Goal: Find contact information: Find contact information

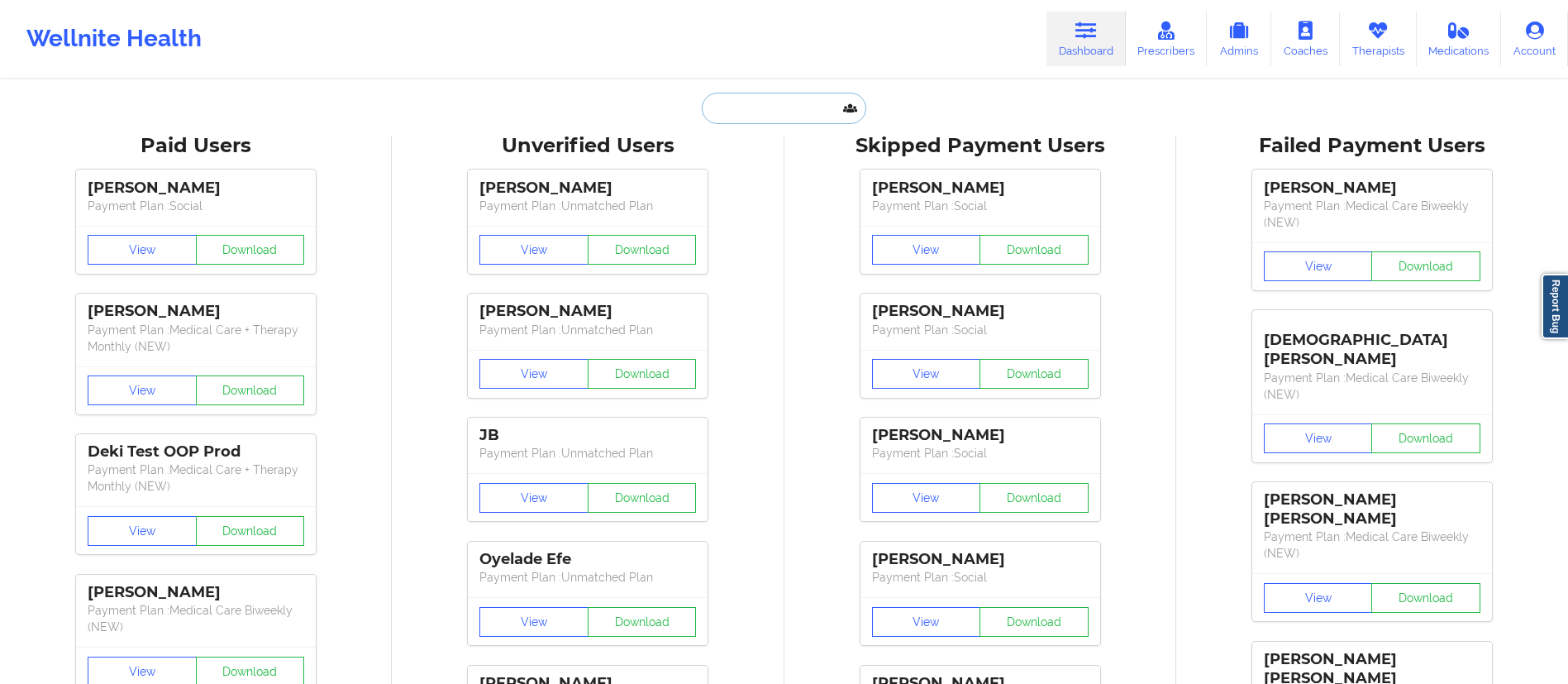
click at [758, 121] on input "text" at bounding box center [783, 107] width 164 height 31
paste input "[EMAIL_ADDRESS][DOMAIN_NAME]"
type input "[EMAIL_ADDRESS][DOMAIN_NAME]"
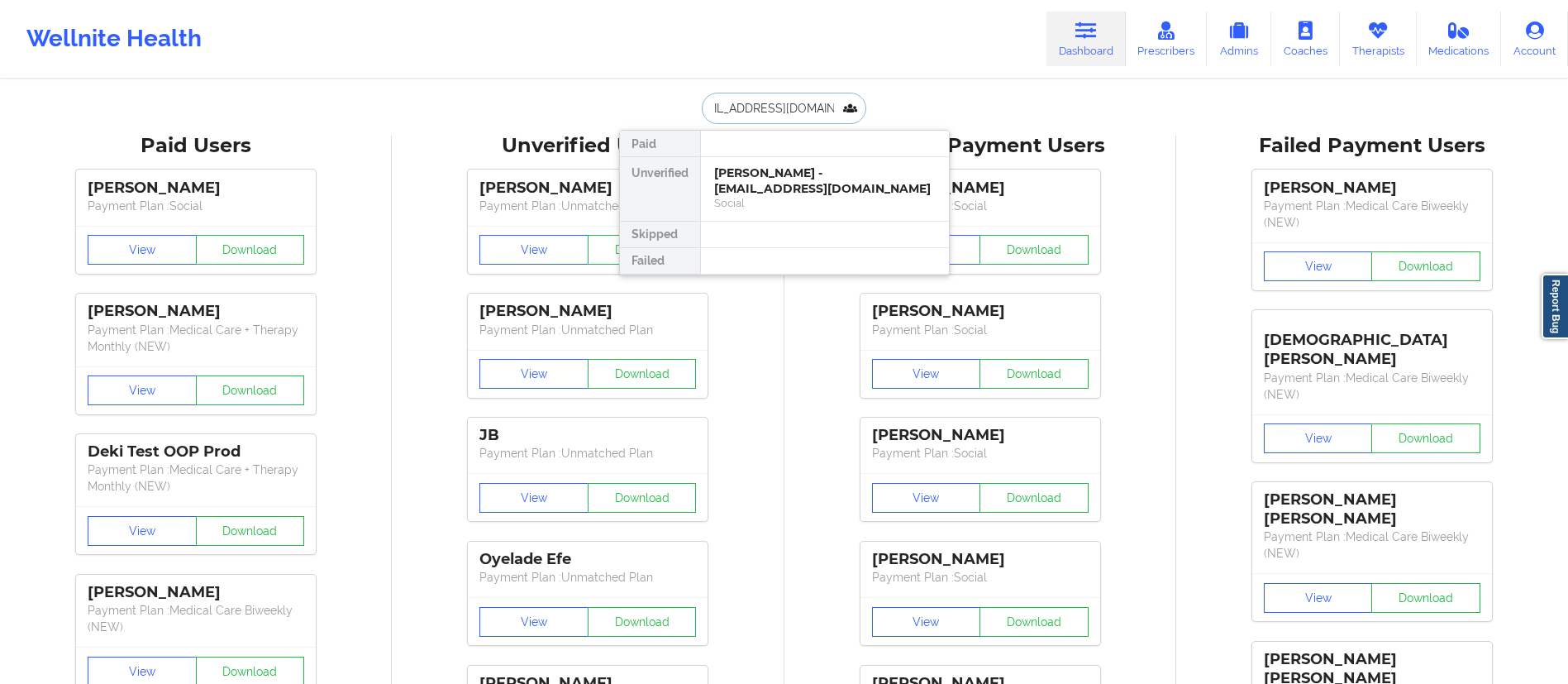
click at [784, 188] on div "[PERSON_NAME] - [EMAIL_ADDRESS][DOMAIN_NAME]" at bounding box center [825, 180] width 221 height 30
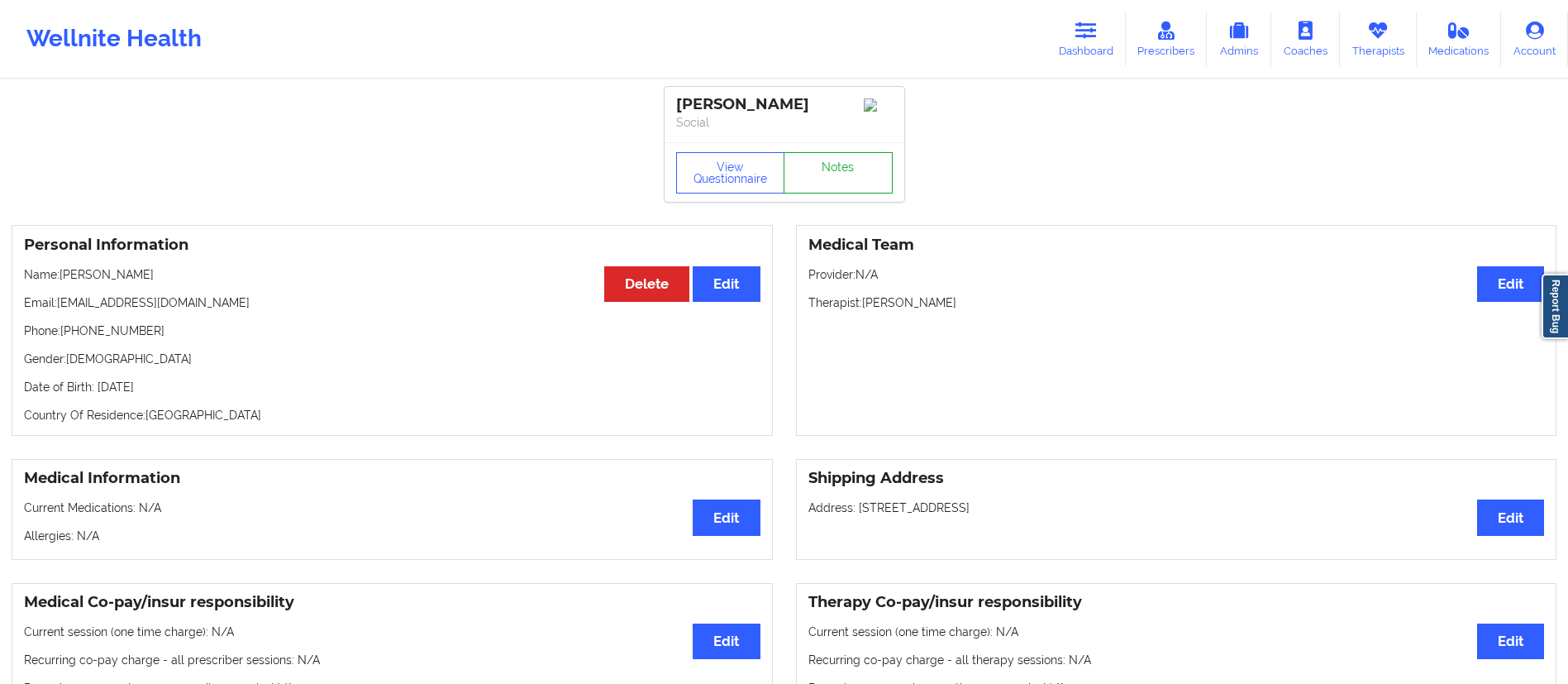
click at [839, 187] on link "Notes" at bounding box center [838, 172] width 109 height 41
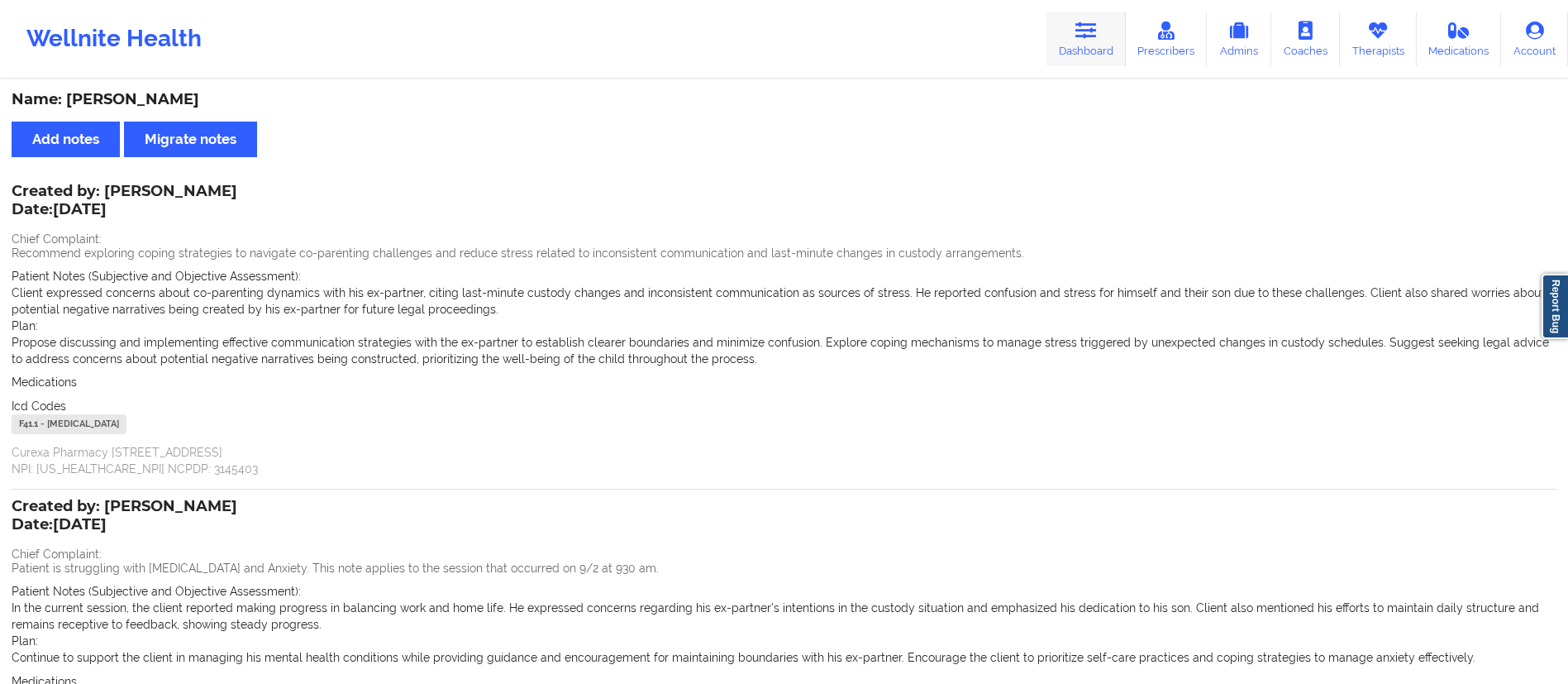
click at [1074, 34] on link "Dashboard" at bounding box center [1086, 39] width 80 height 55
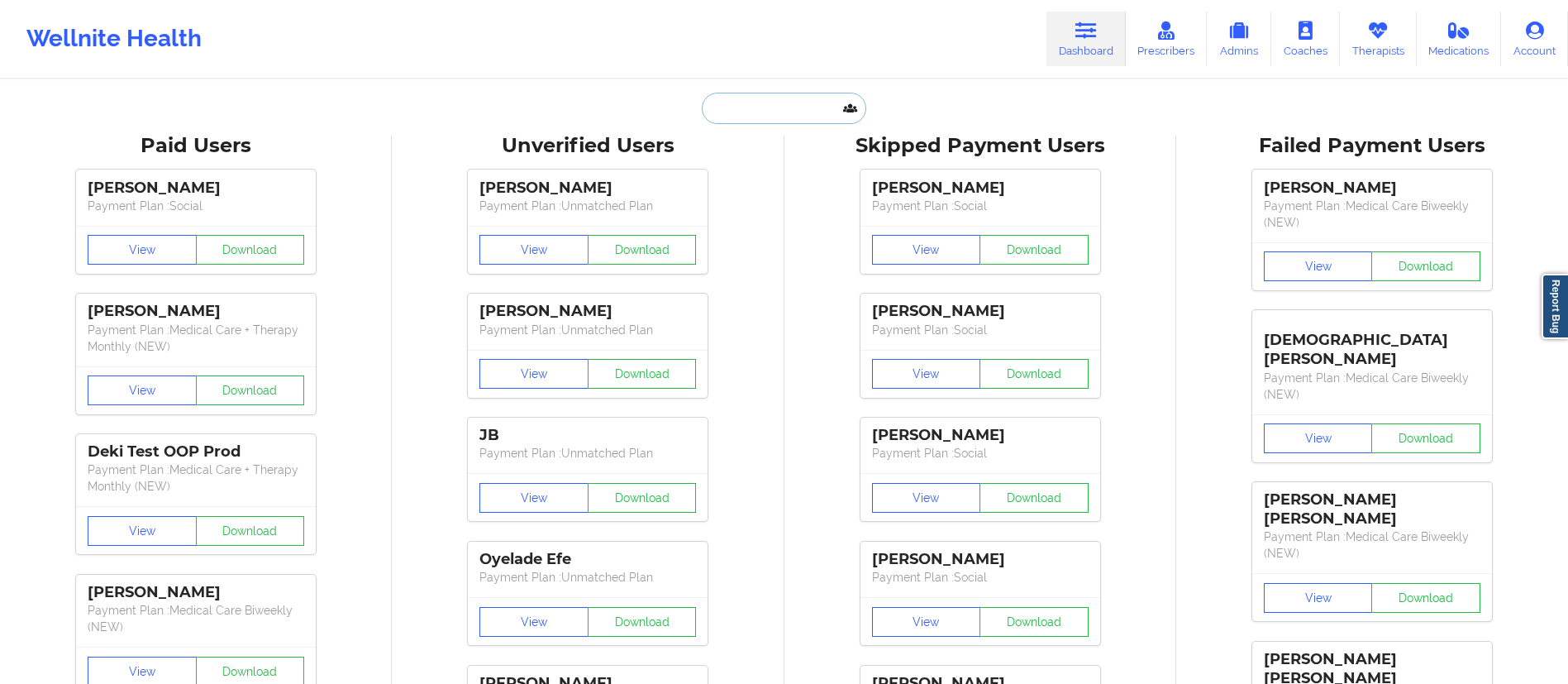
click at [755, 105] on input "text" at bounding box center [783, 107] width 164 height 31
paste input "[PERSON_NAME]"
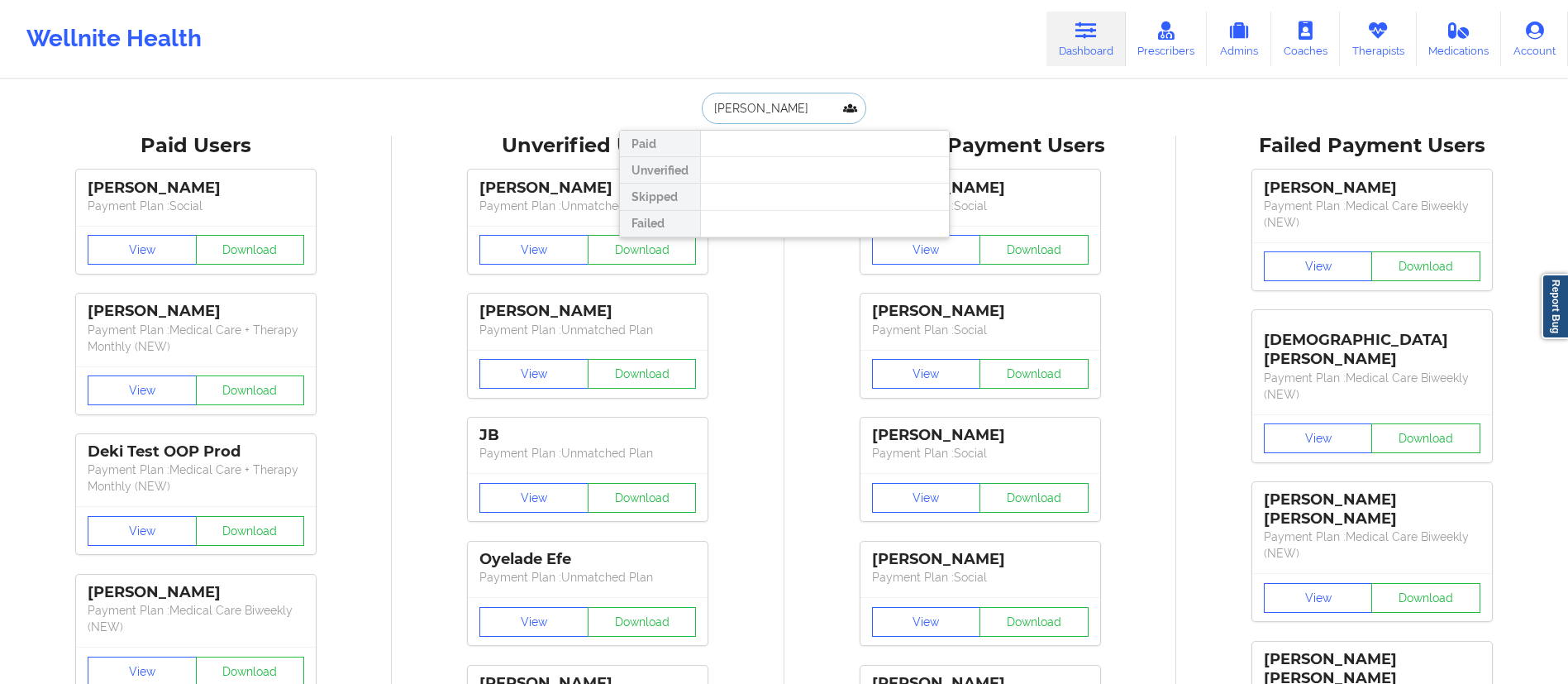
click at [711, 109] on input "[PERSON_NAME]" at bounding box center [783, 107] width 164 height 31
click at [774, 112] on input "[PERSON_NAME]" at bounding box center [783, 107] width 164 height 31
click at [732, 108] on input "[PERSON_NAME]" at bounding box center [783, 107] width 164 height 31
type input "[PERSON_NAME]"
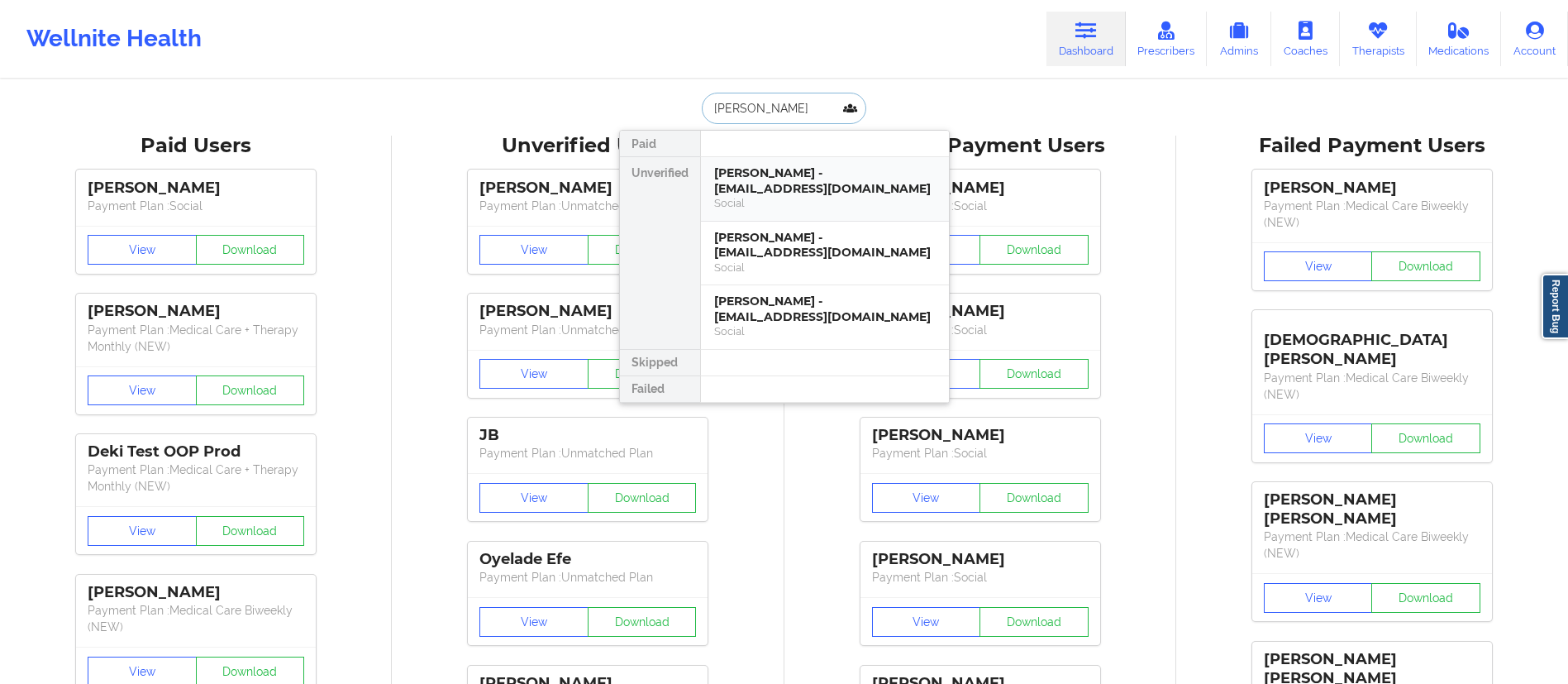
click at [778, 188] on div "[PERSON_NAME] - [EMAIL_ADDRESS][DOMAIN_NAME]" at bounding box center [825, 180] width 221 height 30
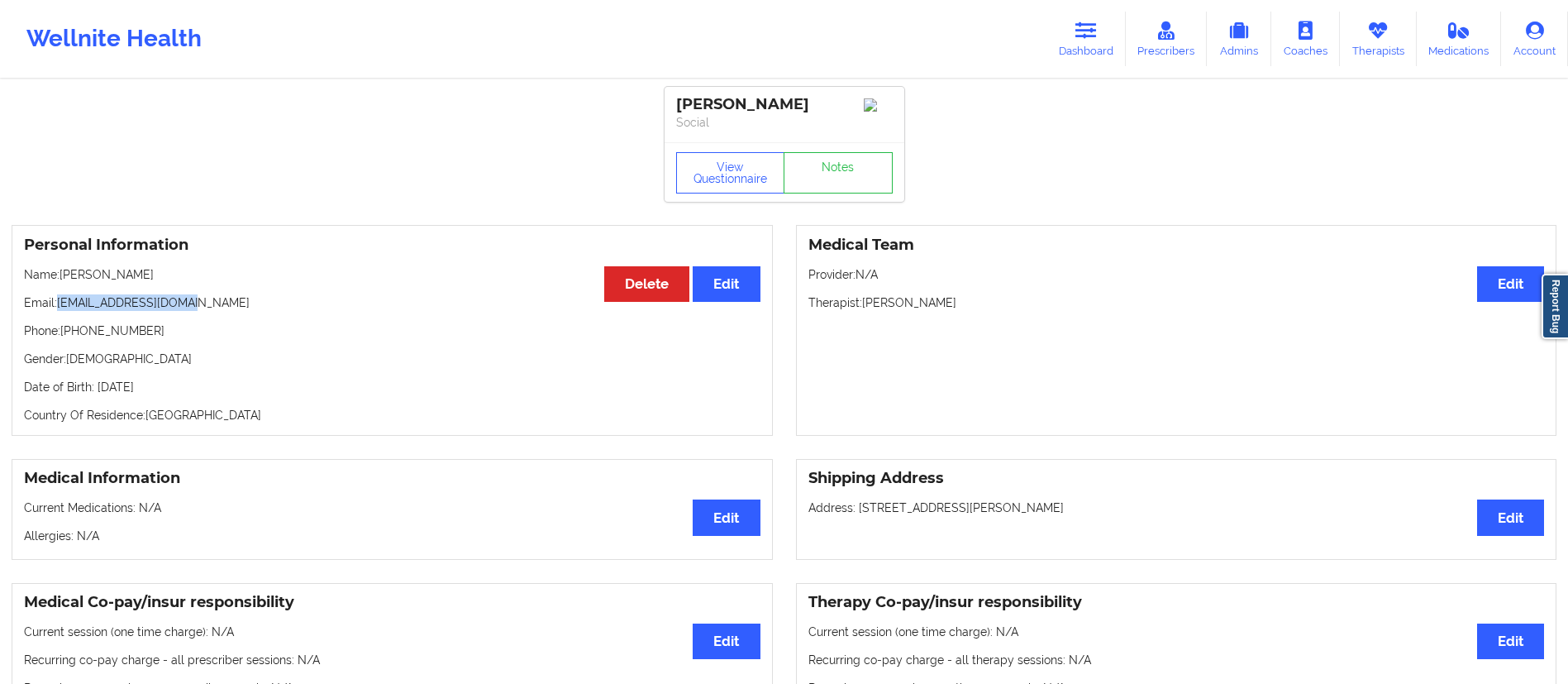
drag, startPoint x: 58, startPoint y: 310, endPoint x: 226, endPoint y: 313, distance: 168.0
click at [205, 304] on p "Email: [EMAIL_ADDRESS][DOMAIN_NAME]" at bounding box center [393, 303] width 737 height 17
copy p "[EMAIL_ADDRESS][DOMAIN_NAME]"
drag, startPoint x: 88, startPoint y: 274, endPoint x: 222, endPoint y: 272, distance: 134.0
click at [222, 272] on p "Name: [PERSON_NAME]" at bounding box center [393, 274] width 737 height 17
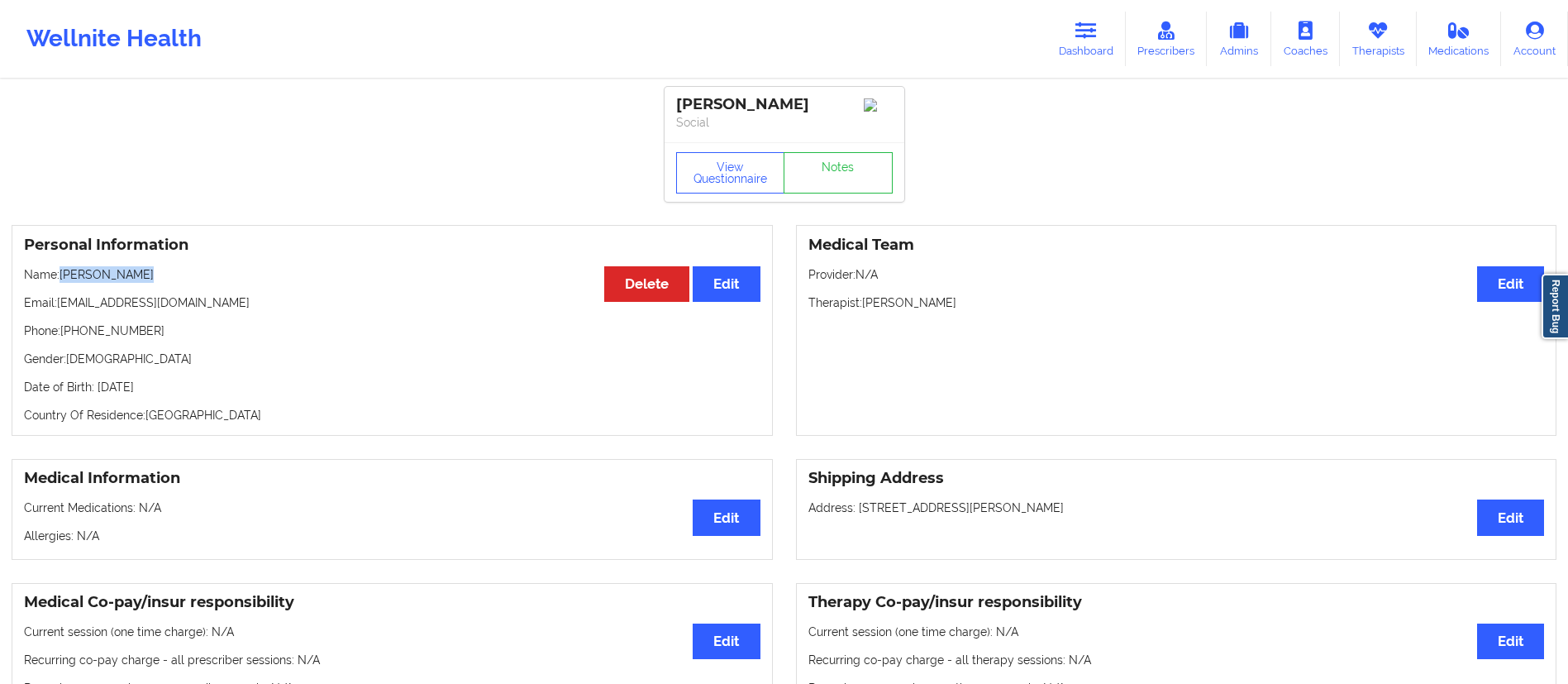
copy p "[PERSON_NAME]"
click at [1105, 21] on link "Dashboard" at bounding box center [1086, 39] width 80 height 55
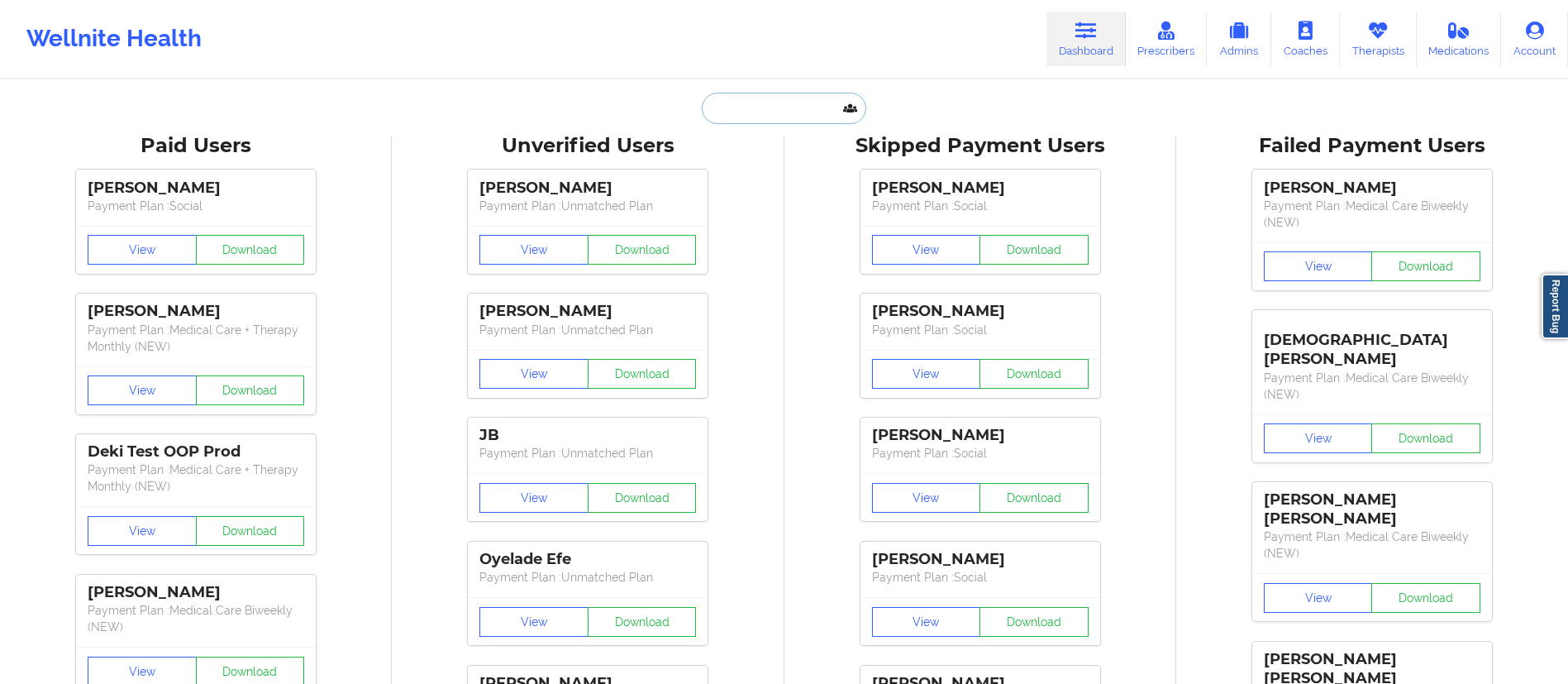
click at [822, 108] on input "text" at bounding box center [783, 107] width 164 height 31
paste input "[PERSON_NAME]"
type input "[PERSON_NAME]"
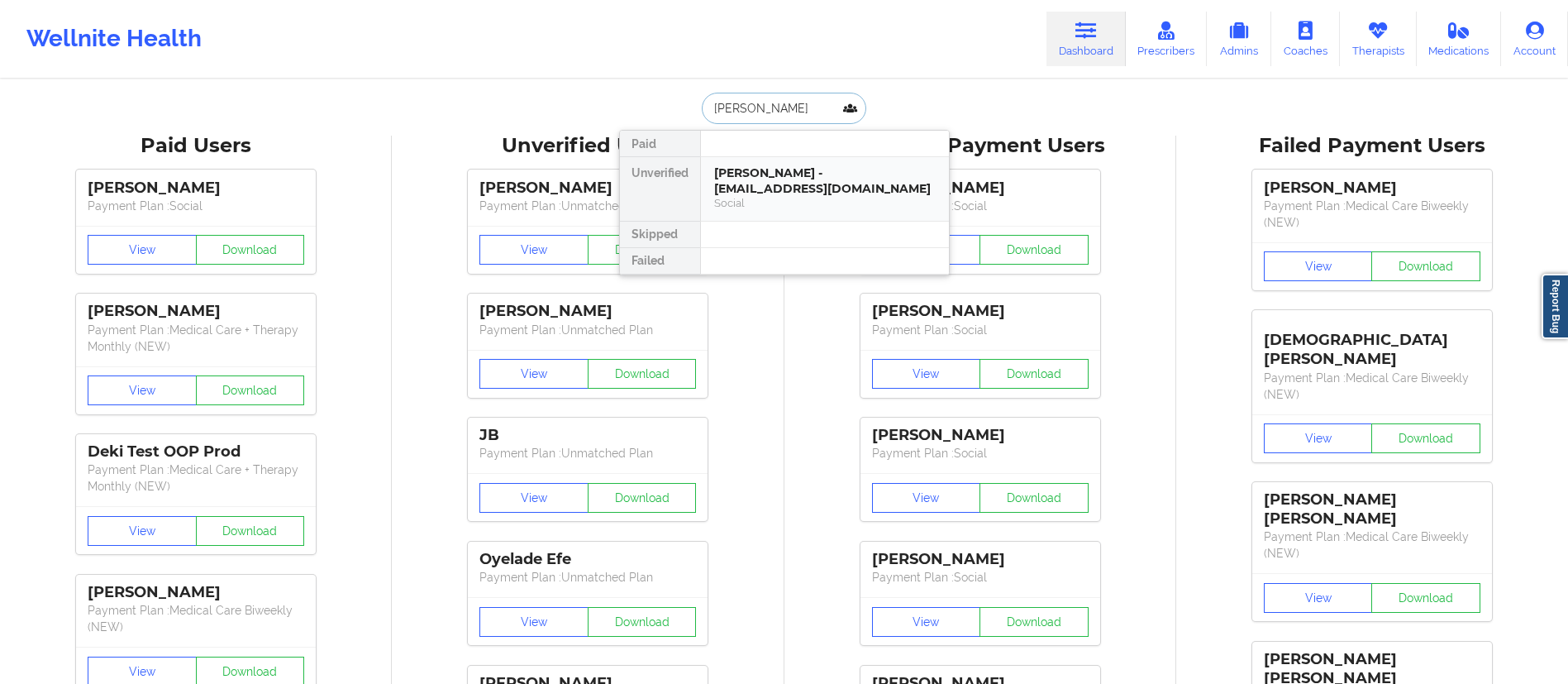
click at [794, 190] on div "[PERSON_NAME] - [EMAIL_ADDRESS][DOMAIN_NAME]" at bounding box center [825, 180] width 221 height 30
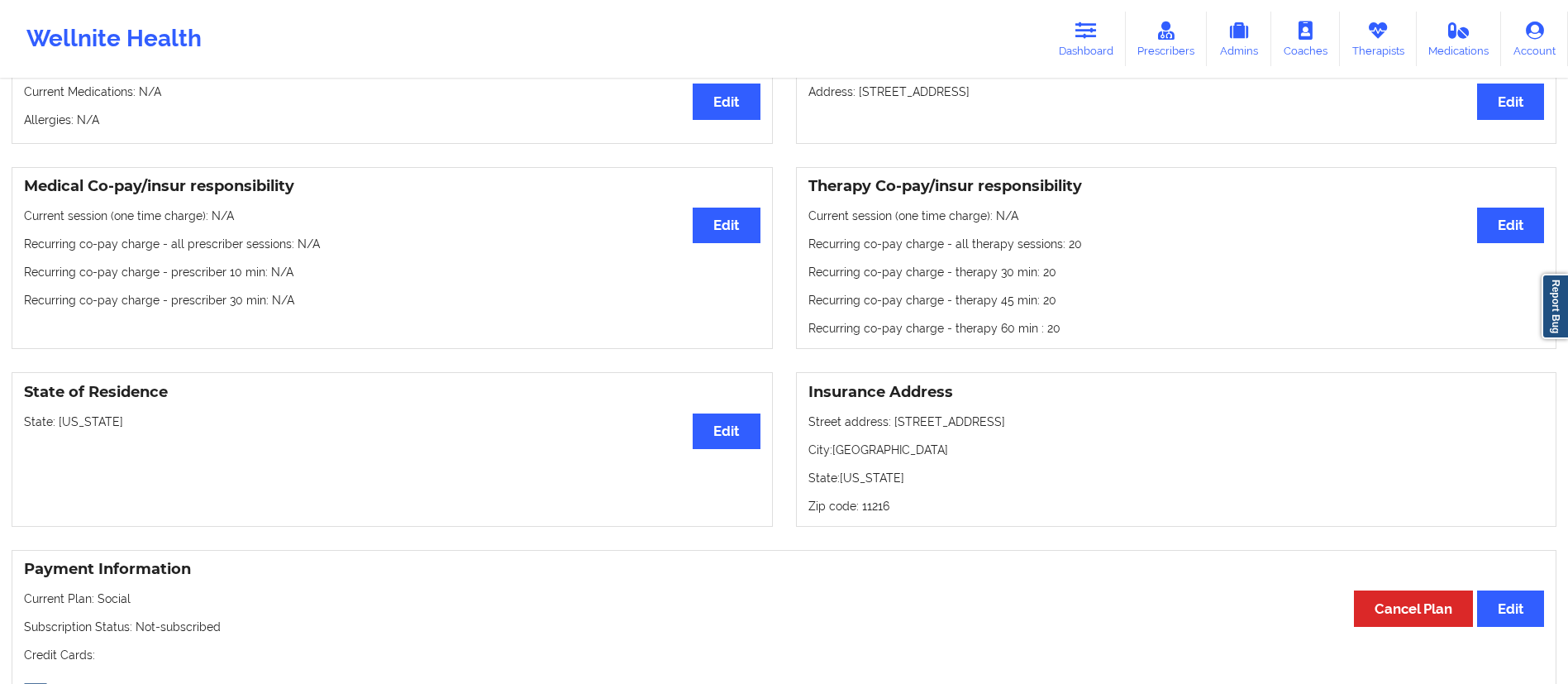
scroll to position [369, 0]
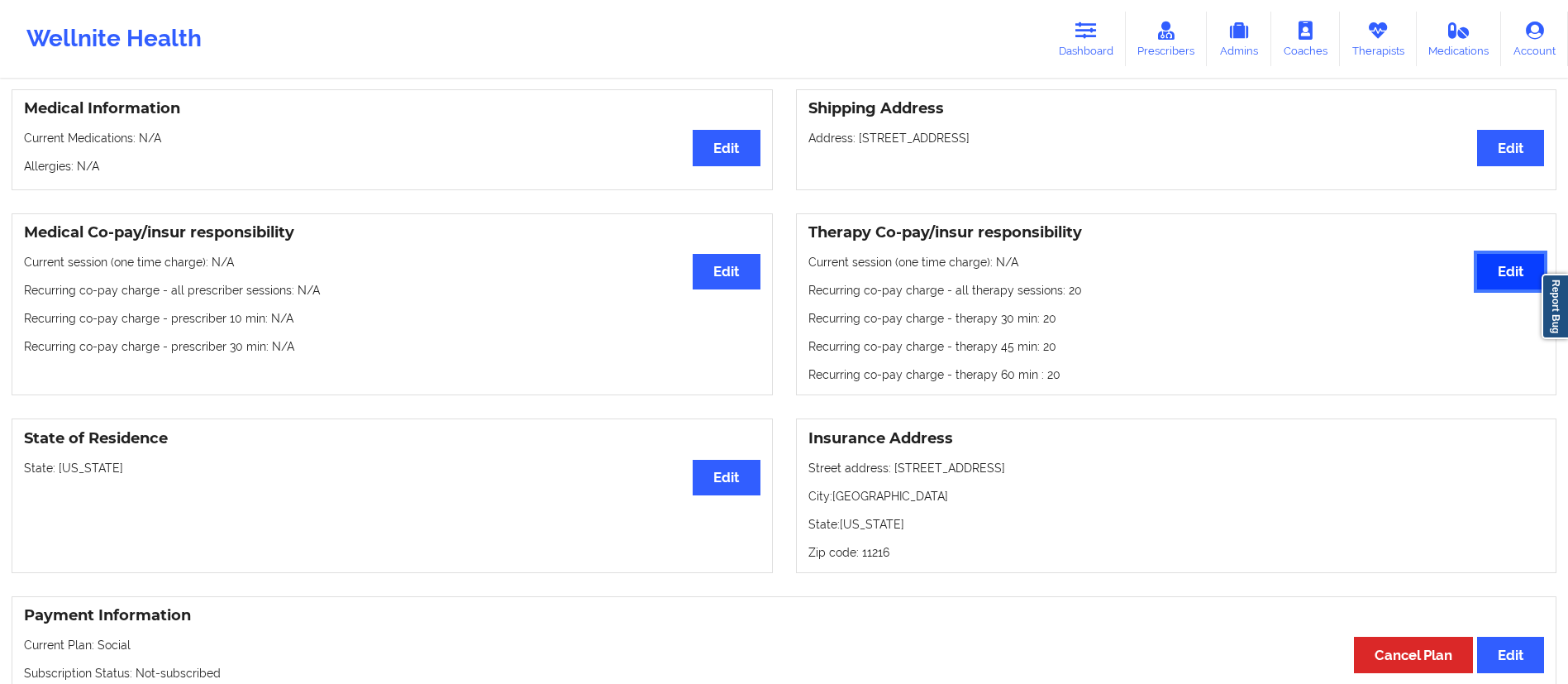
click at [1501, 274] on button "Edit" at bounding box center [1510, 271] width 67 height 35
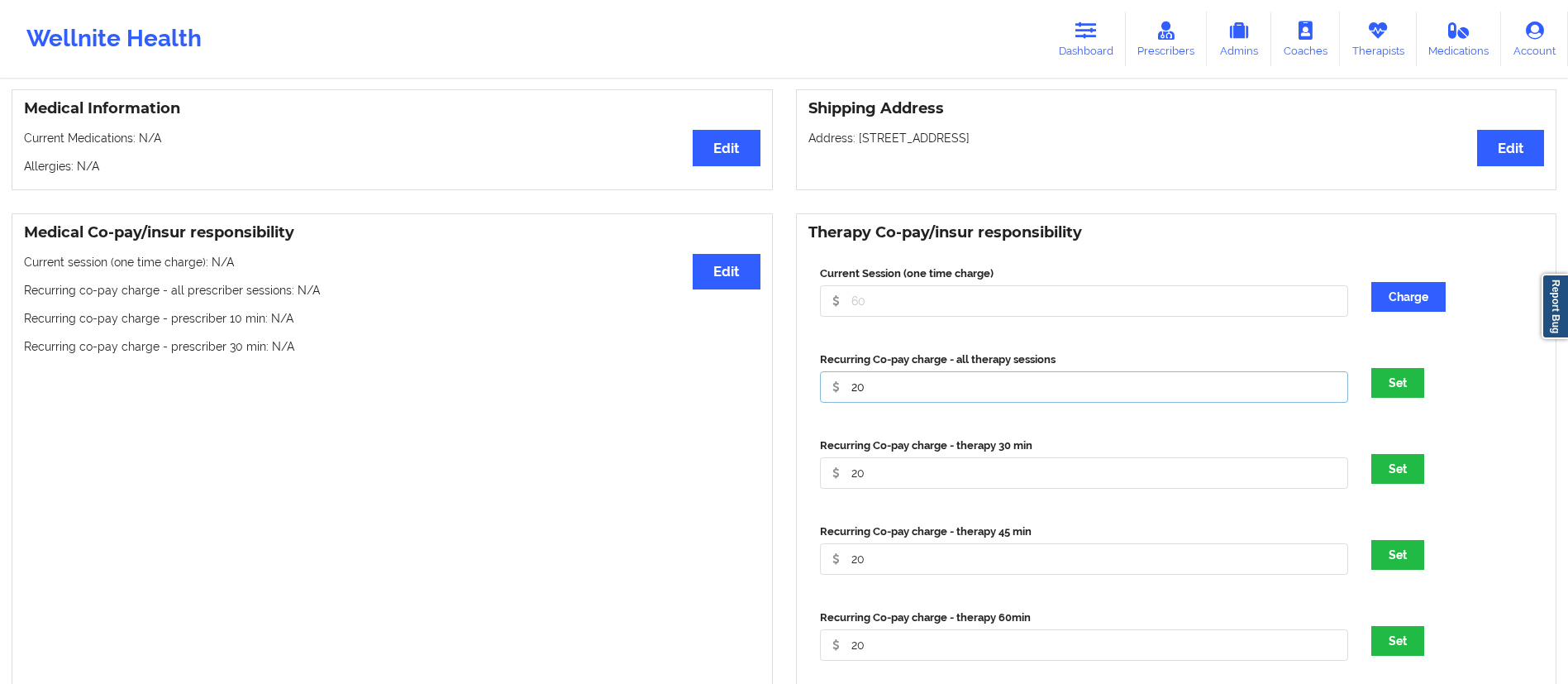
click at [857, 403] on input "20" at bounding box center [1084, 386] width 529 height 31
click at [866, 396] on input "20" at bounding box center [1084, 386] width 529 height 31
click at [858, 391] on input "20" at bounding box center [1084, 386] width 529 height 31
type input "10"
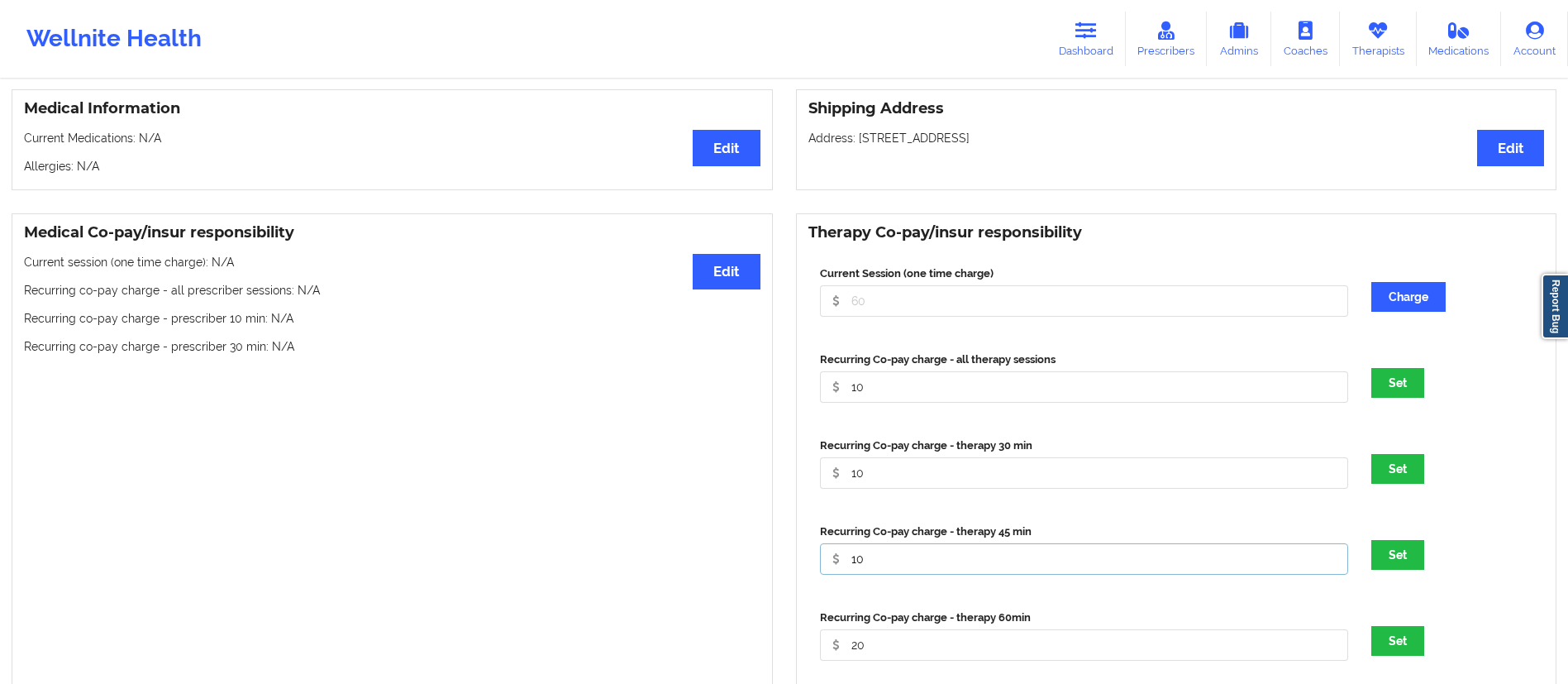
type input "10"
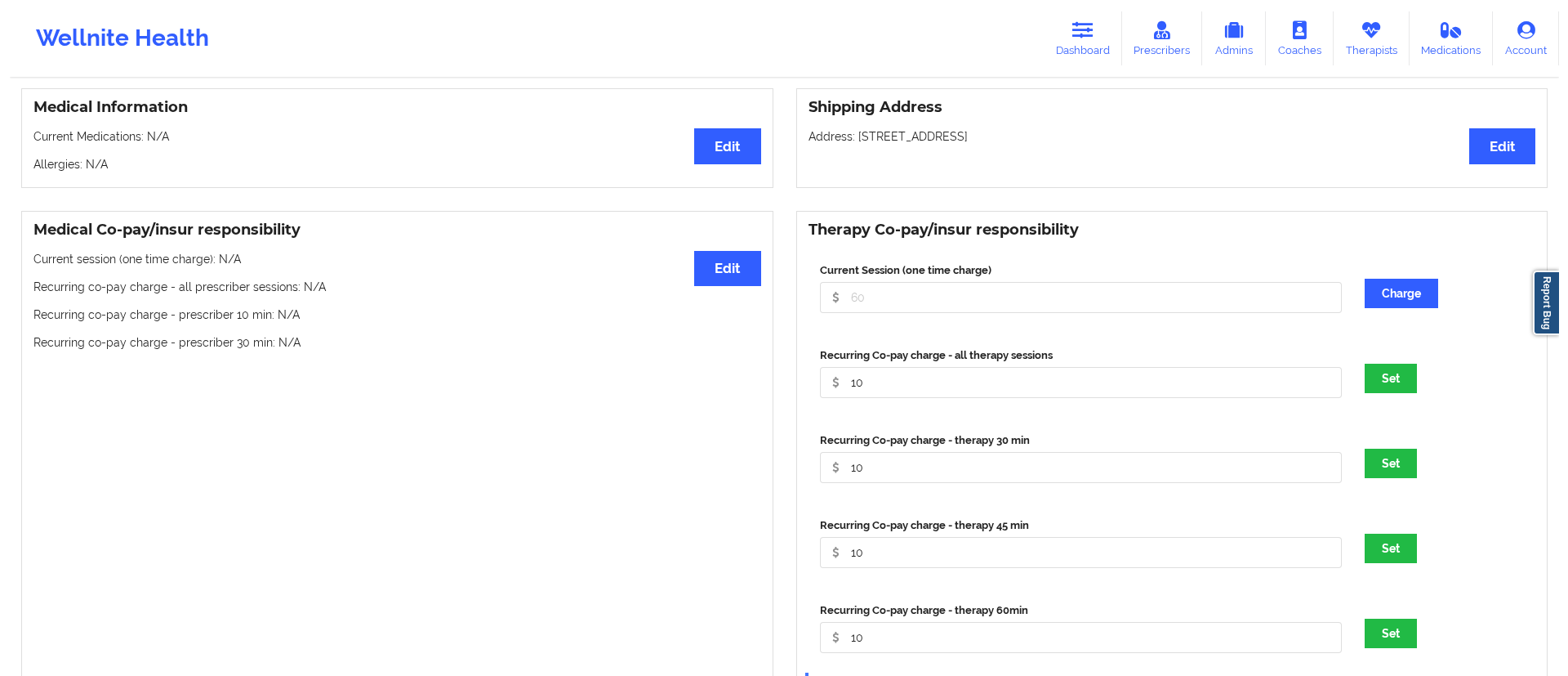
scroll to position [723, 0]
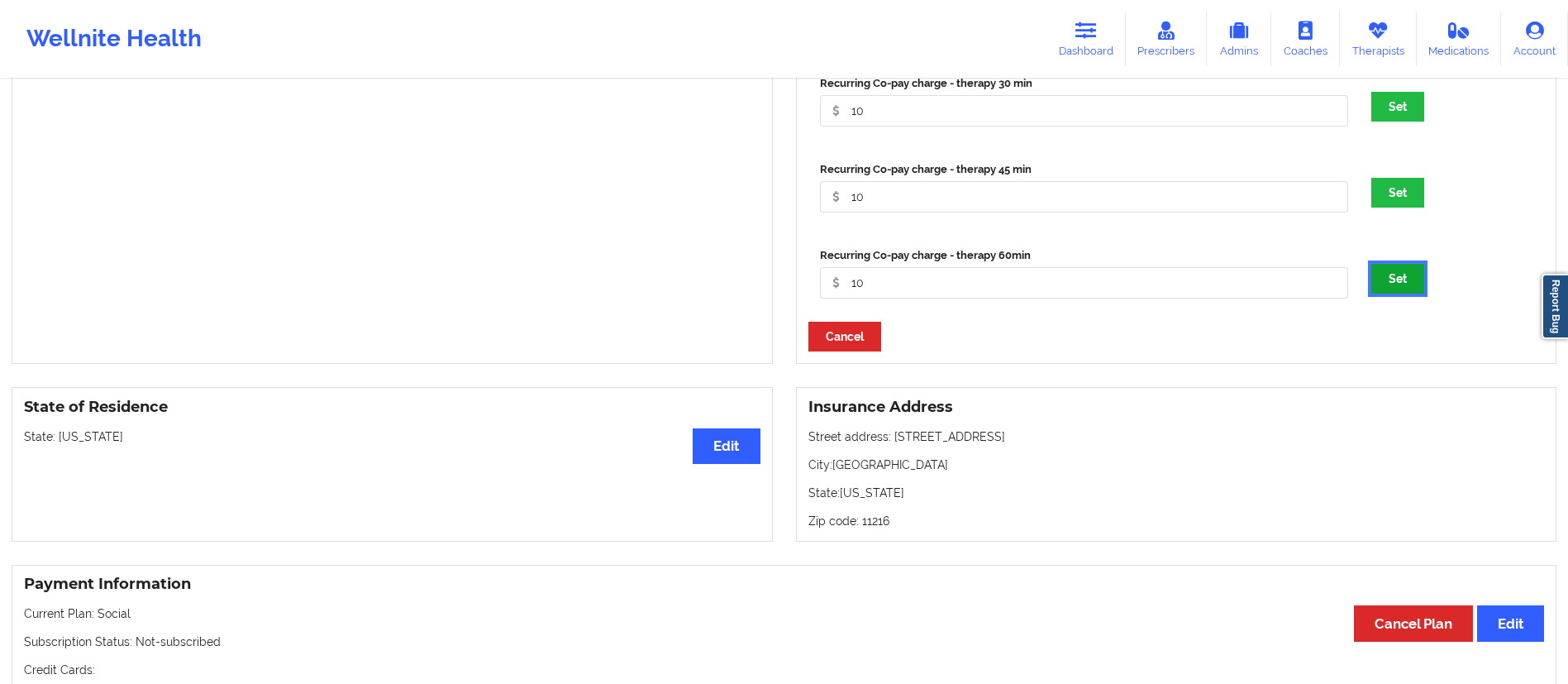
click at [1393, 281] on button "Set" at bounding box center [1397, 278] width 53 height 29
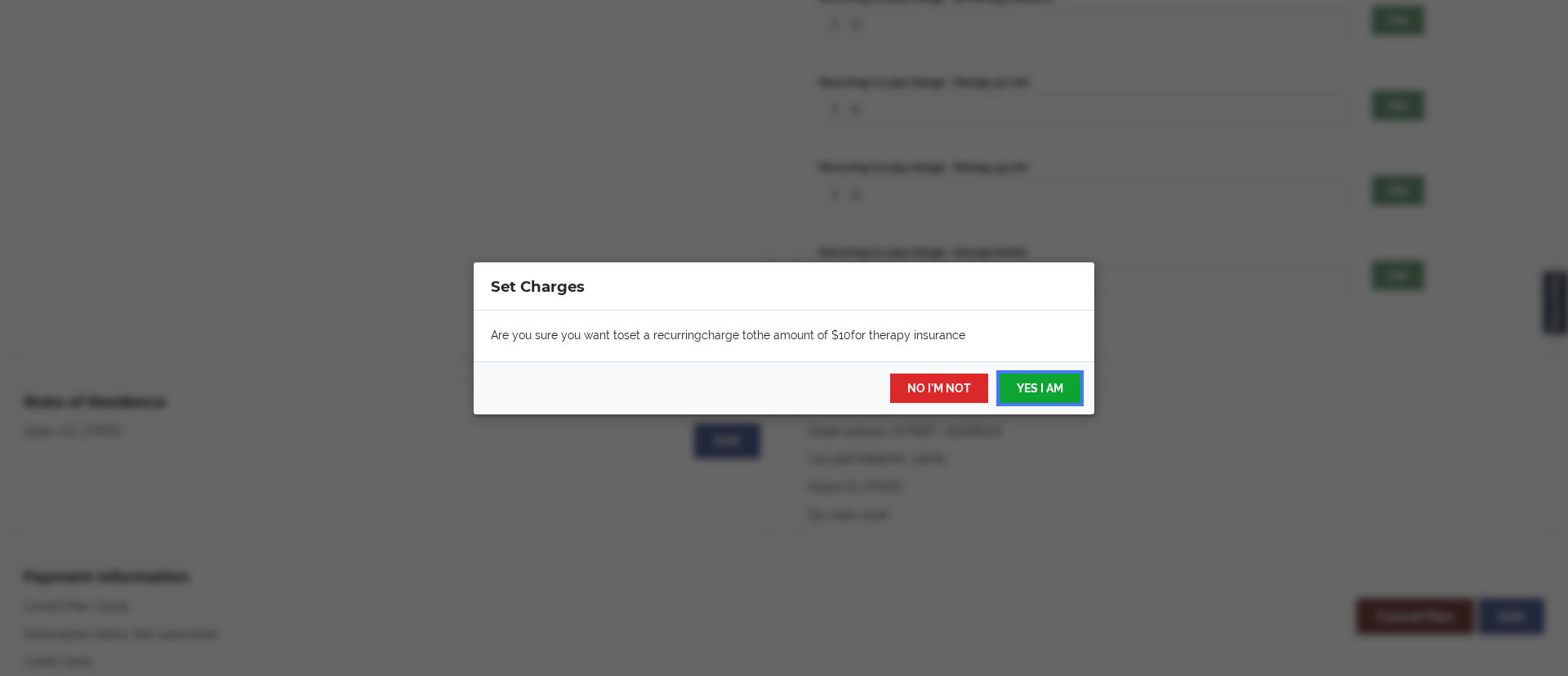
drag, startPoint x: 1041, startPoint y: 391, endPoint x: 1131, endPoint y: 316, distance: 117.2
click at [1039, 390] on button "YES I AM" at bounding box center [1041, 387] width 81 height 29
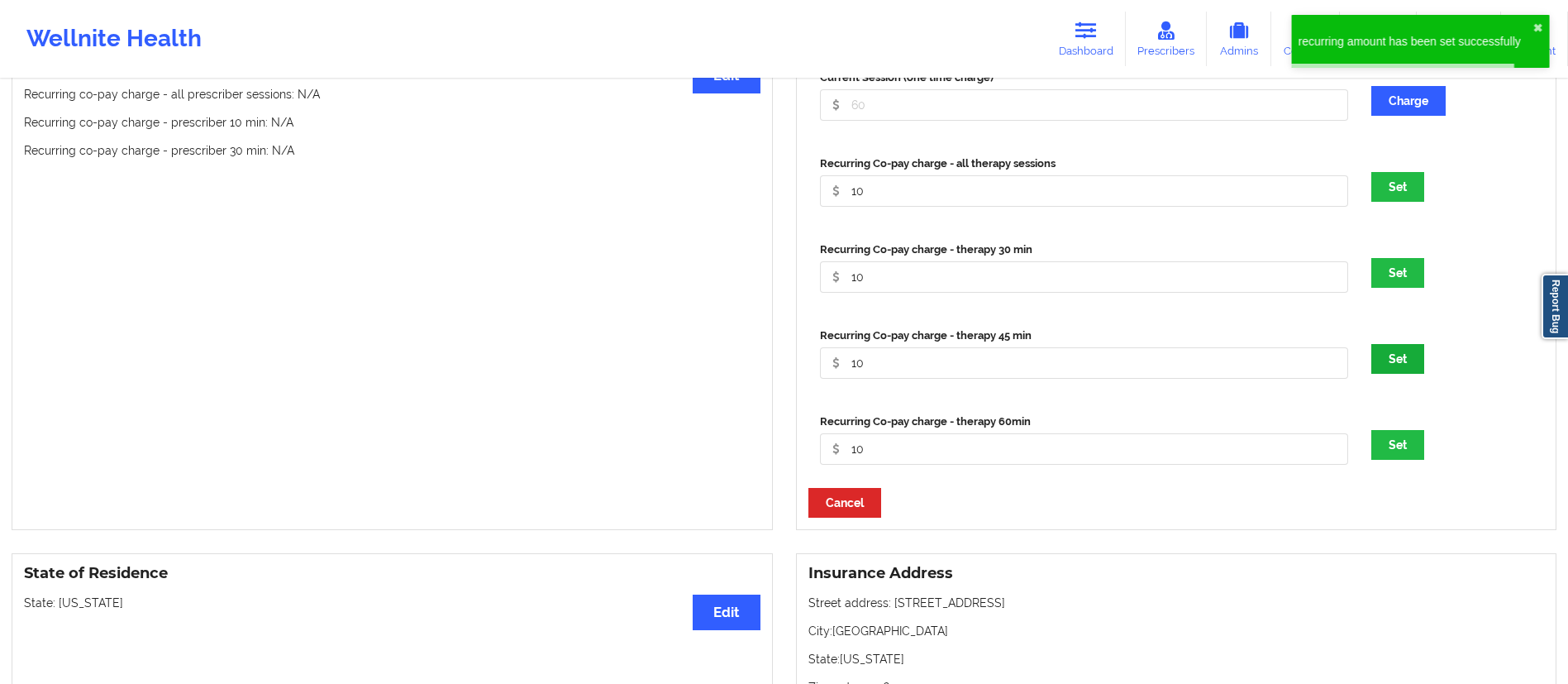
scroll to position [553, 0]
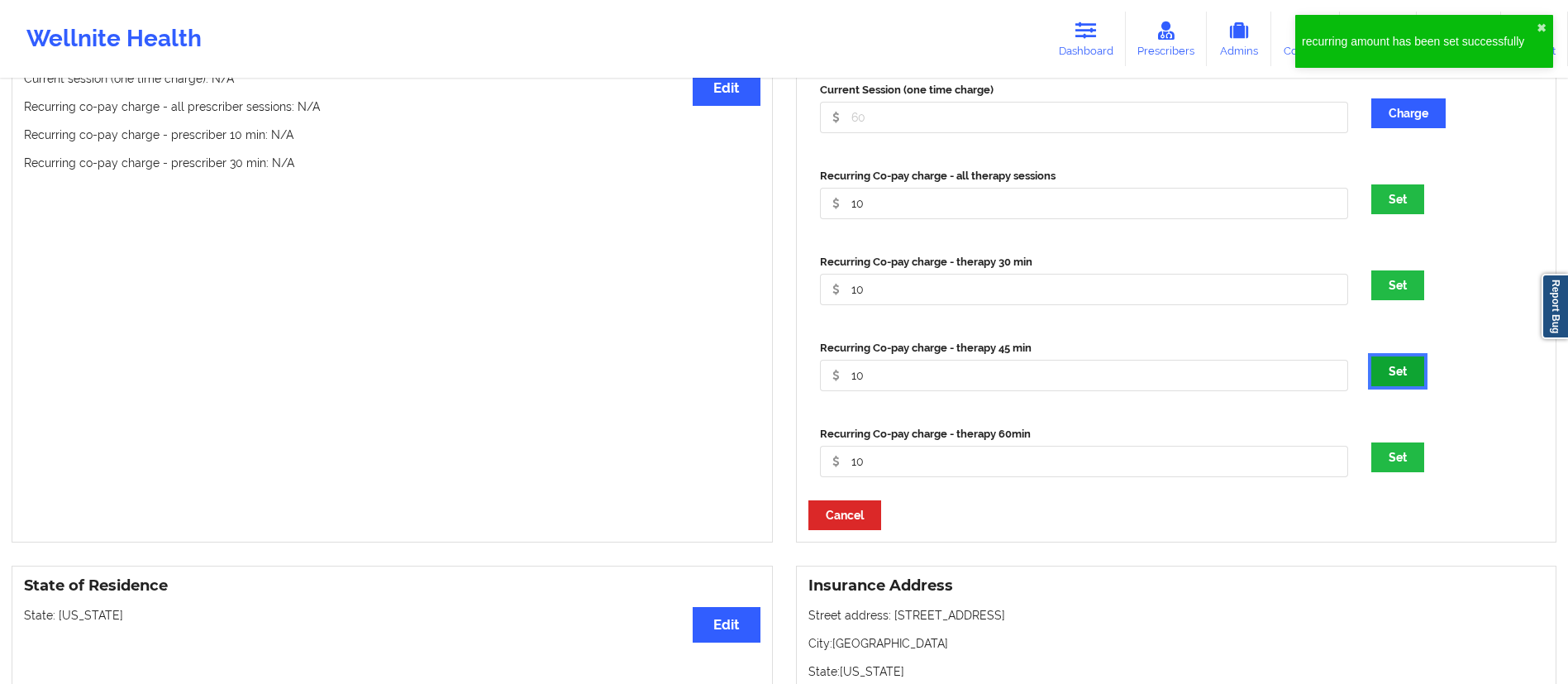
click at [1402, 377] on button "Set" at bounding box center [1397, 371] width 53 height 29
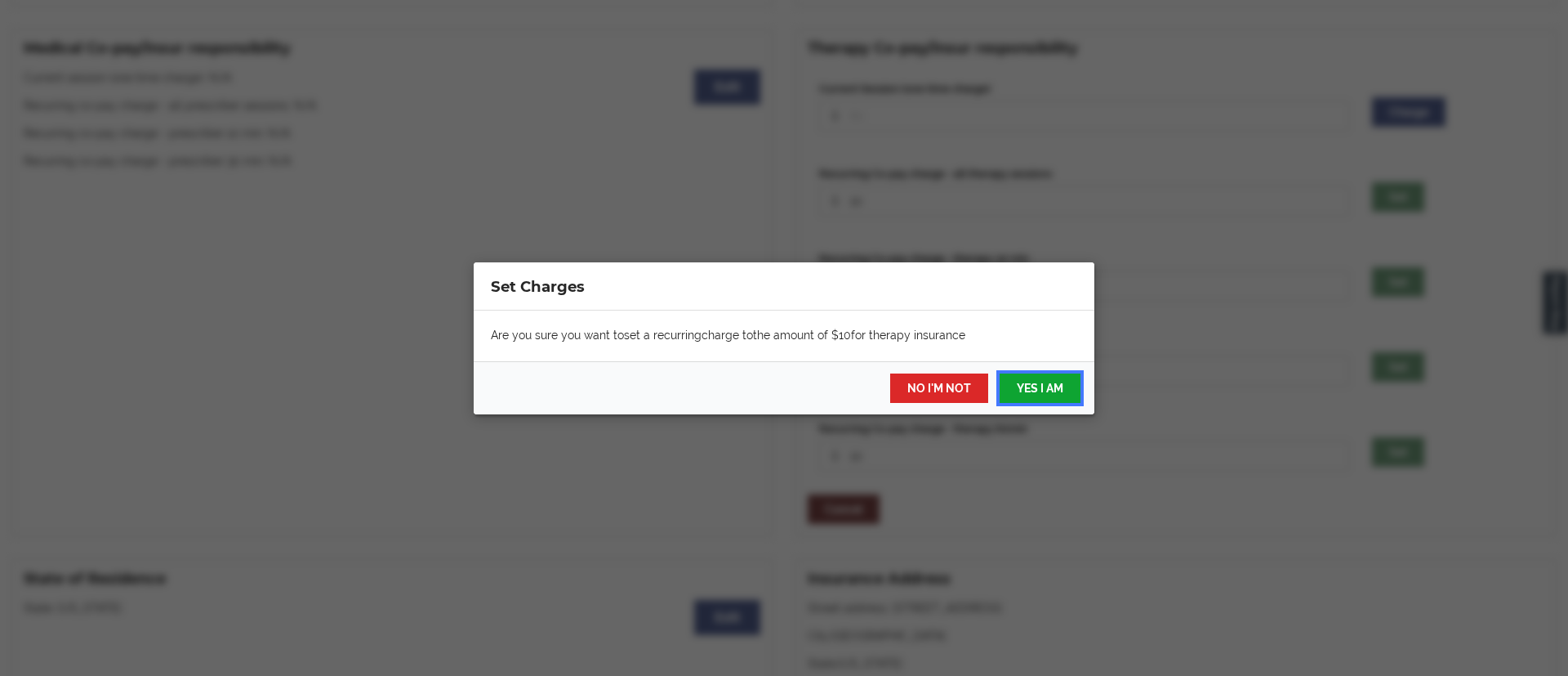
click at [1034, 393] on button "YES I AM" at bounding box center [1041, 387] width 81 height 29
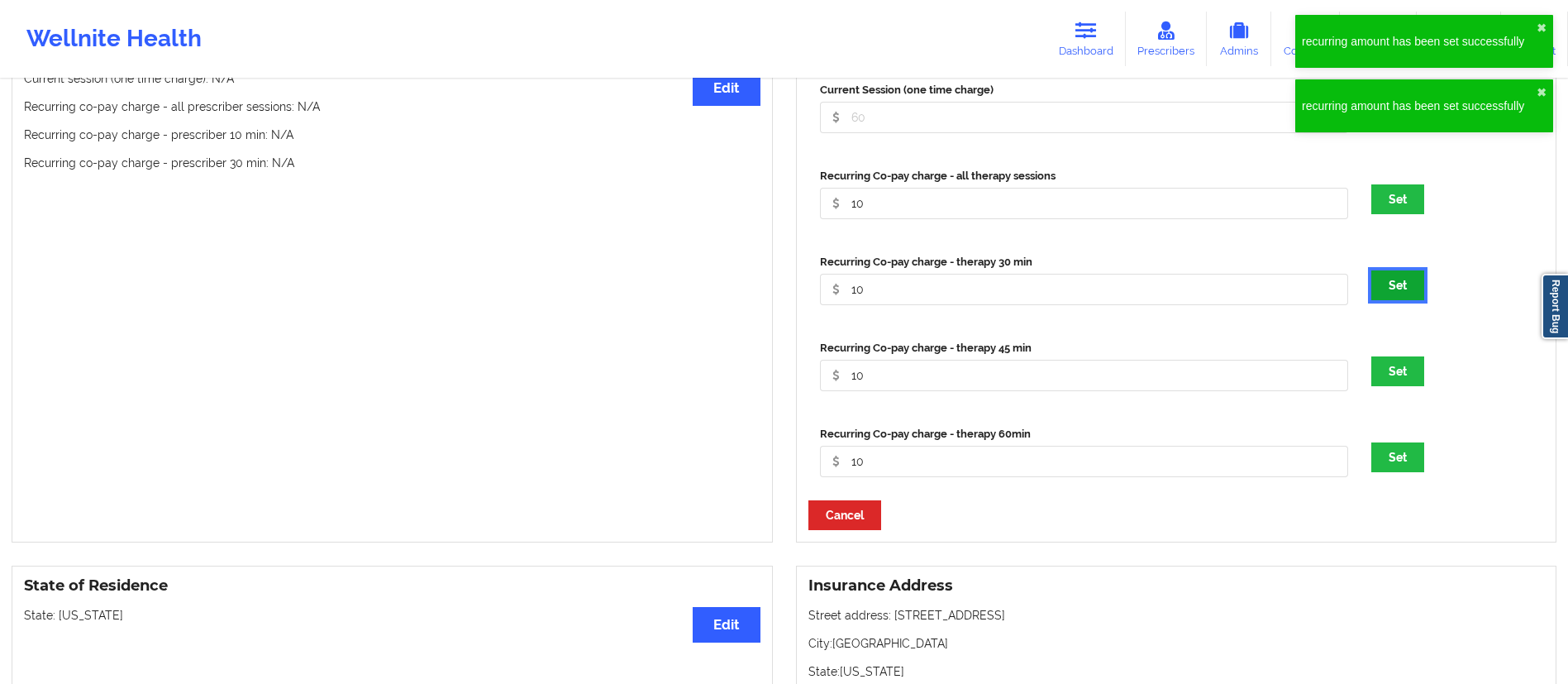
click at [1386, 286] on button "Set" at bounding box center [1397, 285] width 53 height 29
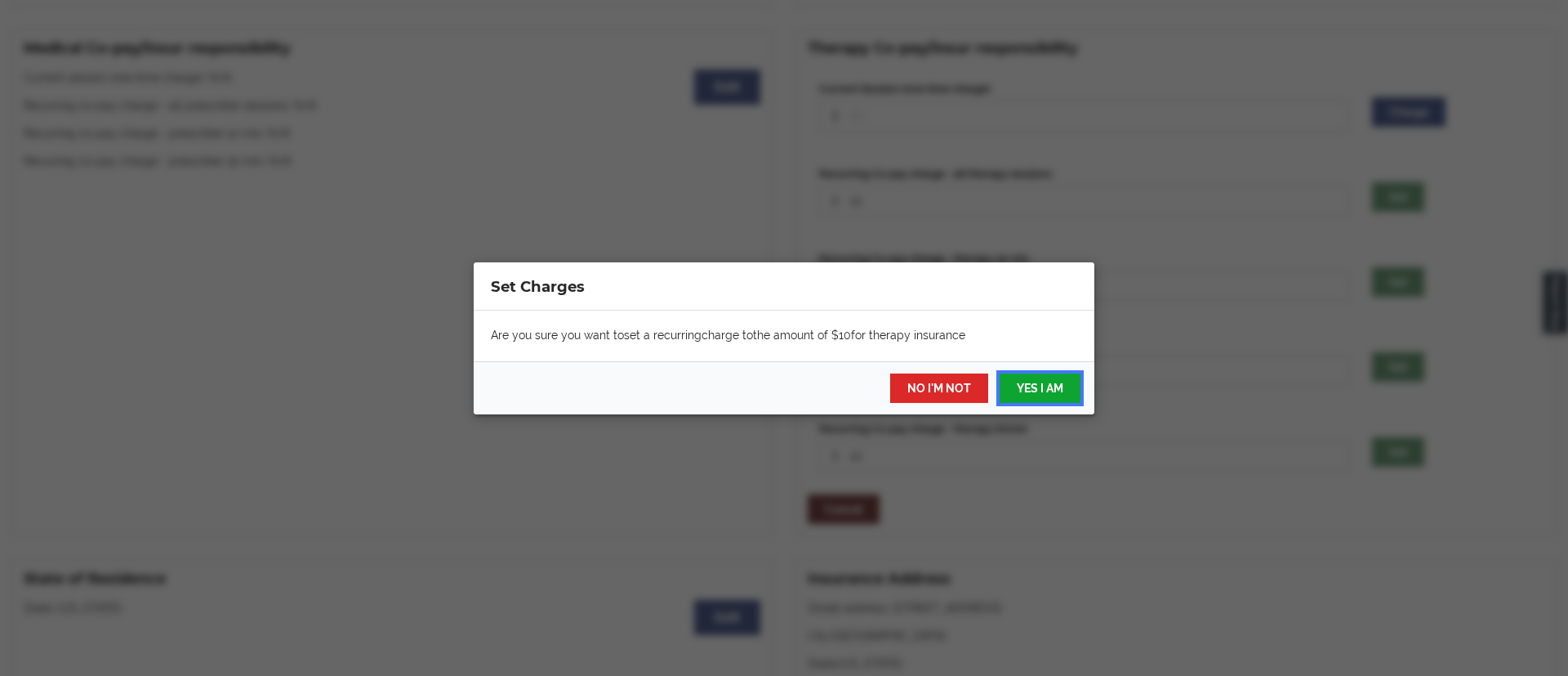
drag, startPoint x: 1066, startPoint y: 386, endPoint x: 1163, endPoint y: 313, distance: 121.4
click at [1066, 386] on button "YES I AM" at bounding box center [1041, 387] width 81 height 29
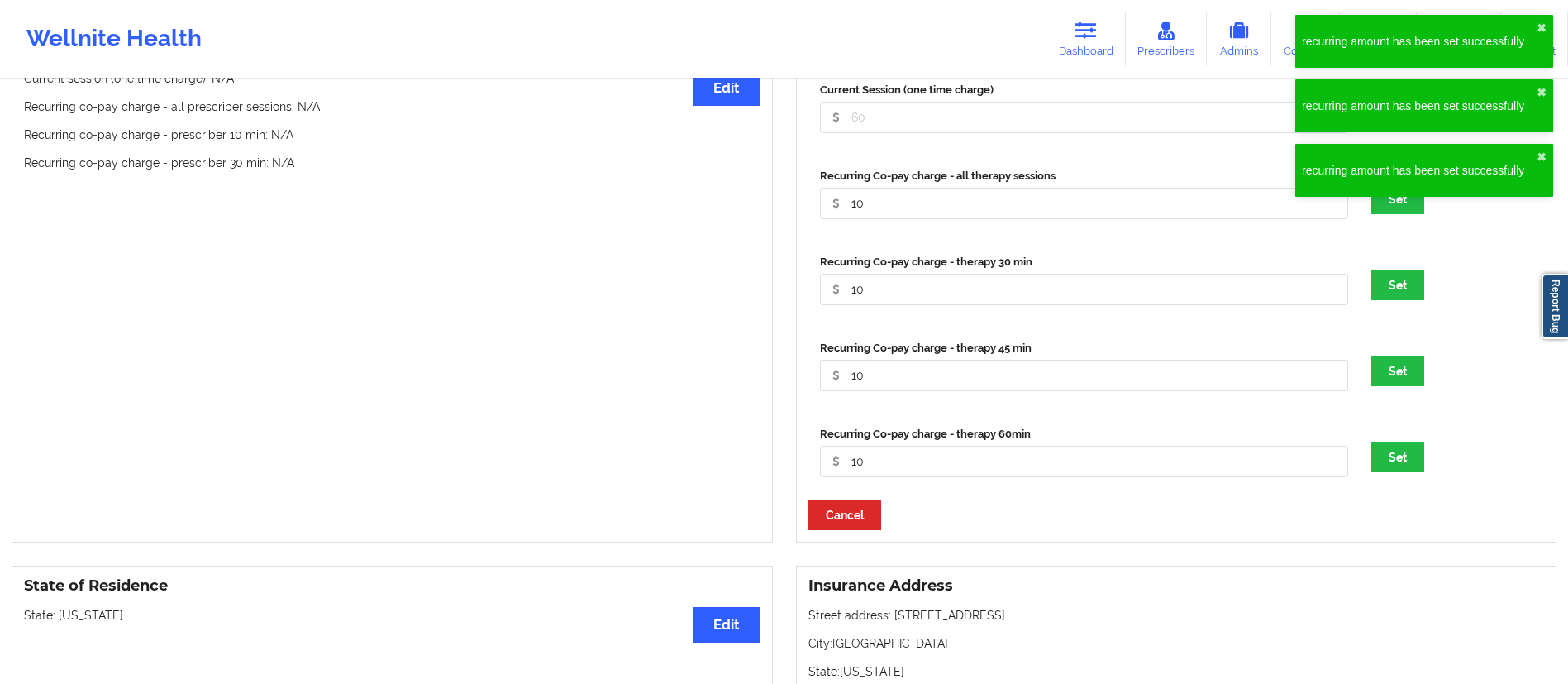
click at [1429, 199] on div "recurring amount has been set successfully ✖︎ recurring amount has been set suc…" at bounding box center [1424, 112] width 264 height 200
click at [1393, 211] on button "Set" at bounding box center [1397, 199] width 53 height 29
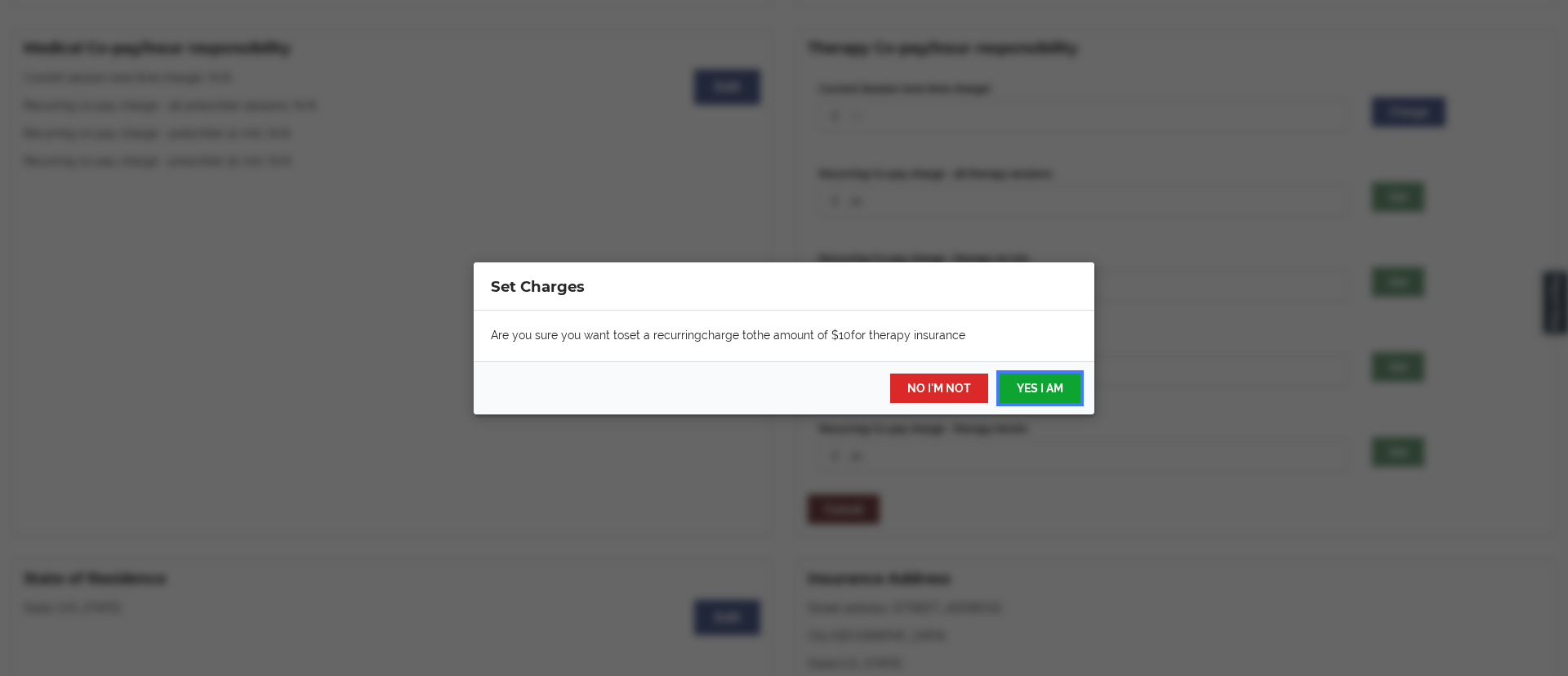
click at [1064, 388] on button "YES I AM" at bounding box center [1041, 387] width 81 height 29
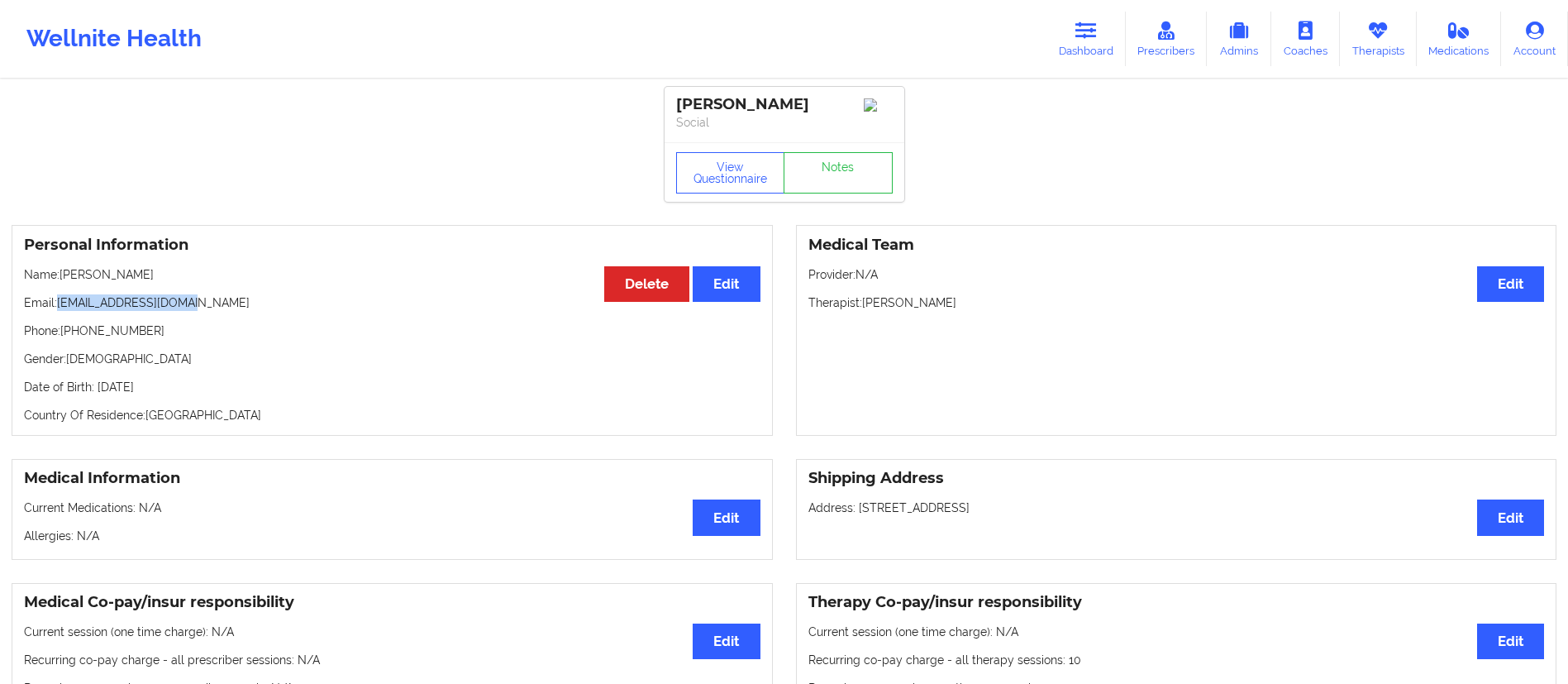
drag, startPoint x: 59, startPoint y: 309, endPoint x: 250, endPoint y: 307, distance: 191.0
click at [250, 307] on p "Email: [EMAIL_ADDRESS][DOMAIN_NAME]" at bounding box center [393, 303] width 737 height 17
copy p "[EMAIL_ADDRESS][DOMAIN_NAME]"
drag, startPoint x: 65, startPoint y: 282, endPoint x: 201, endPoint y: 291, distance: 136.3
click at [216, 283] on p "Name: [PERSON_NAME]" at bounding box center [393, 274] width 737 height 17
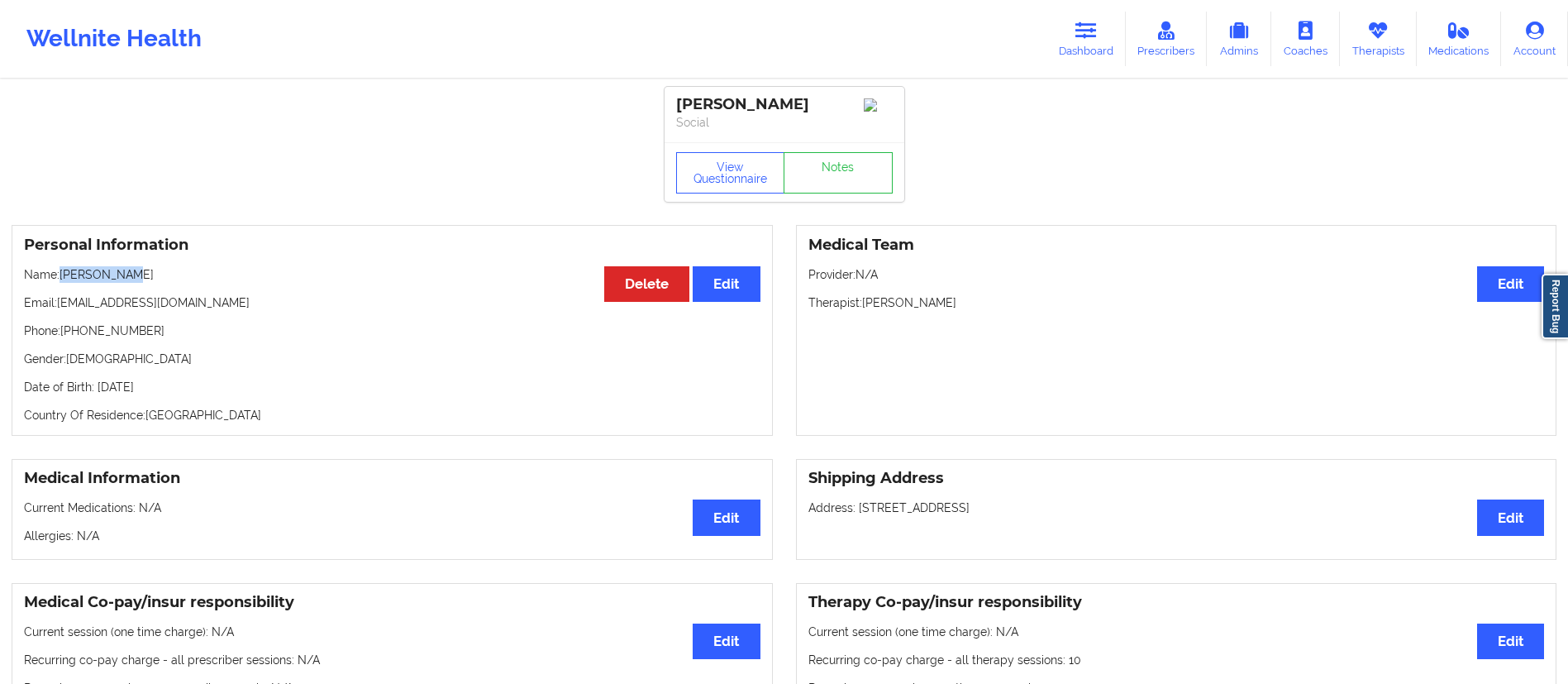
drag, startPoint x: 60, startPoint y: 276, endPoint x: 206, endPoint y: 287, distance: 146.4
click at [206, 283] on p "Name: [PERSON_NAME]" at bounding box center [393, 274] width 737 height 17
copy p "[PERSON_NAME]"
click at [1080, 33] on icon at bounding box center [1086, 31] width 22 height 18
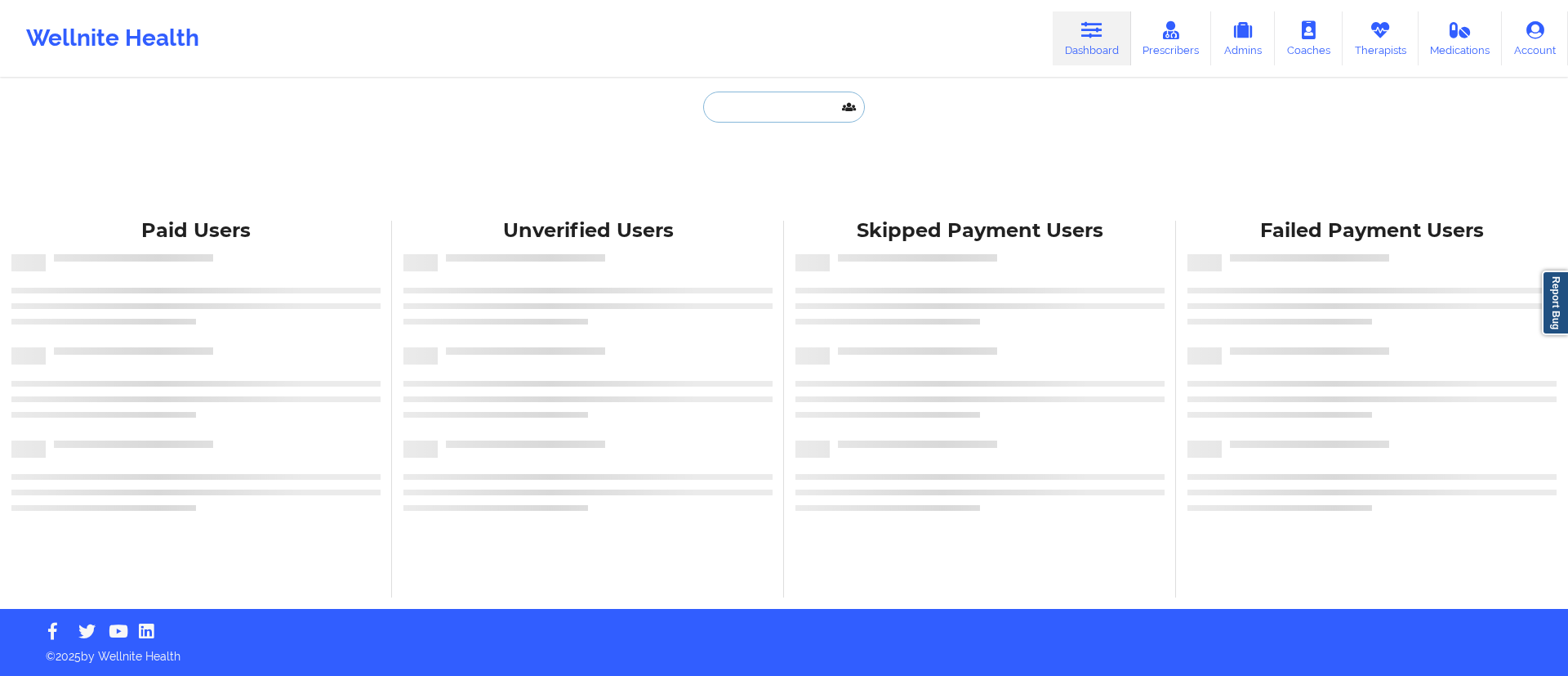
click at [769, 114] on input "text" at bounding box center [784, 106] width 162 height 31
paste input "Nyree Tangey"
type input "Nyree Tangey"
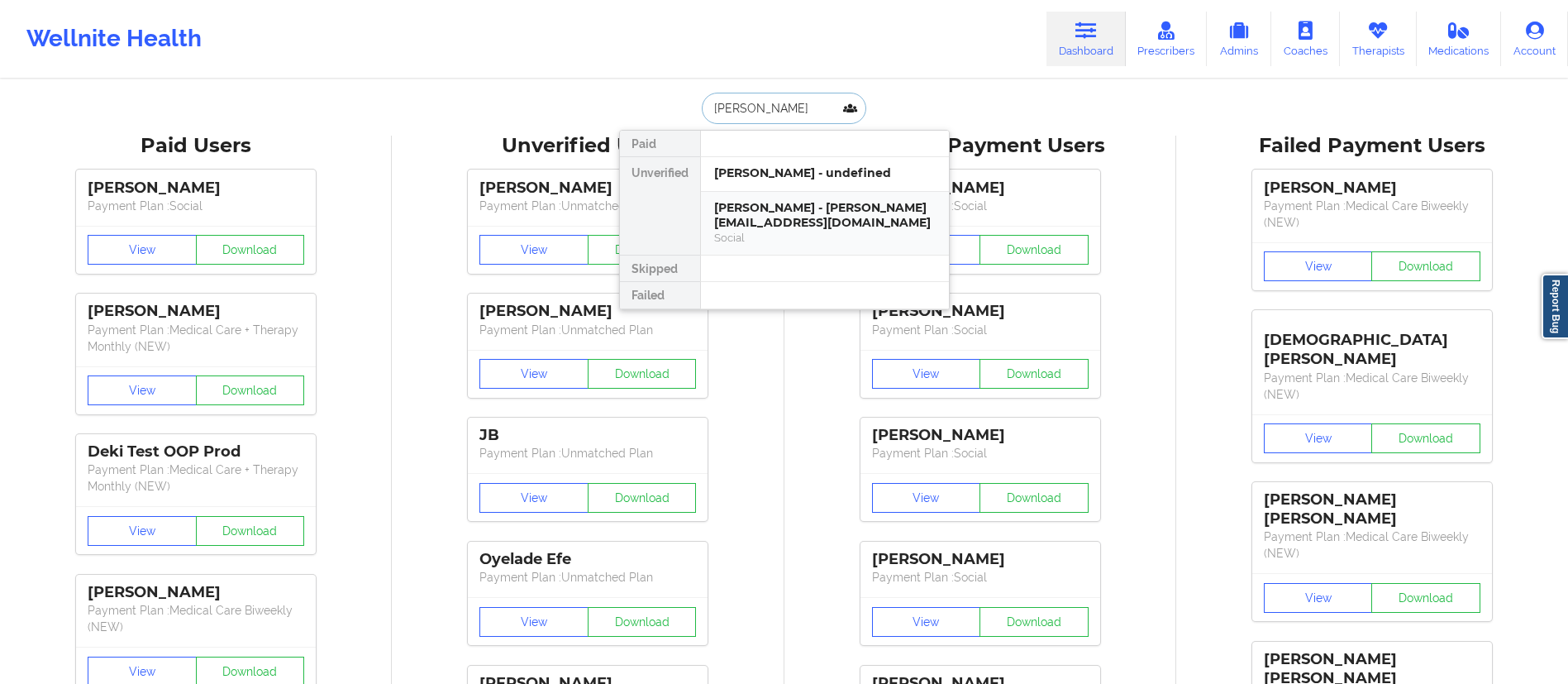
click at [763, 204] on div "Nyree Tangey - nyree.tangey@gmail.com" at bounding box center [825, 215] width 221 height 30
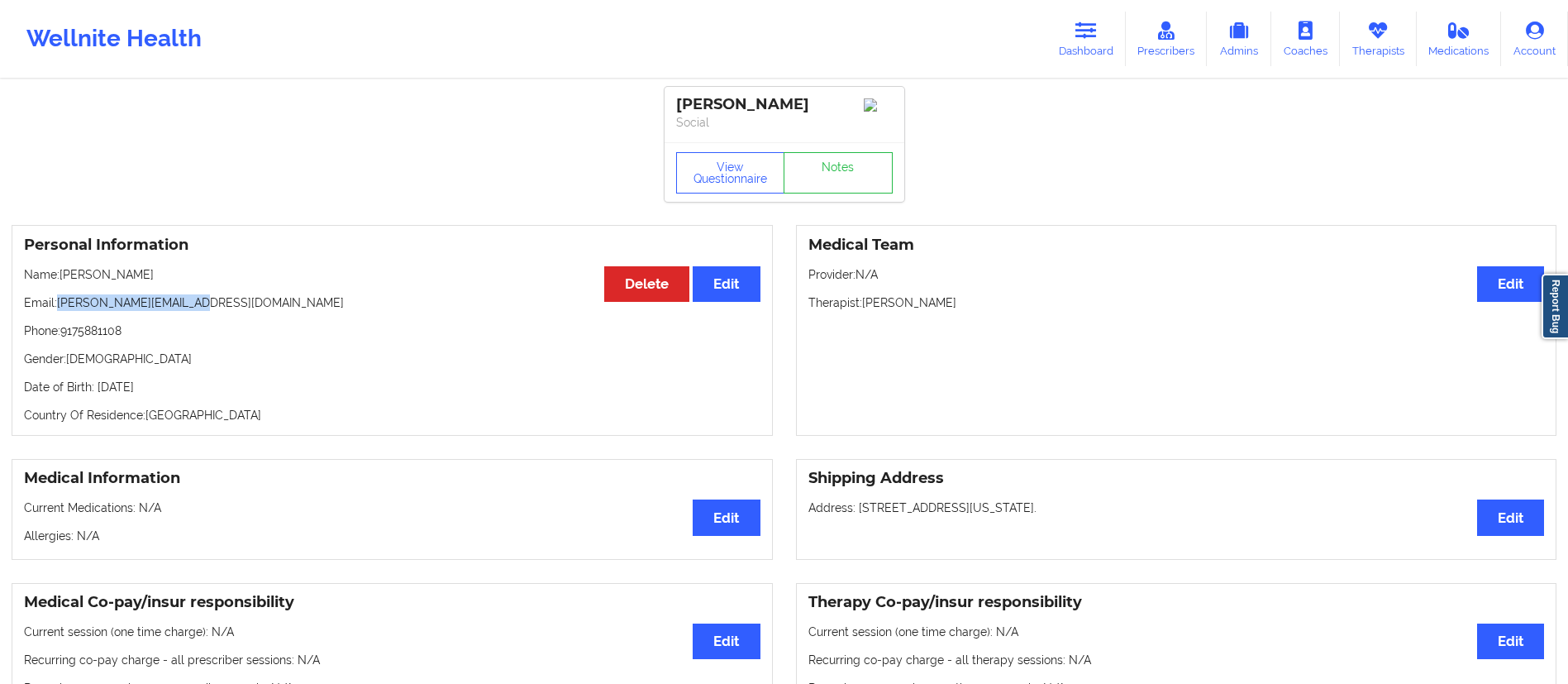
drag, startPoint x: 56, startPoint y: 304, endPoint x: 282, endPoint y: 297, distance: 226.1
click at [284, 303] on p "Email: nyree.tangey@gmail.com" at bounding box center [393, 303] width 737 height 17
click at [56, 309] on p "Email: nyree.tangey@gmail.com" at bounding box center [393, 303] width 737 height 17
click at [55, 309] on p "Email: nyree.tangey@gmail.com" at bounding box center [393, 303] width 737 height 17
drag, startPoint x: 55, startPoint y: 307, endPoint x: 248, endPoint y: 299, distance: 193.2
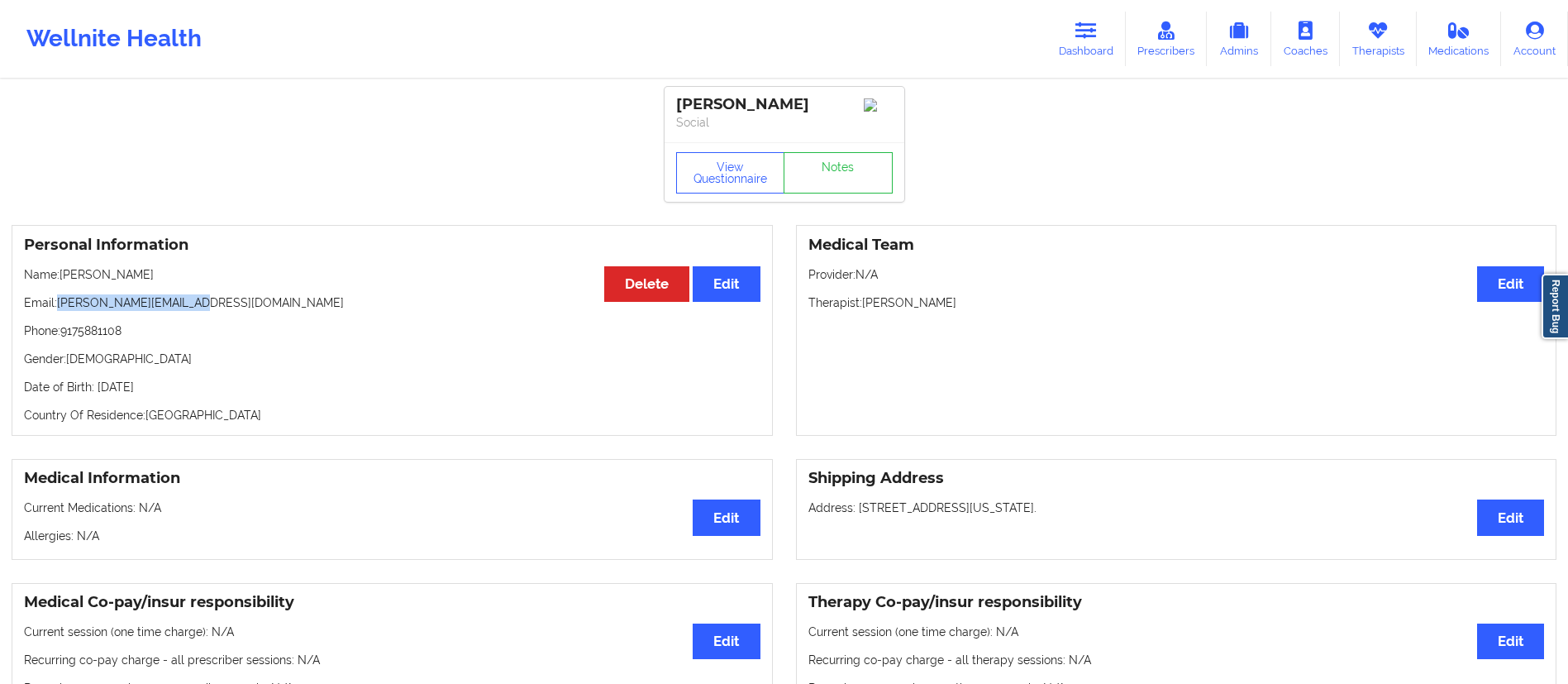
click at [248, 299] on div "Personal Information Edit Delete Name: Nyree Tangey Email: nyree.tangey@gmail.c…" at bounding box center [392, 330] width 761 height 211
drag, startPoint x: 180, startPoint y: 310, endPoint x: 122, endPoint y: 314, distance: 58.1
click at [179, 310] on p "Email: nyree.tangey@gmail.com" at bounding box center [393, 303] width 737 height 17
click at [94, 316] on div "Personal Information Edit Delete Name: Nyree Tangey Email: nyree.tangey@gmail.c…" at bounding box center [392, 330] width 761 height 211
drag, startPoint x: 60, startPoint y: 304, endPoint x: 224, endPoint y: 298, distance: 164.1
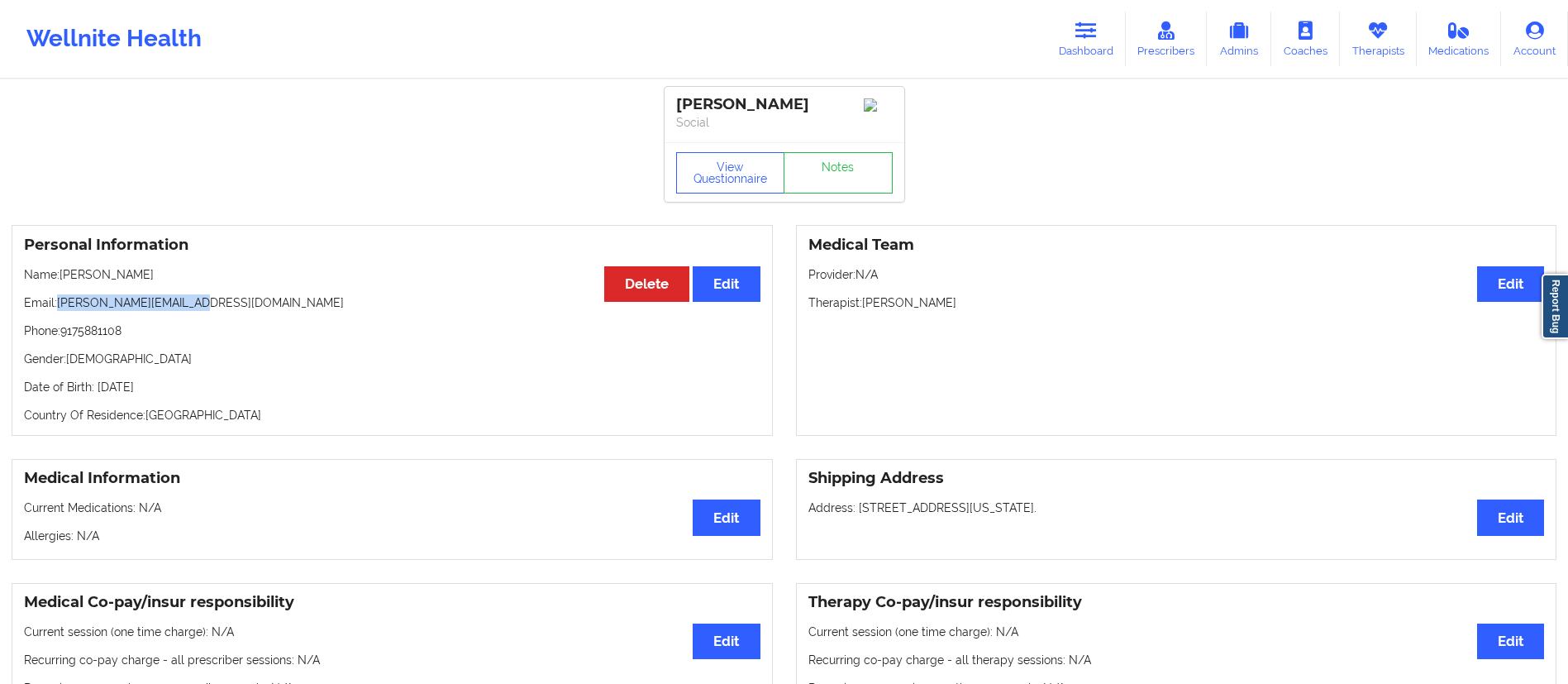
click at [224, 298] on div "Personal Information Edit Delete Name: Nyree Tangey Email: nyree.tangey@gmail.c…" at bounding box center [392, 330] width 761 height 211
copy p "nyree.tangey@gmail.com"
click at [1062, 34] on link "Dashboard" at bounding box center [1086, 39] width 80 height 55
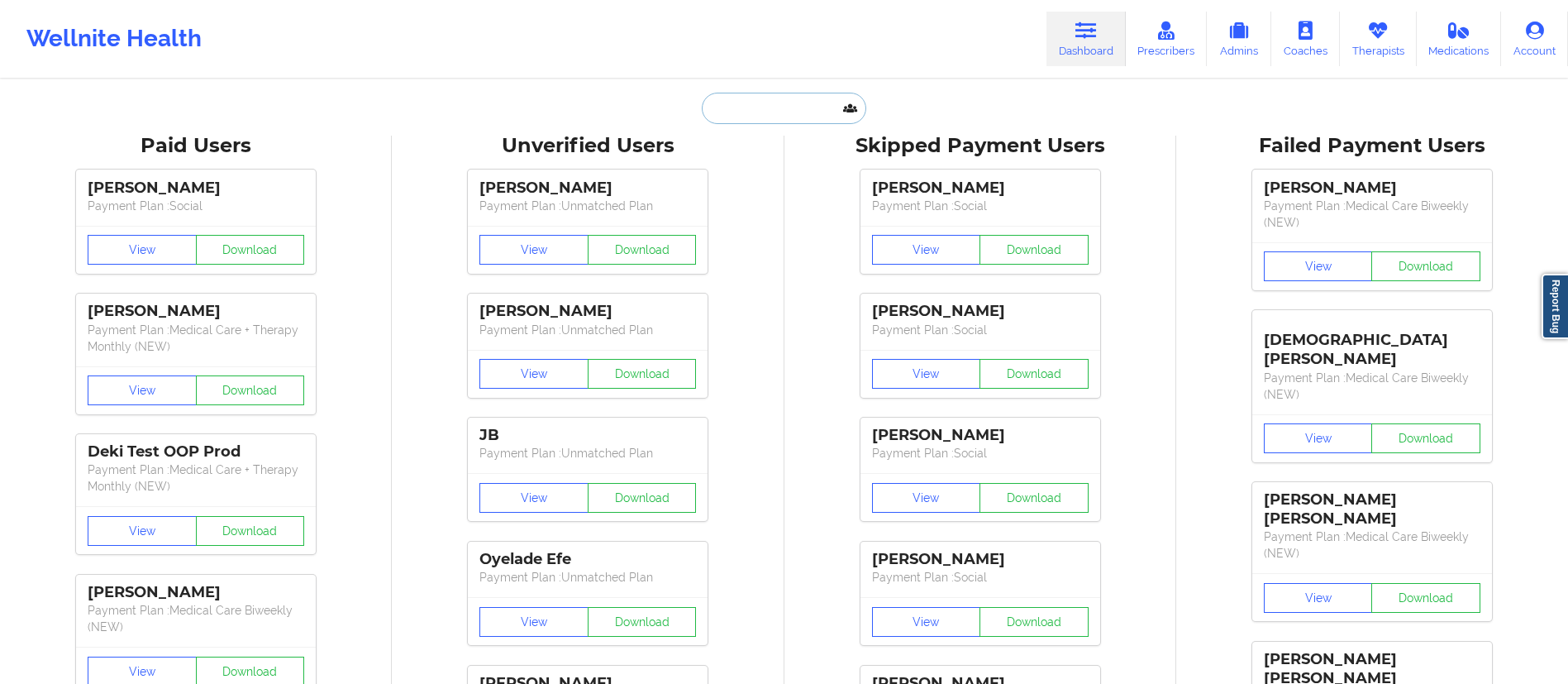
click at [831, 112] on input "text" at bounding box center [783, 107] width 164 height 31
paste input "ALEXSANDRA SANCHEZ"
type input "ALEXSANDRA SANCHEZ"
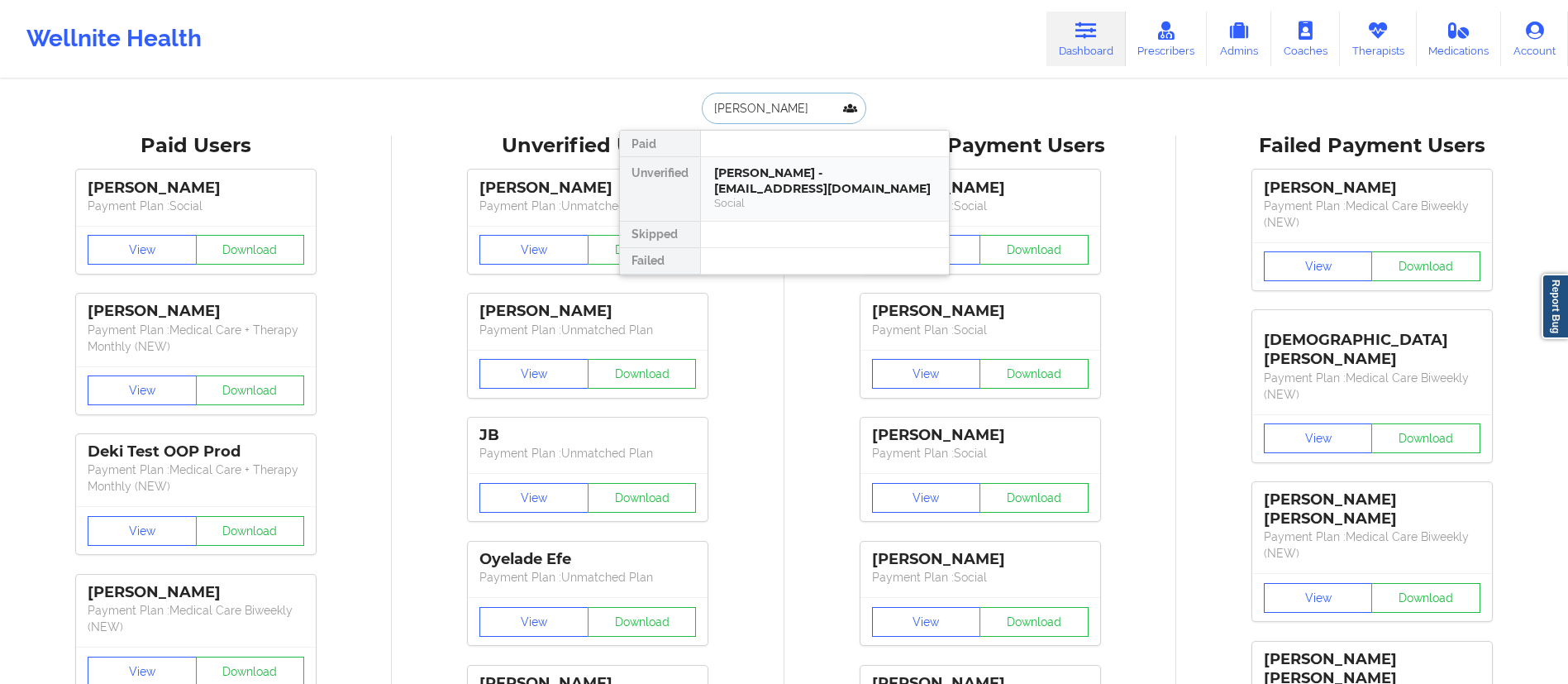
click at [790, 188] on div "ALEXSANDRA SANCHEZ - alexsandra2000baby@gmail.com" at bounding box center [825, 180] width 221 height 30
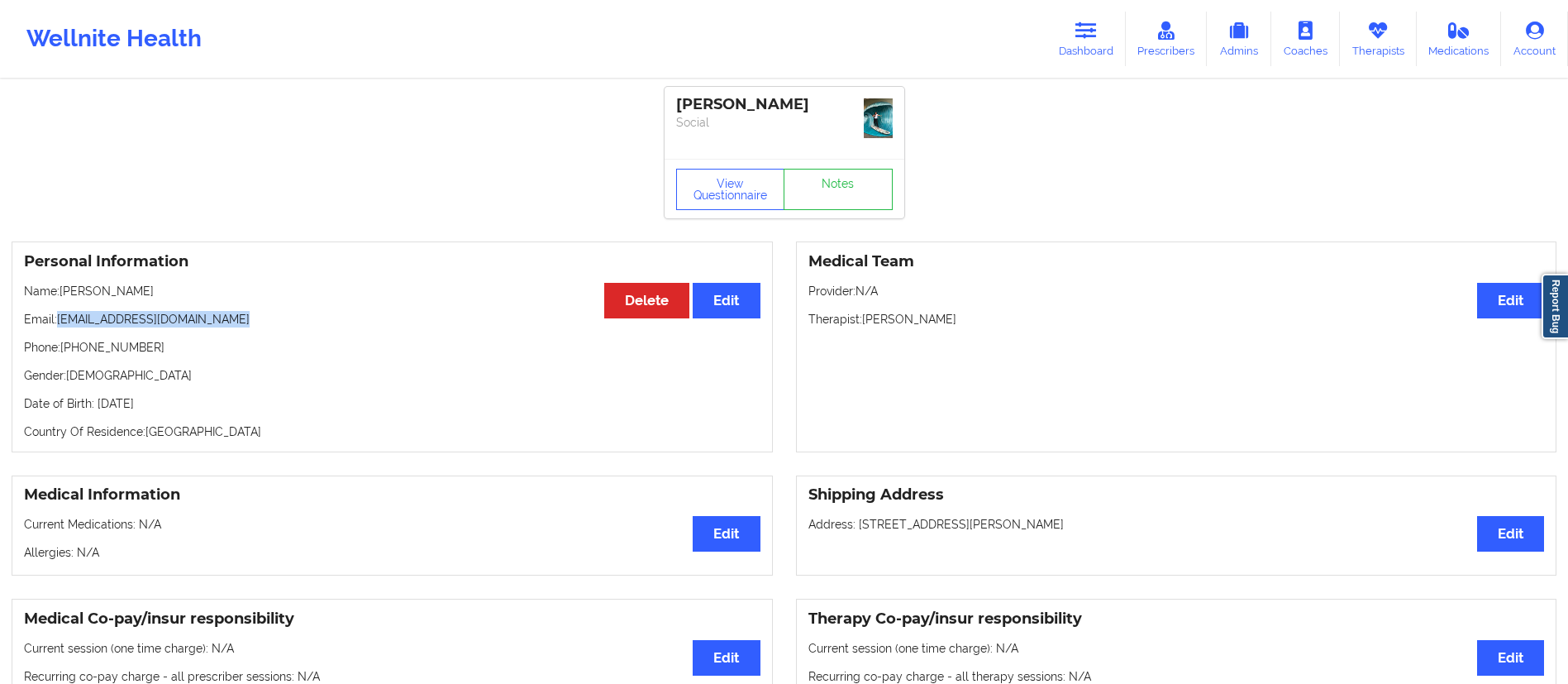
drag, startPoint x: 60, startPoint y: 320, endPoint x: 367, endPoint y: 307, distance: 307.3
click at [367, 307] on div "Personal Information Edit Delete Name: ALEXSANDRA SANCHEZ Email: alexsandra2000…" at bounding box center [392, 347] width 761 height 211
copy p "alexsandra2000baby@gmail.com"
click at [1069, 29] on link "Dashboard" at bounding box center [1086, 39] width 80 height 55
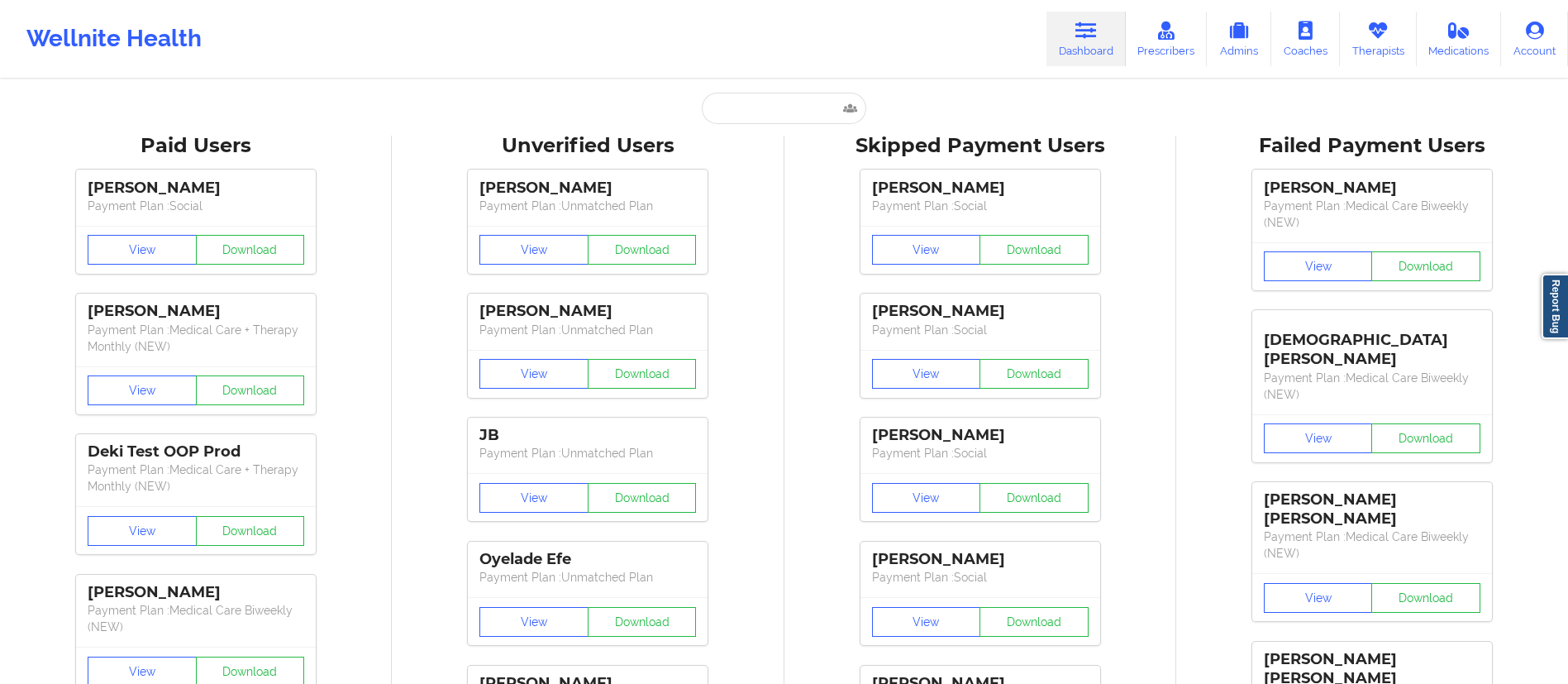
click at [749, 107] on input "text" at bounding box center [783, 107] width 164 height 31
paste input "Ruben Forman"
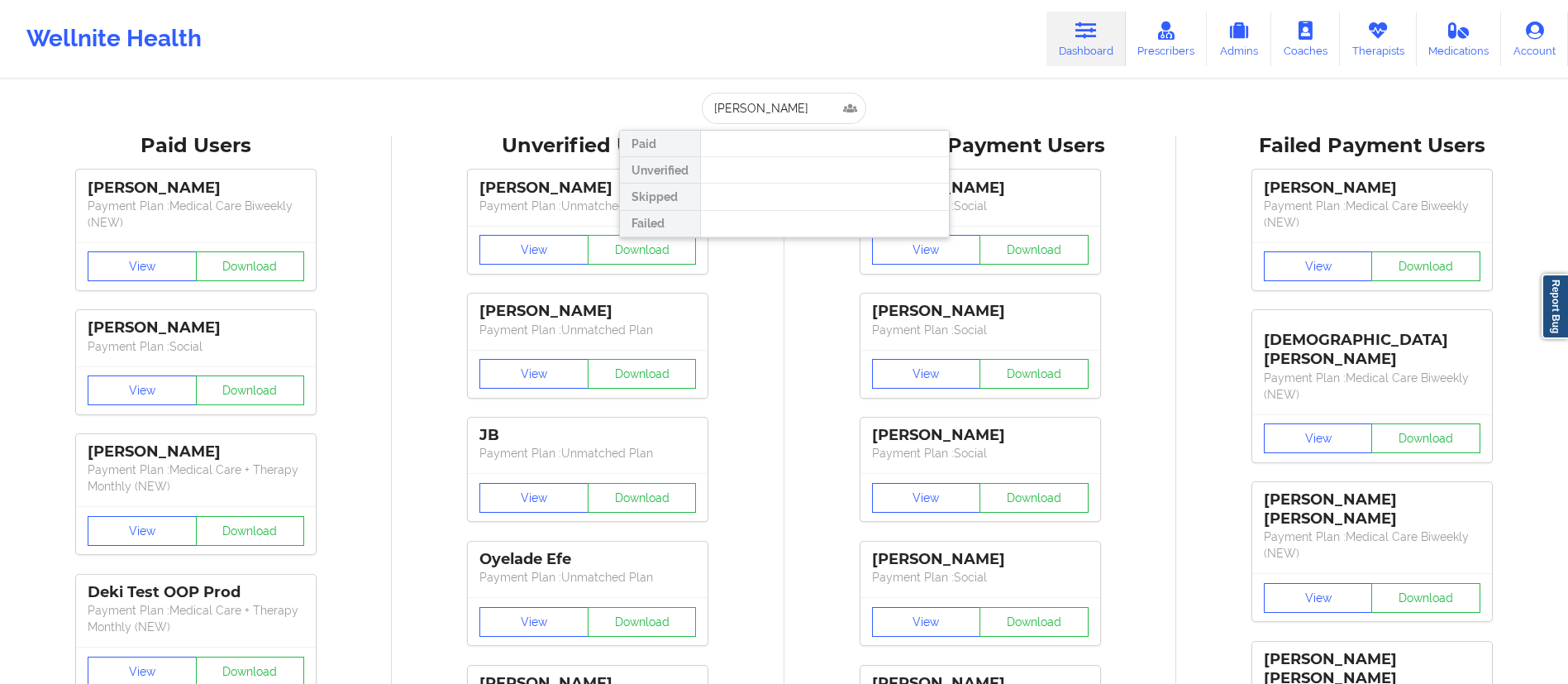
click at [757, 188] on div at bounding box center [824, 197] width 248 height 27
click at [774, 95] on input "Ruben Forman" at bounding box center [783, 107] width 164 height 31
click at [749, 105] on input "Ruben Forman" at bounding box center [783, 107] width 164 height 31
drag, startPoint x: 710, startPoint y: 107, endPoint x: 722, endPoint y: 121, distance: 18.4
click at [710, 108] on input "Ruben Forman" at bounding box center [783, 107] width 164 height 31
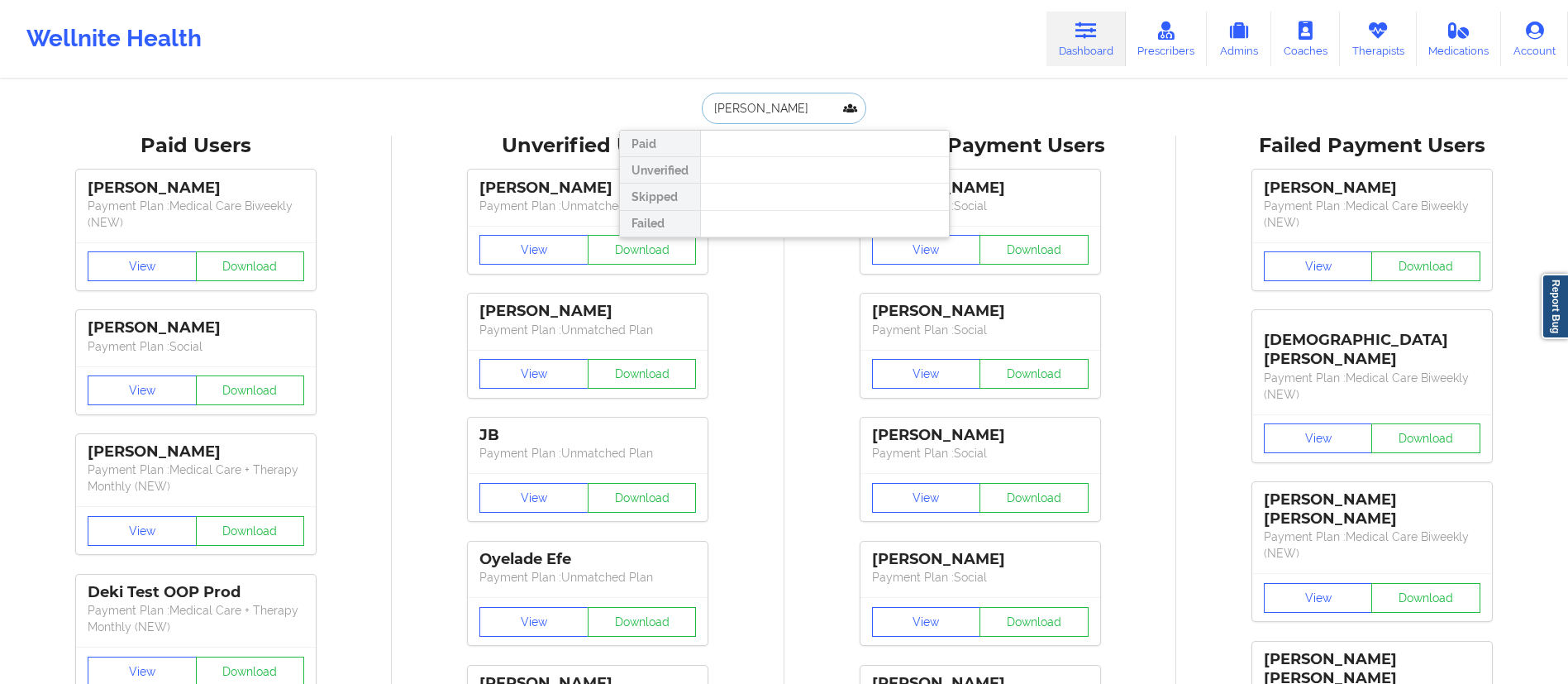
drag, startPoint x: 742, startPoint y: 104, endPoint x: 839, endPoint y: 98, distance: 97.2
click at [839, 98] on input "Ruben Forman" at bounding box center [783, 107] width 164 height 31
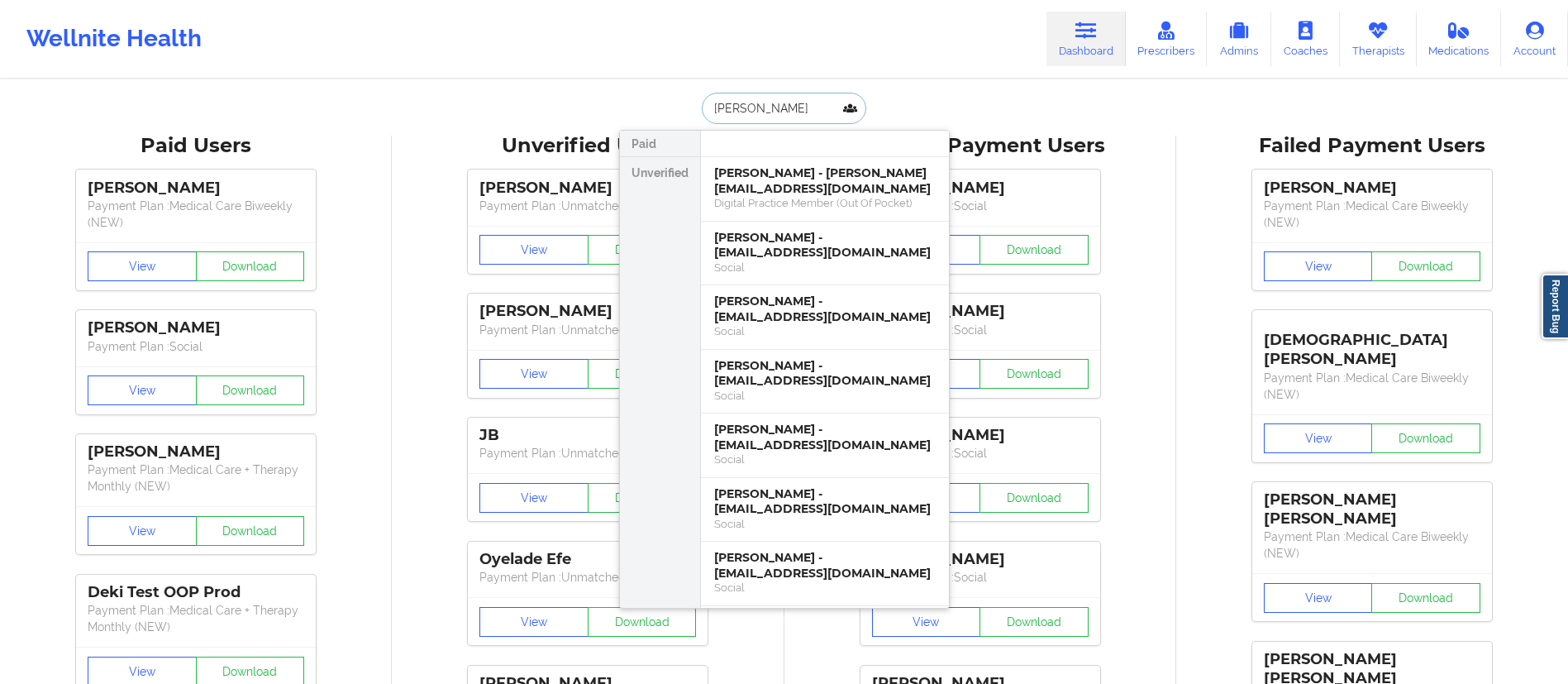
drag, startPoint x: 783, startPoint y: 112, endPoint x: 651, endPoint y: 117, distance: 132.1
click at [651, 121] on div "Ruben Paid Unverified Ruben Gomez - rubenuzieta@gmail.com Digital Practice Memb…" at bounding box center [784, 107] width 331 height 31
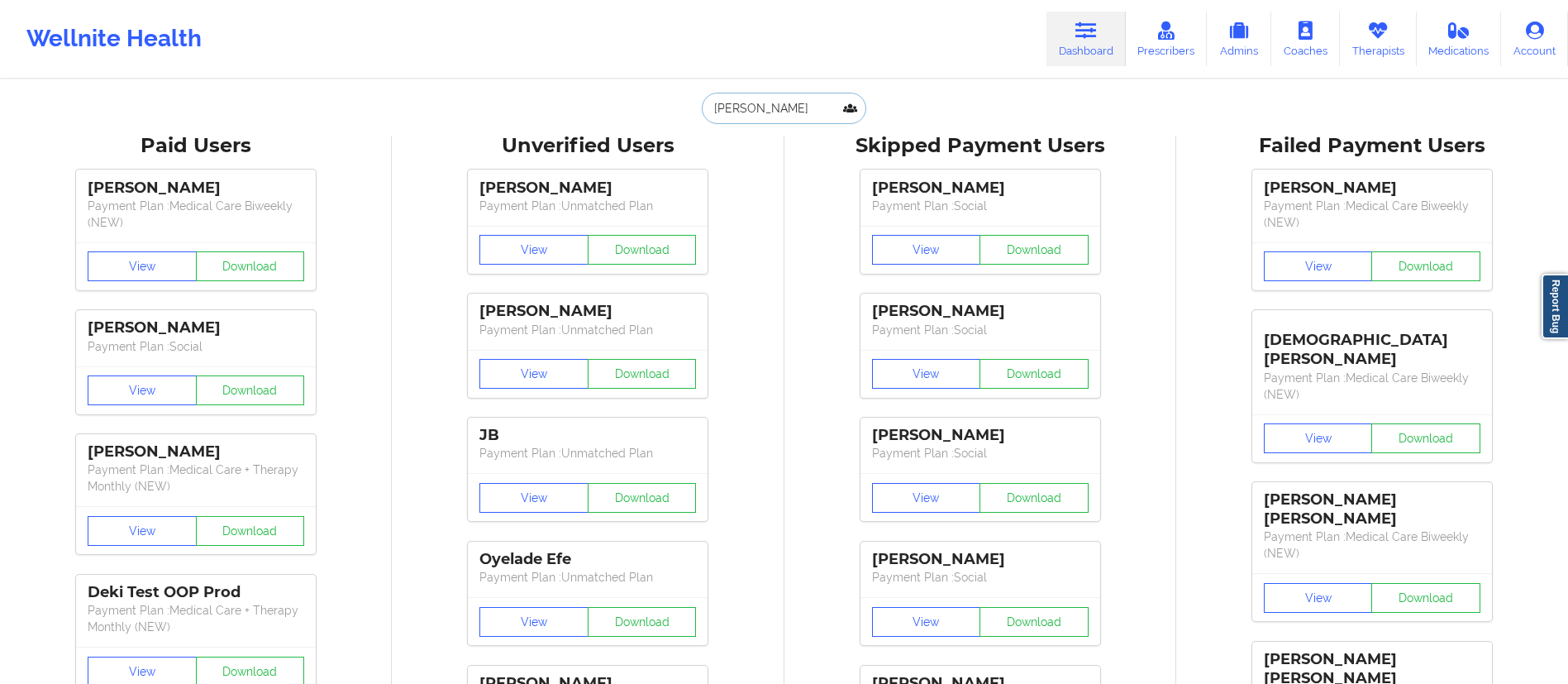
paste input "Forman"
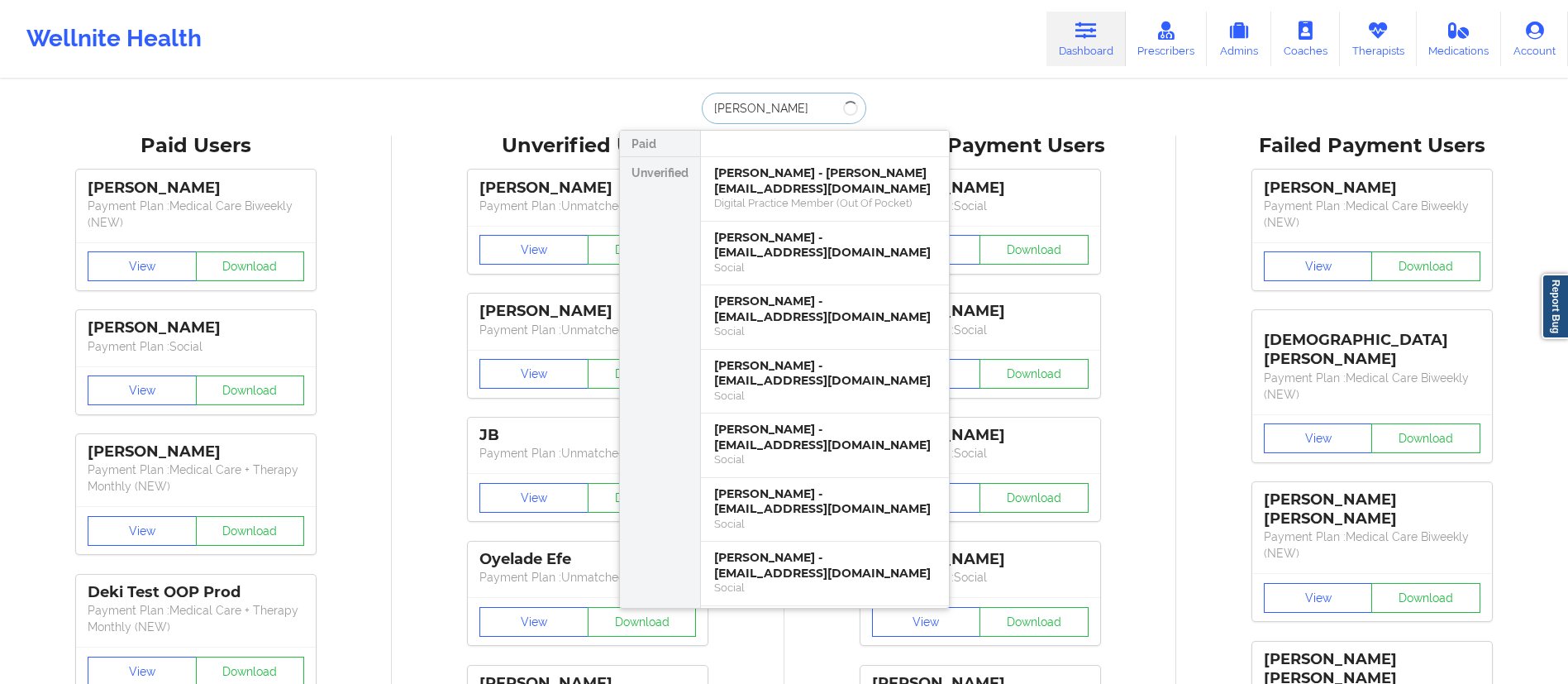
drag, startPoint x: 749, startPoint y: 111, endPoint x: 701, endPoint y: 121, distance: 49.0
click at [701, 121] on div "Ruben Forman" at bounding box center [783, 107] width 164 height 31
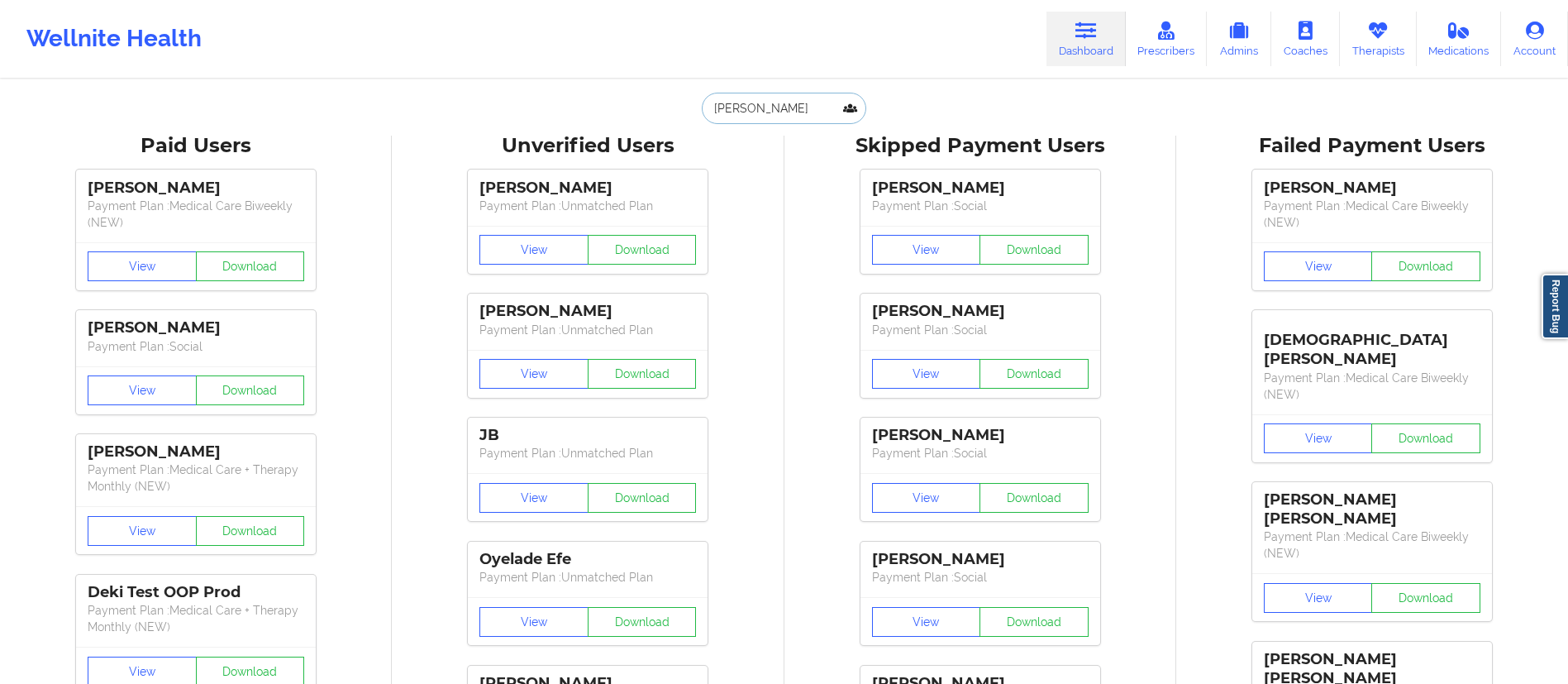
type input "Forman"
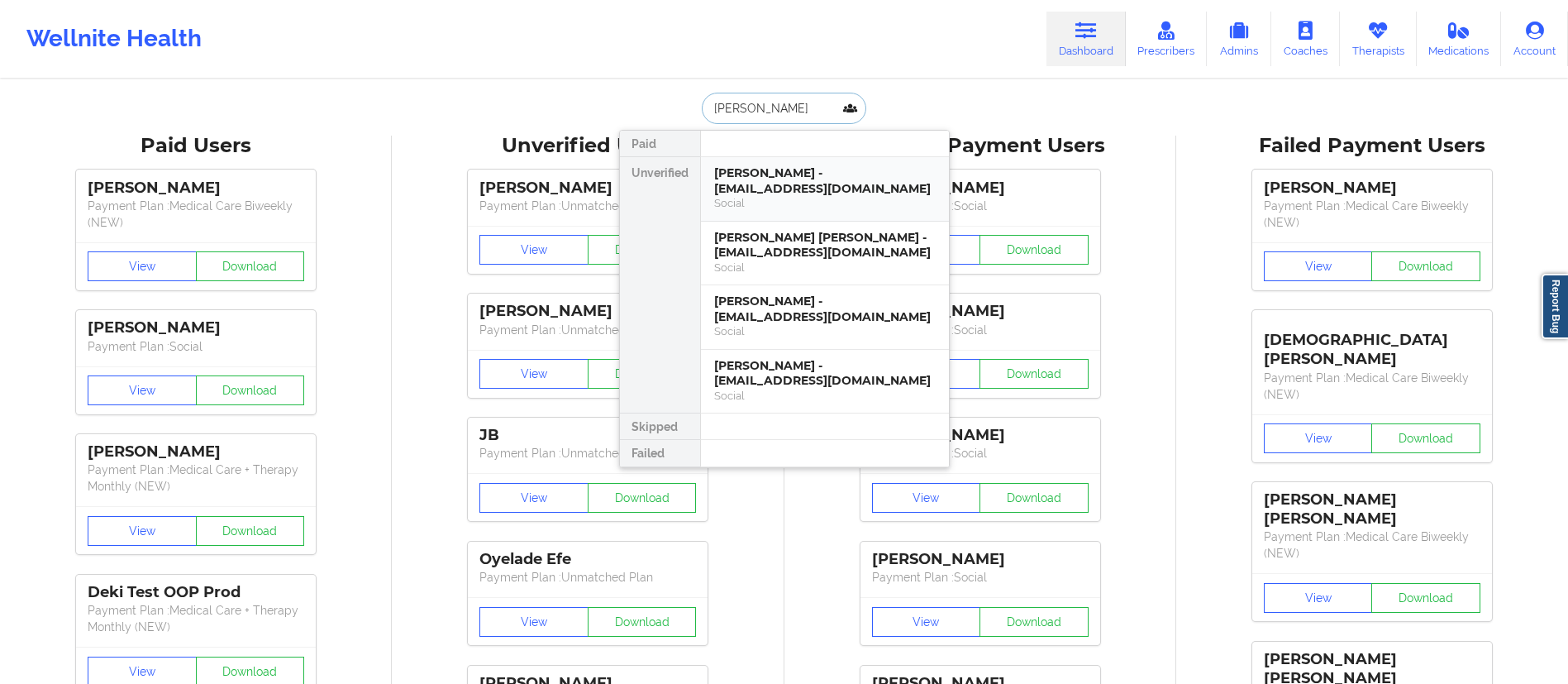
click at [771, 190] on div "Reuben Forman - reubenforman@gmail.com" at bounding box center [825, 180] width 221 height 30
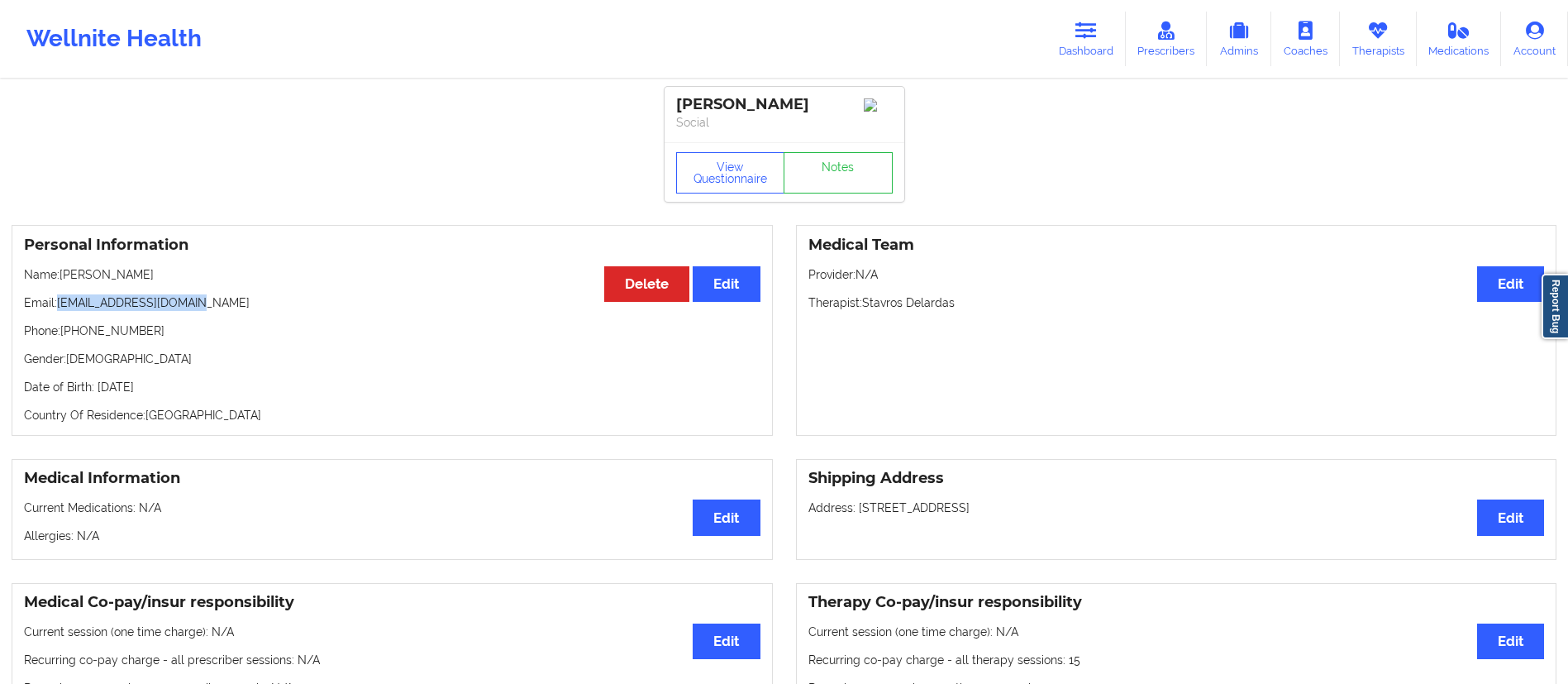
drag, startPoint x: 56, startPoint y: 305, endPoint x: 325, endPoint y: 300, distance: 269.0
click at [325, 300] on p "Email: reubenforman@gmail.com" at bounding box center [393, 303] width 737 height 17
click at [232, 325] on div "Personal Information Edit Delete Name: Reuben Forman Email: reubenforman@gmail.…" at bounding box center [392, 330] width 761 height 211
drag, startPoint x: 58, startPoint y: 313, endPoint x: 298, endPoint y: 303, distance: 240.2
click at [298, 303] on p "Email: reubenforman@gmail.com" at bounding box center [393, 303] width 737 height 17
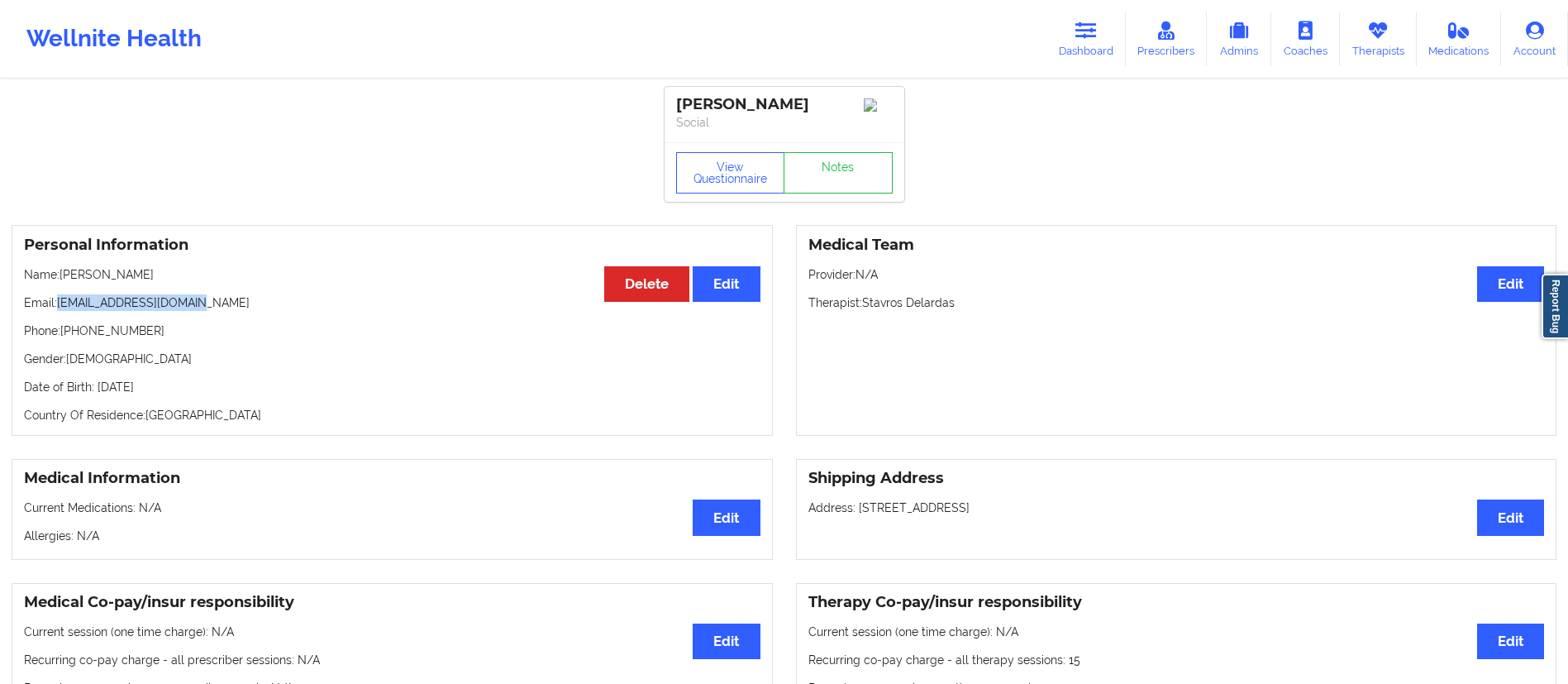
copy p "reubenforman@gmail.com"
click at [1060, 30] on link "Dashboard" at bounding box center [1086, 39] width 80 height 55
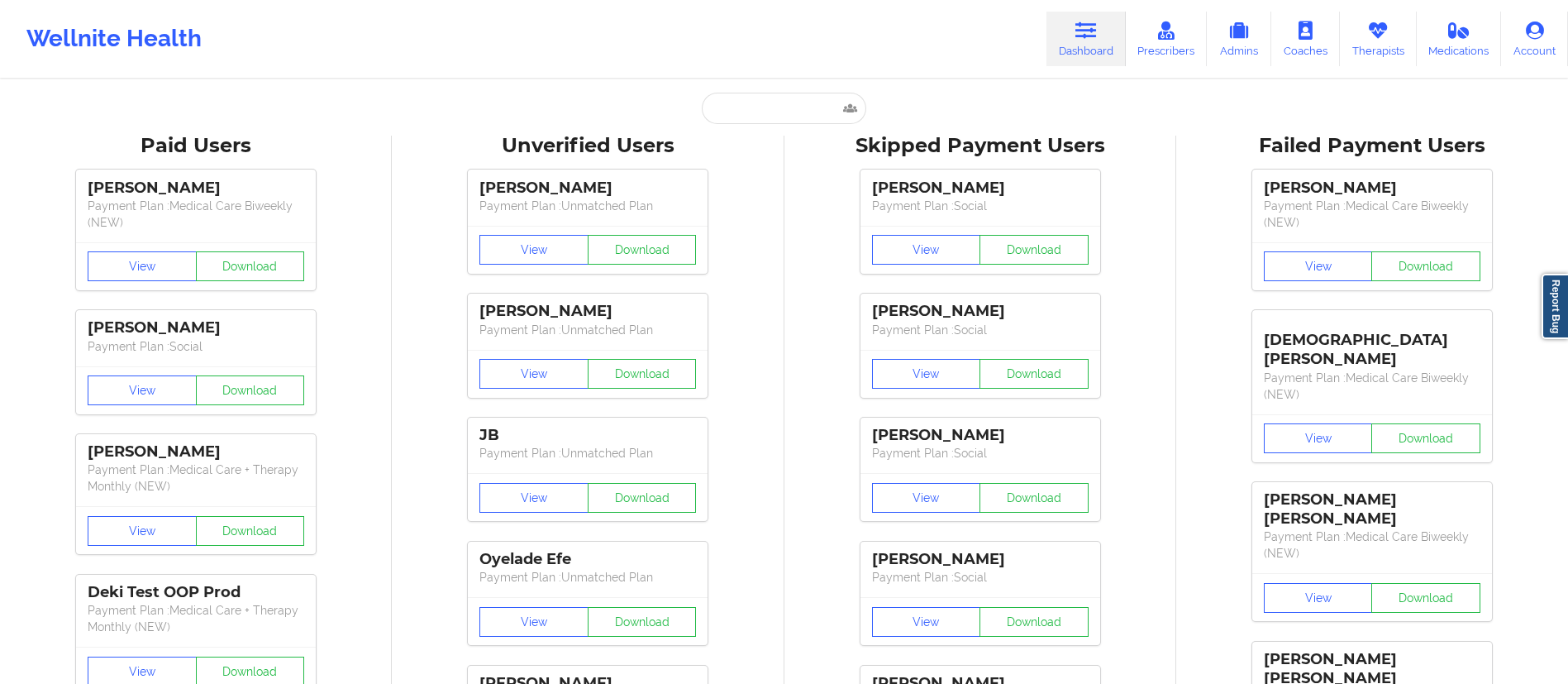
drag, startPoint x: 825, startPoint y: 83, endPoint x: 816, endPoint y: 104, distance: 22.8
click at [816, 106] on input "text" at bounding box center [783, 107] width 164 height 31
paste input "Ritchie Colon-per"
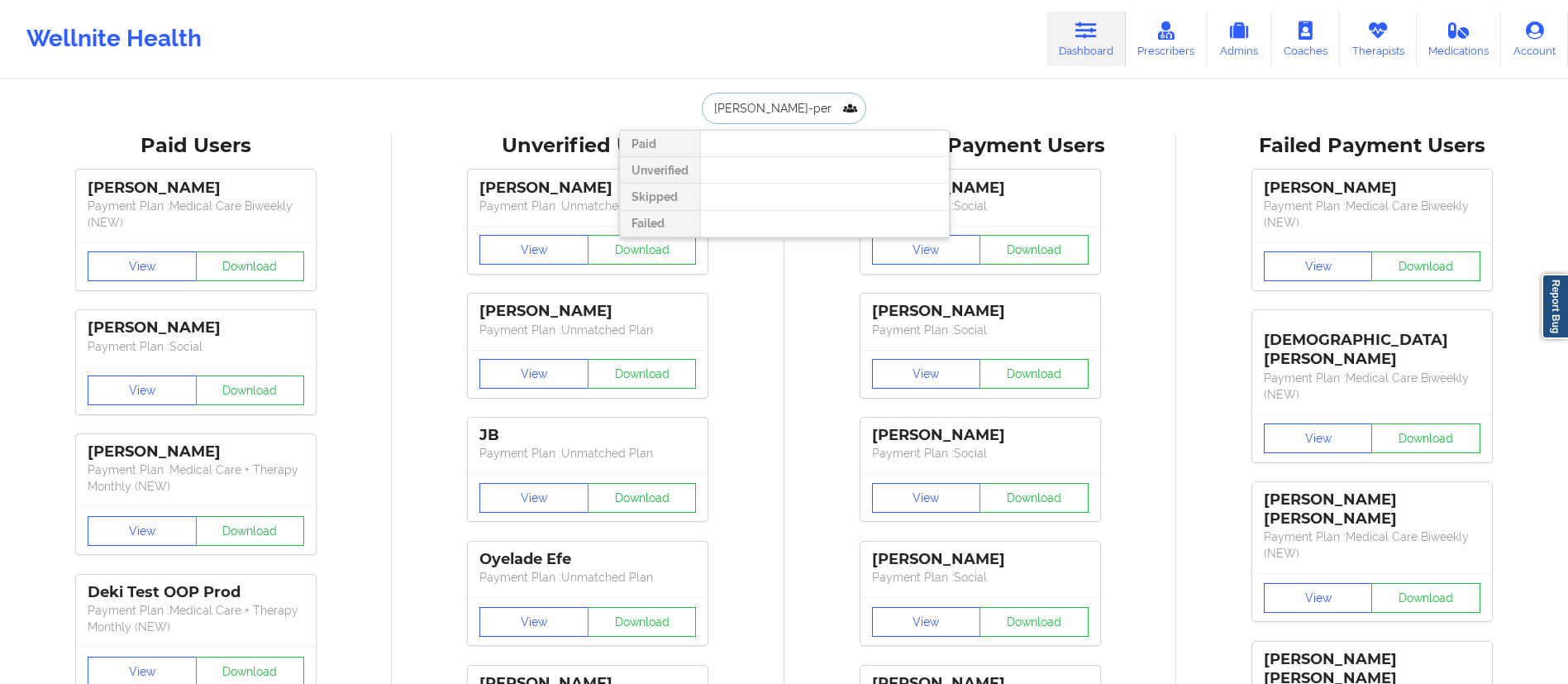
drag, startPoint x: 781, startPoint y: 104, endPoint x: 813, endPoint y: 107, distance: 32.1
click at [811, 104] on input "Ritchie Colon-per" at bounding box center [783, 107] width 164 height 31
click at [748, 111] on input "Ritchie Colon" at bounding box center [783, 107] width 164 height 31
type input "Ritchie"
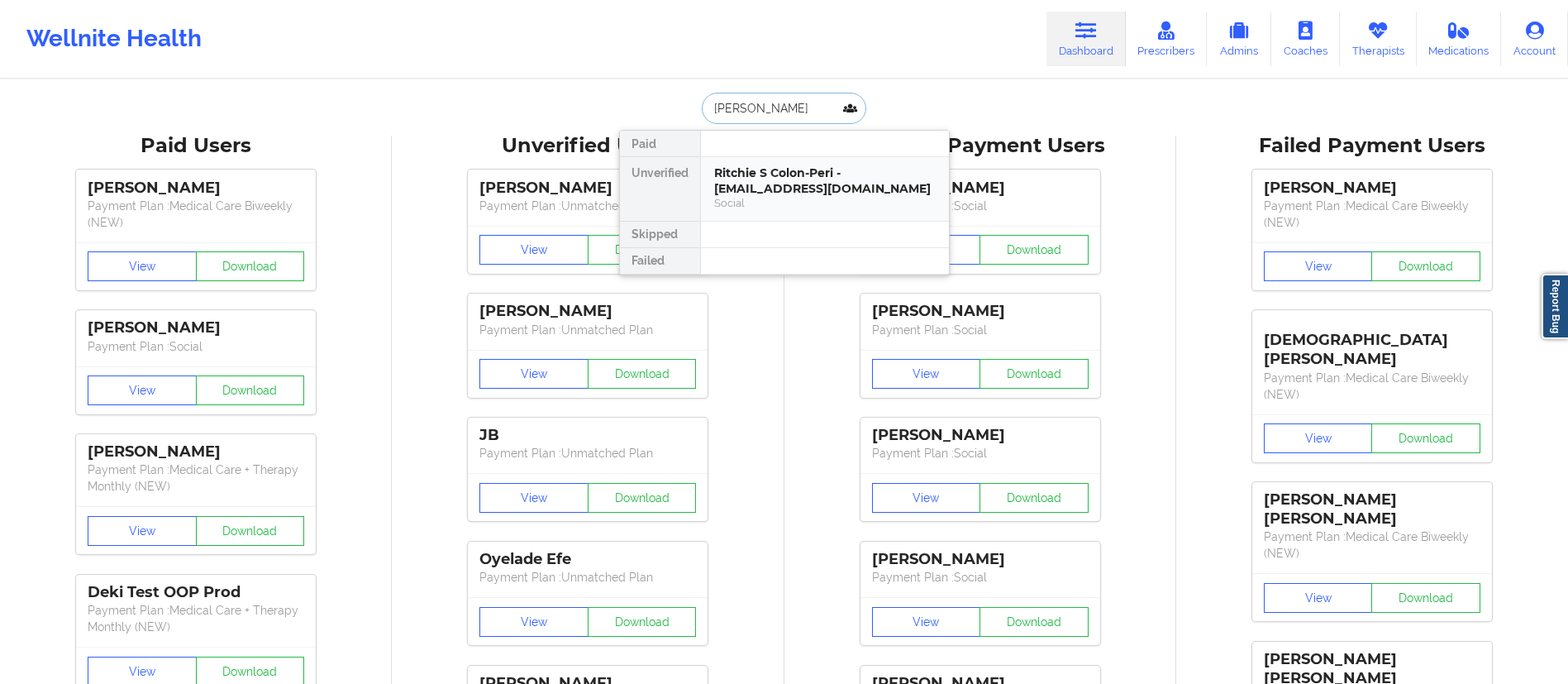
click at [787, 190] on div "Ritchie S Colon-Peri - ritchie.colonperi@gmail.com" at bounding box center [825, 180] width 221 height 30
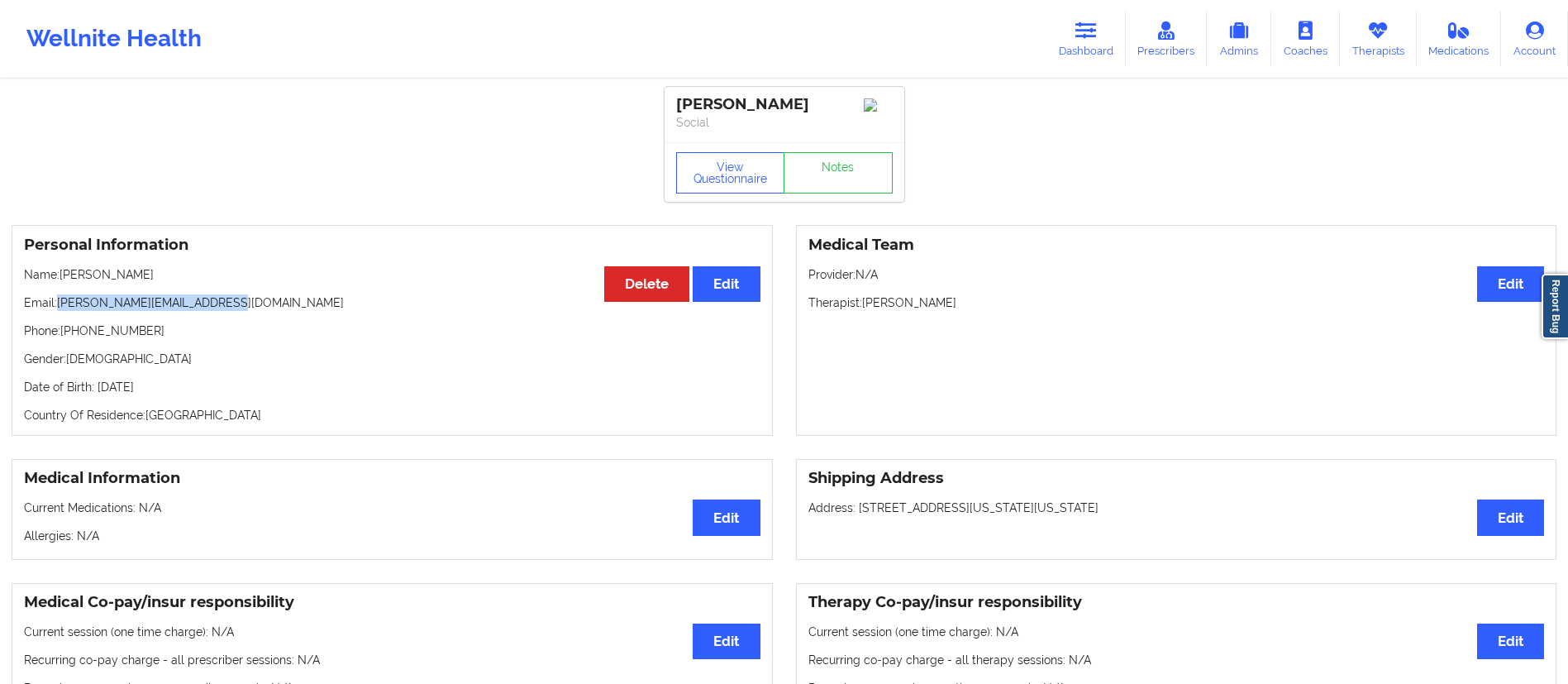
drag, startPoint x: 58, startPoint y: 304, endPoint x: 274, endPoint y: 314, distance: 216.2
click at [274, 311] on p "Email: ritchie.colonperi@gmail.com" at bounding box center [393, 303] width 737 height 17
copy p "ritchie.colonperi@gmail.com"
drag, startPoint x: 60, startPoint y: 280, endPoint x: 225, endPoint y: 277, distance: 165.0
click at [225, 277] on p "Name: Ritchie S Colon-Peri" at bounding box center [393, 274] width 737 height 17
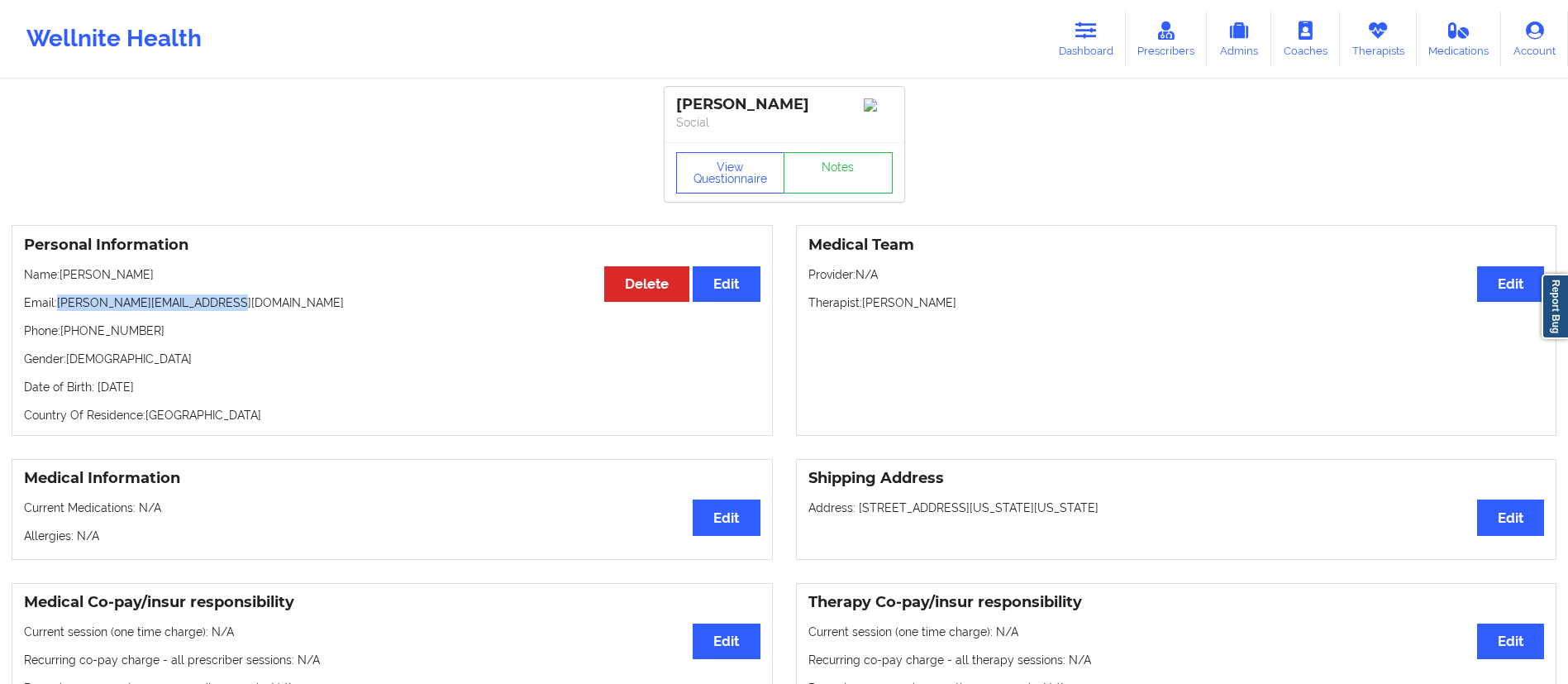
copy p "Ritchie S Colon-Peri"
drag, startPoint x: 1077, startPoint y: 29, endPoint x: 977, endPoint y: 76, distance: 110.5
click at [1077, 29] on icon at bounding box center [1086, 31] width 22 height 18
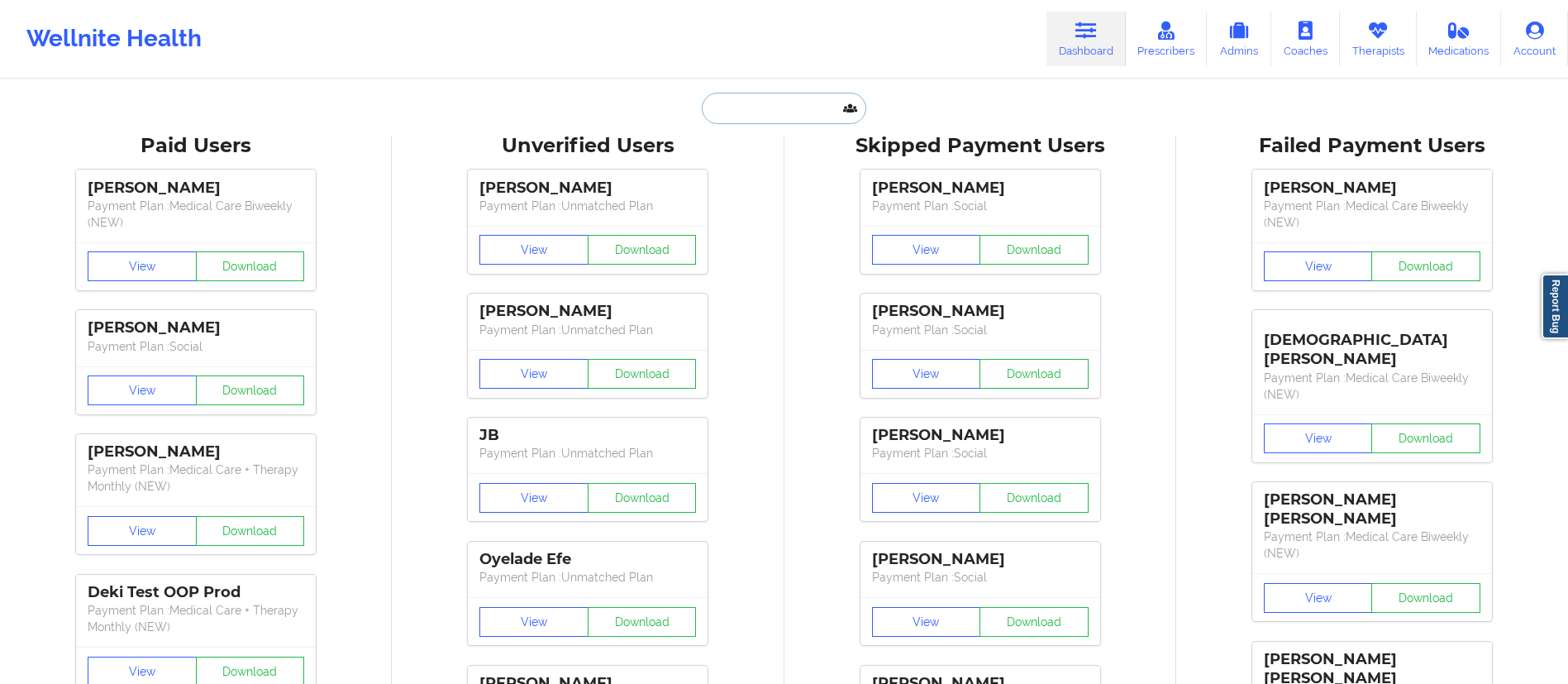
click at [721, 113] on input "text" at bounding box center [783, 107] width 164 height 31
paste input "Jacobson"
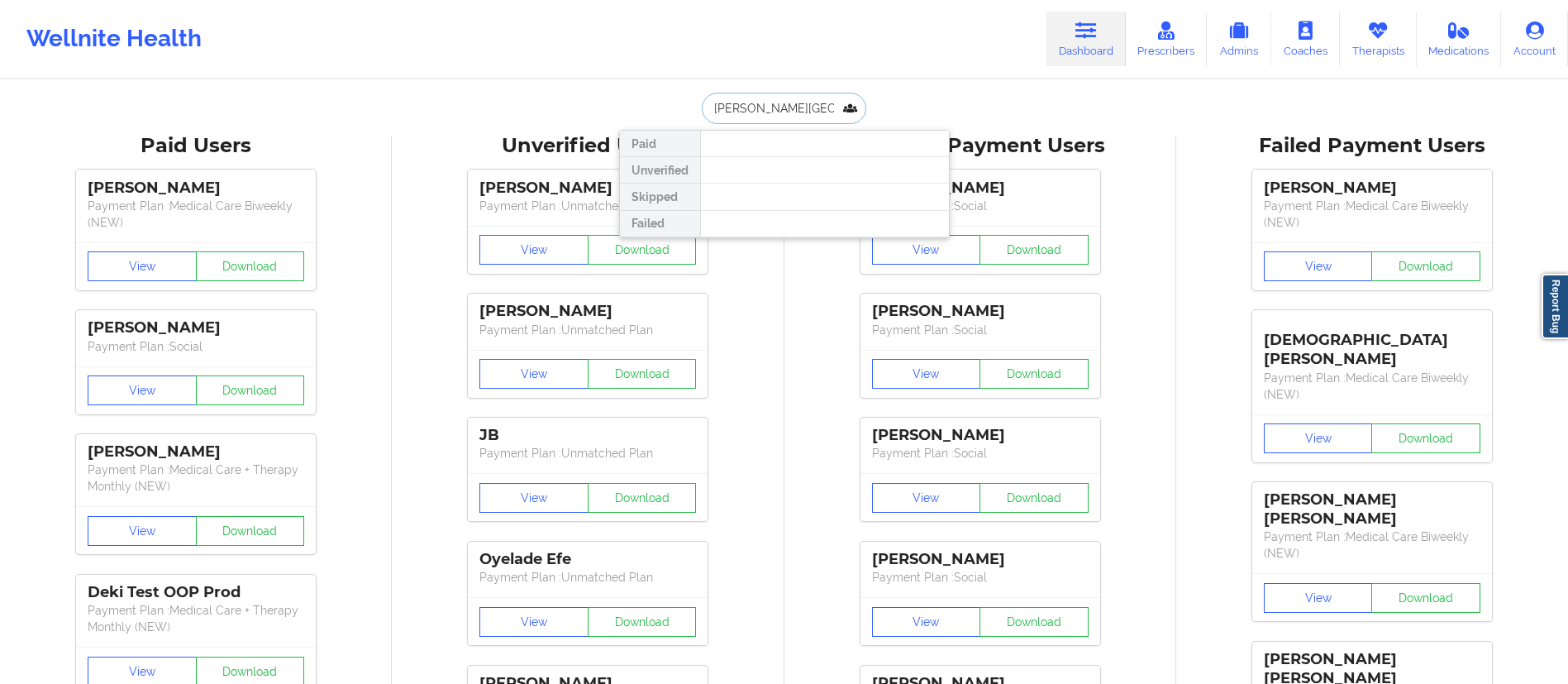
click at [763, 108] on input "Jacobson hall" at bounding box center [783, 107] width 164 height 31
type input "Jacobson hall"
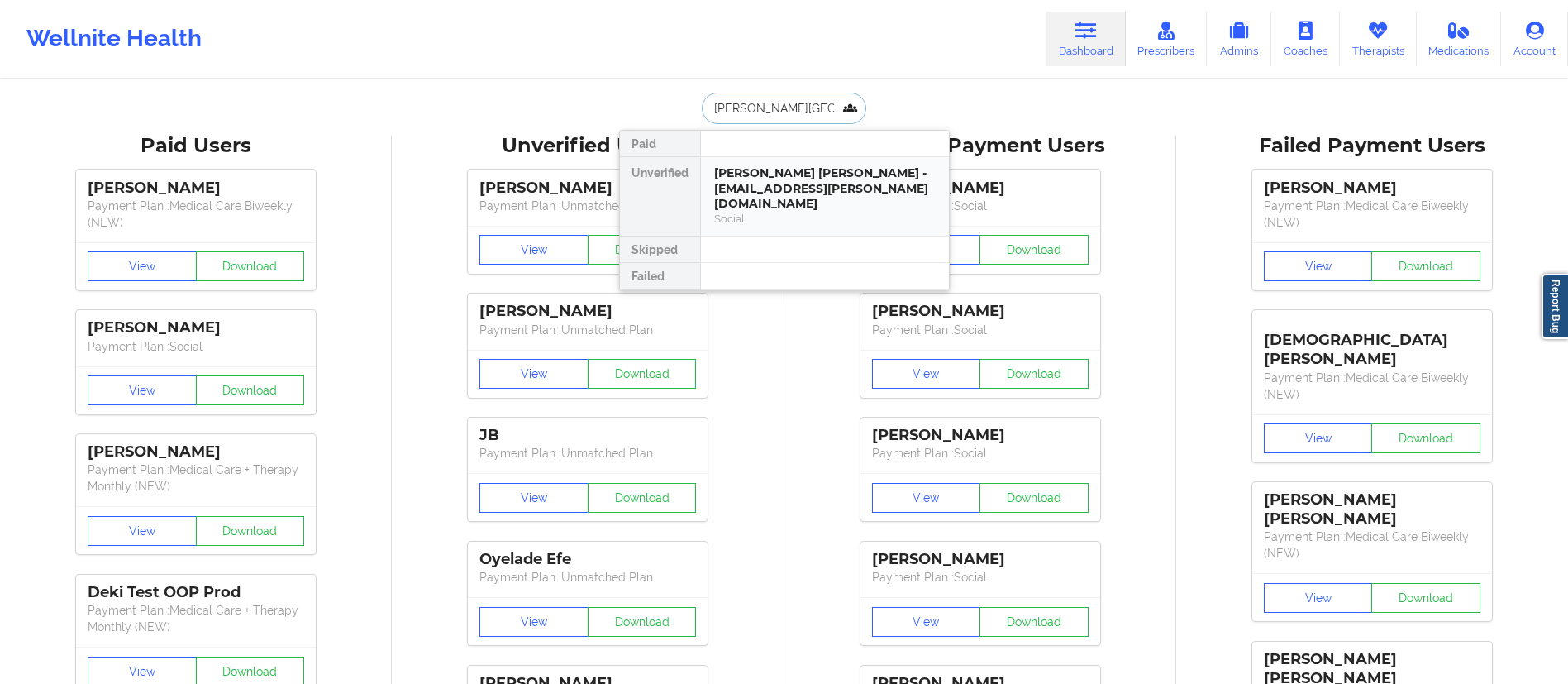
click at [763, 165] on div "Jacobson Hall - the.jacobson.k@gmail.com" at bounding box center [825, 188] width 221 height 46
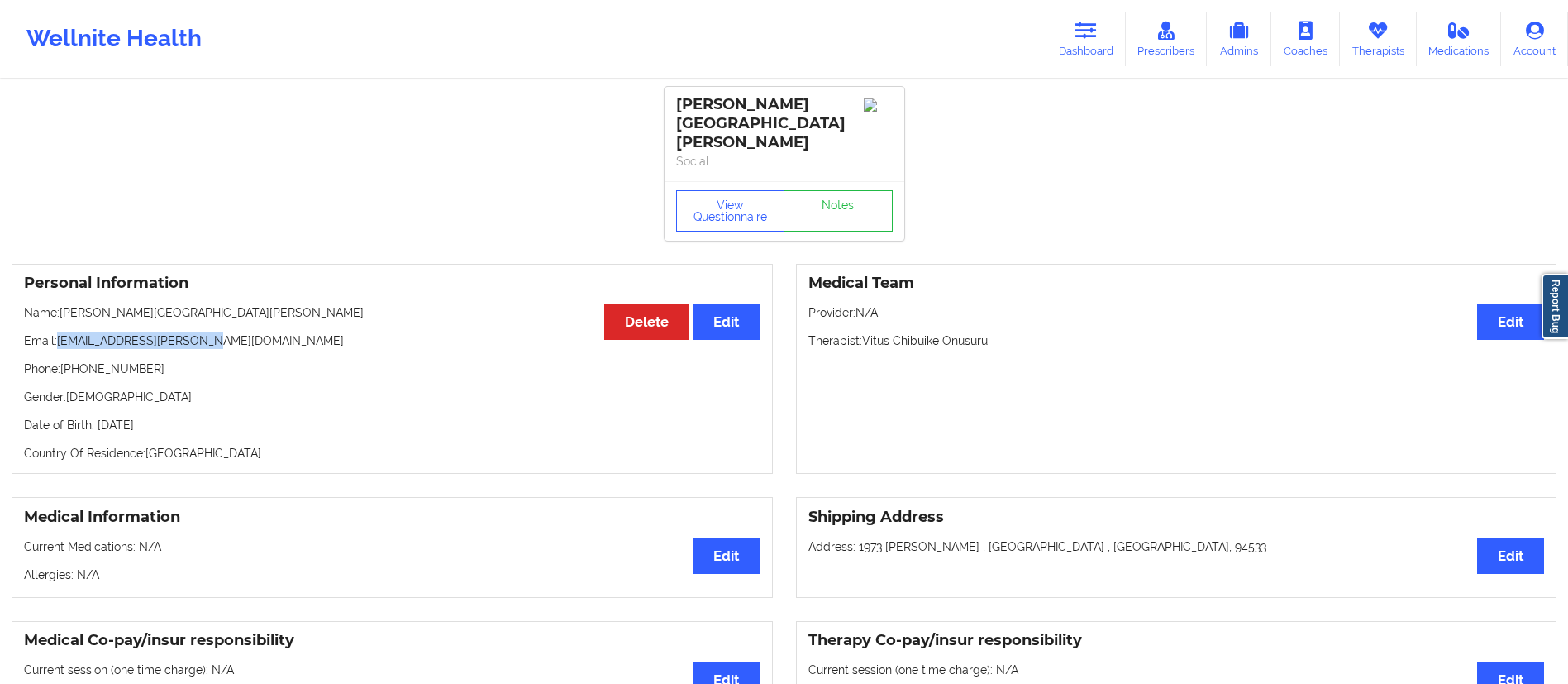
drag, startPoint x: 60, startPoint y: 301, endPoint x: 231, endPoint y: 305, distance: 171.0
click at [231, 332] on p "Email: the.jacobson.k@gmail.com" at bounding box center [393, 341] width 737 height 17
copy p "the.jacobson.k@gmail.com"
drag, startPoint x: 1097, startPoint y: 35, endPoint x: 1049, endPoint y: 62, distance: 55.1
click at [1096, 35] on icon at bounding box center [1086, 31] width 22 height 18
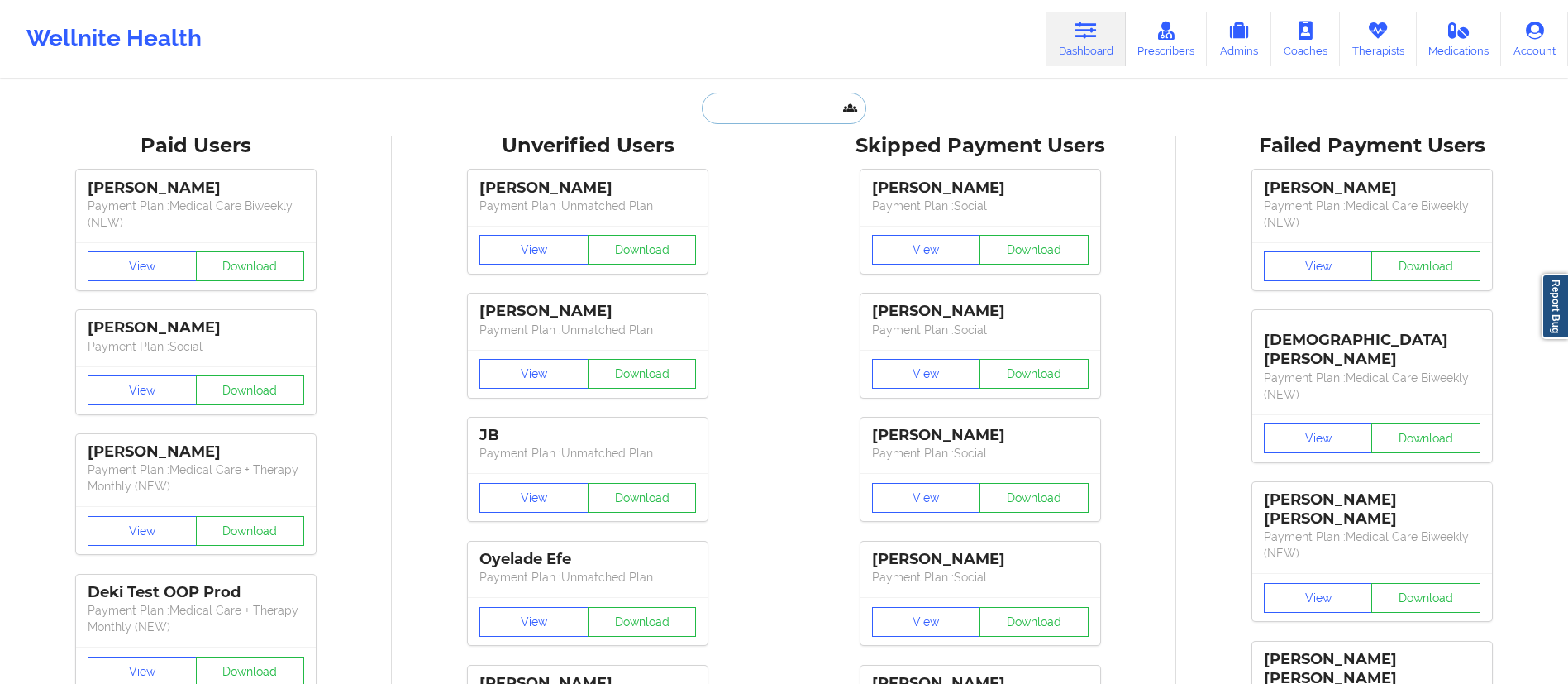
click at [820, 105] on input "text" at bounding box center [783, 107] width 164 height 31
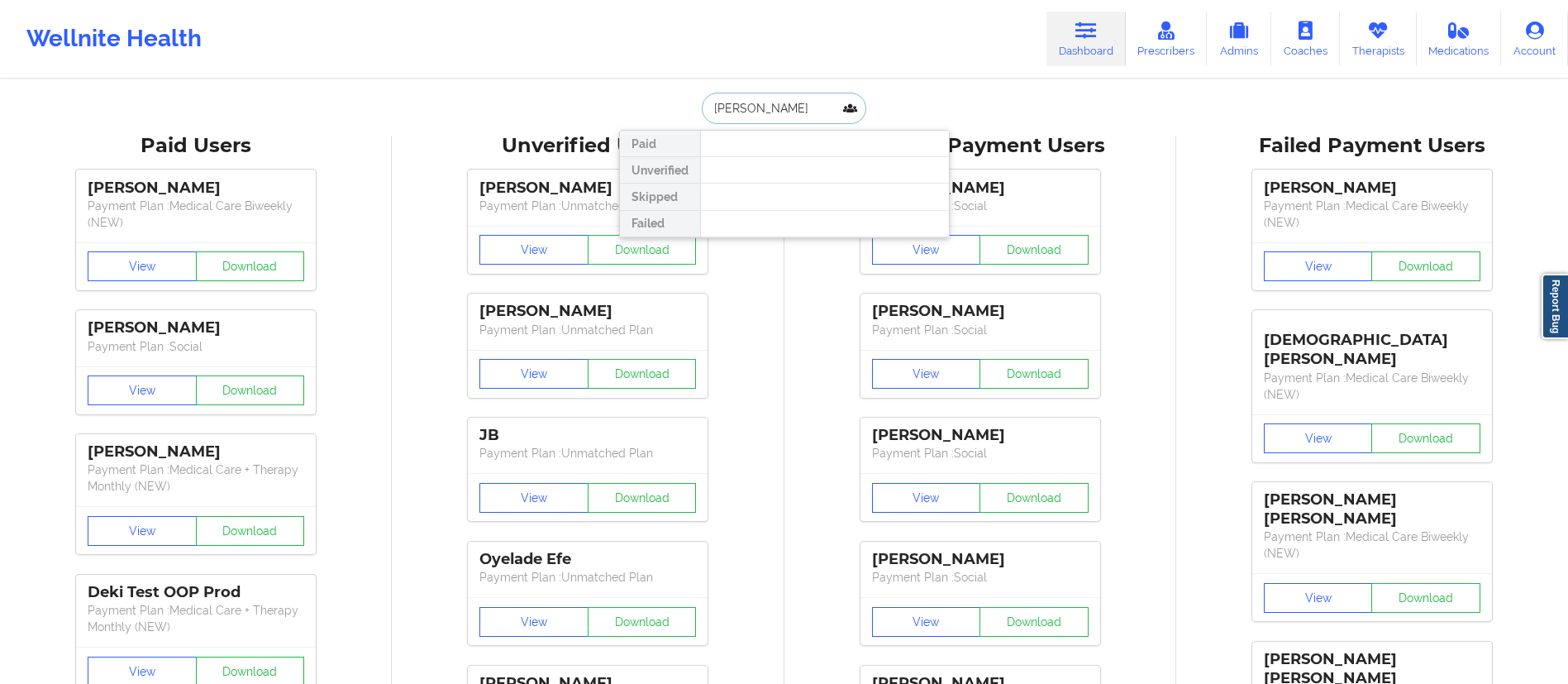
type input "nikolai"
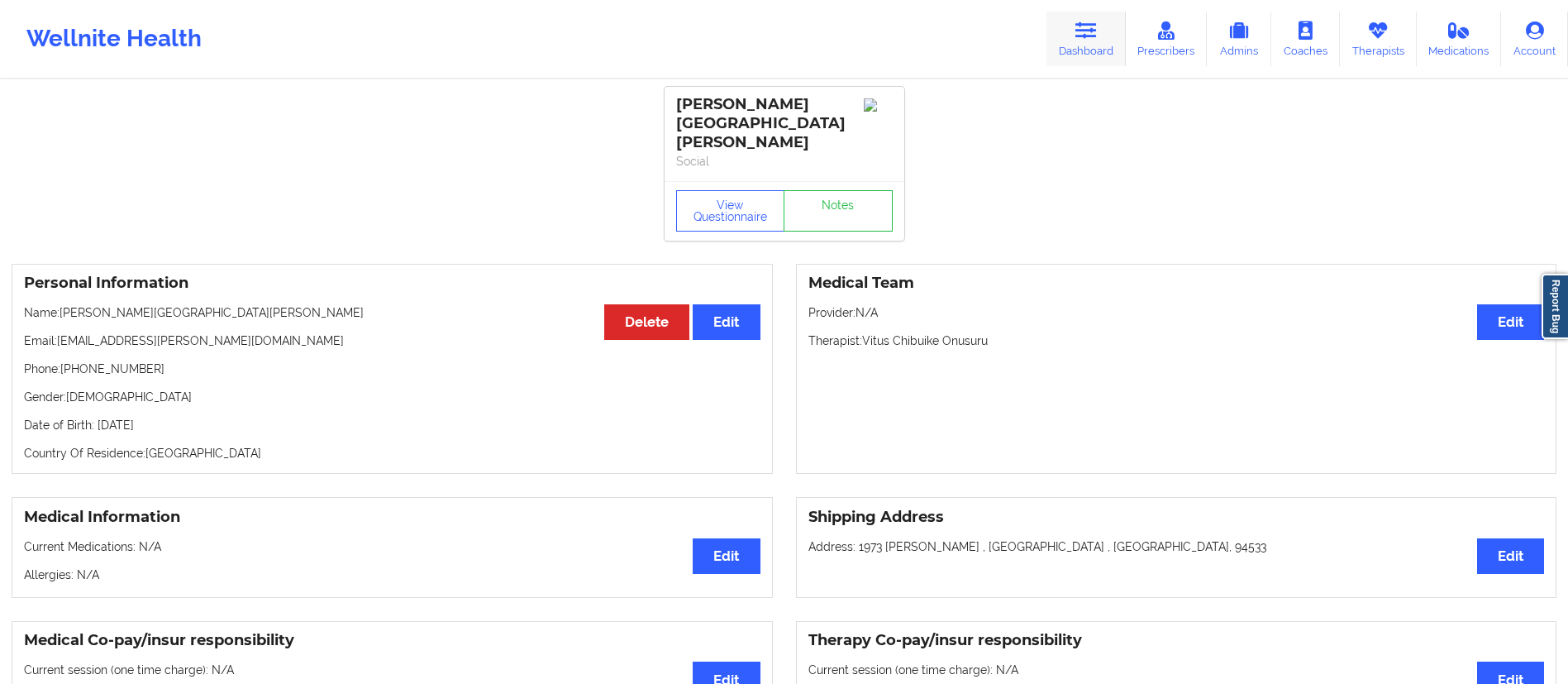
click at [1078, 39] on link "Dashboard" at bounding box center [1086, 39] width 80 height 55
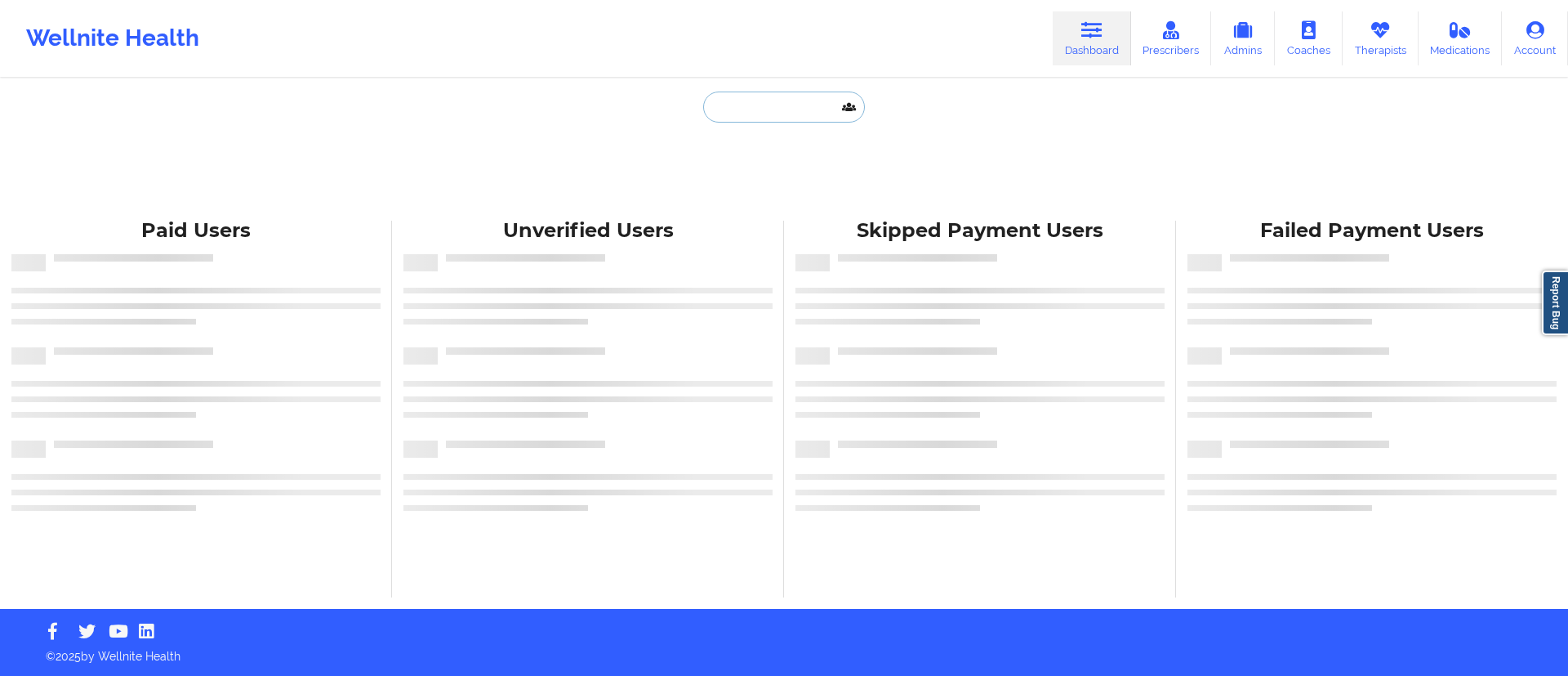
click at [750, 114] on input "text" at bounding box center [784, 106] width 162 height 31
paste input "Karine Bellaville"
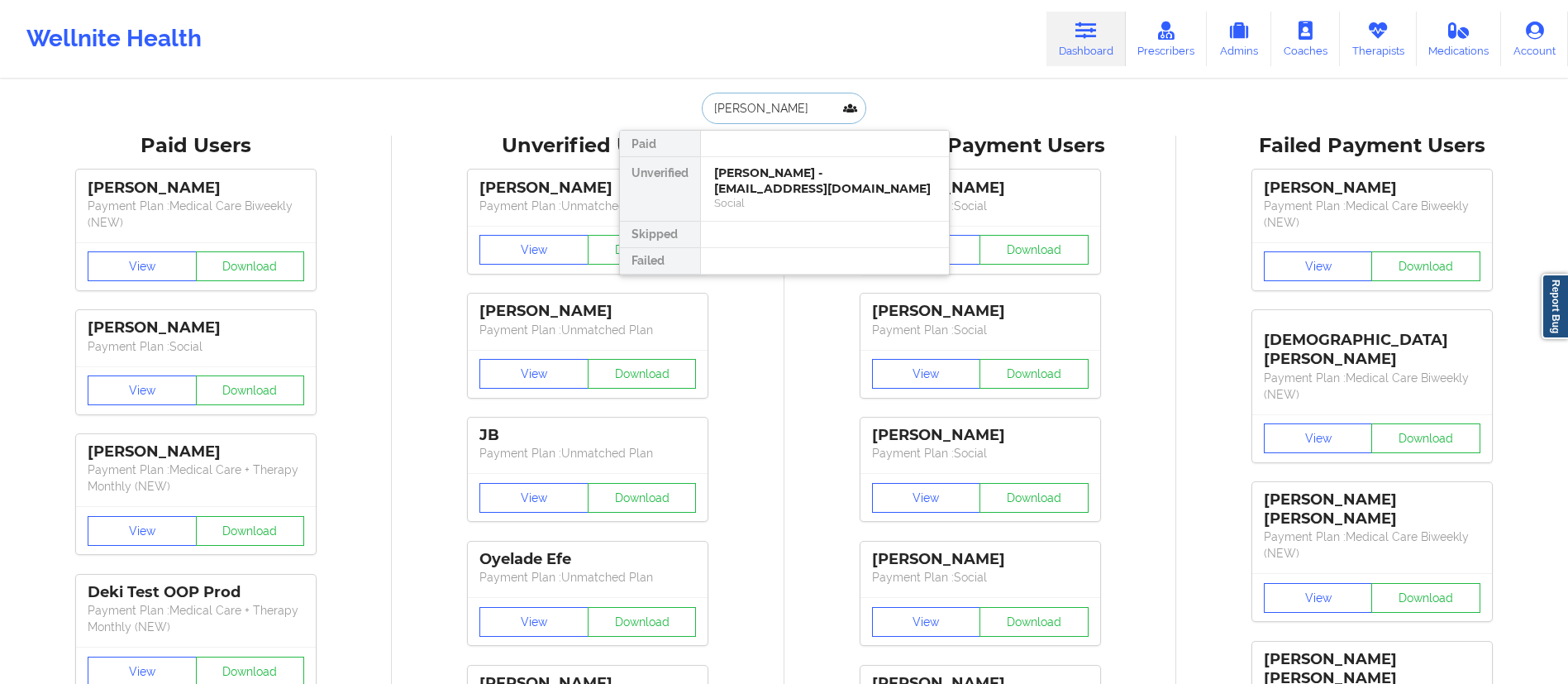
type input "Karine Bellaville"
click at [750, 257] on div at bounding box center [824, 262] width 248 height 27
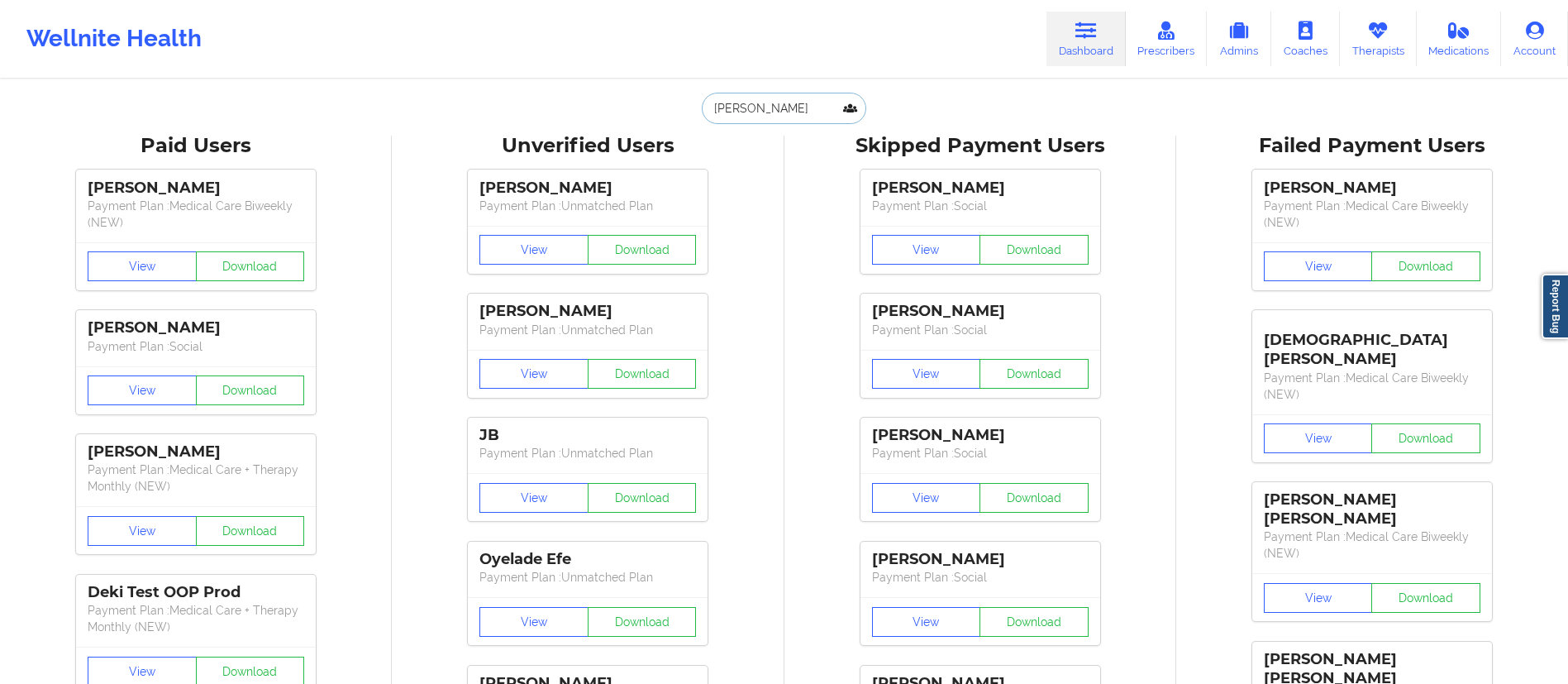
click at [775, 108] on input "Karine Bellaville" at bounding box center [783, 107] width 164 height 31
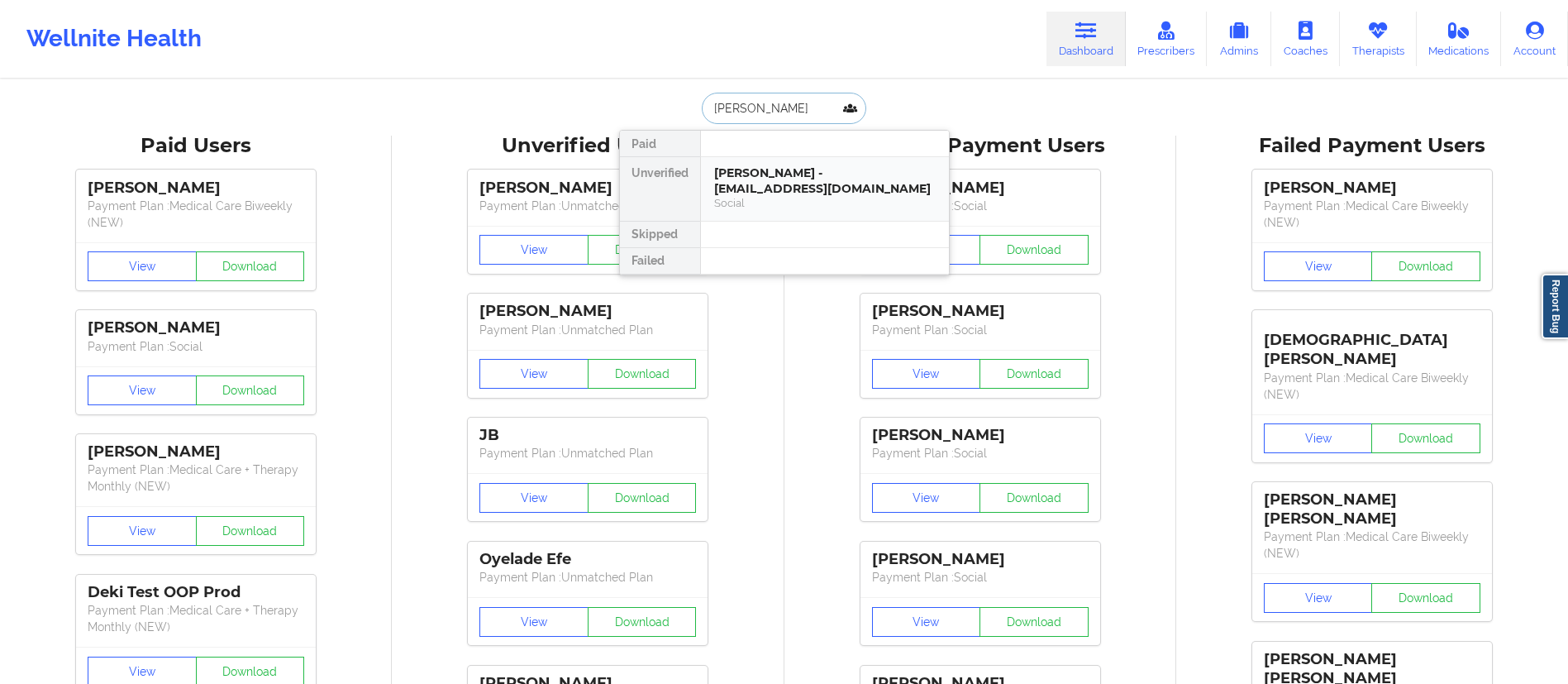
click at [779, 169] on div "Karine Bellaville - bellavillekarine@gmail.com" at bounding box center [825, 180] width 221 height 30
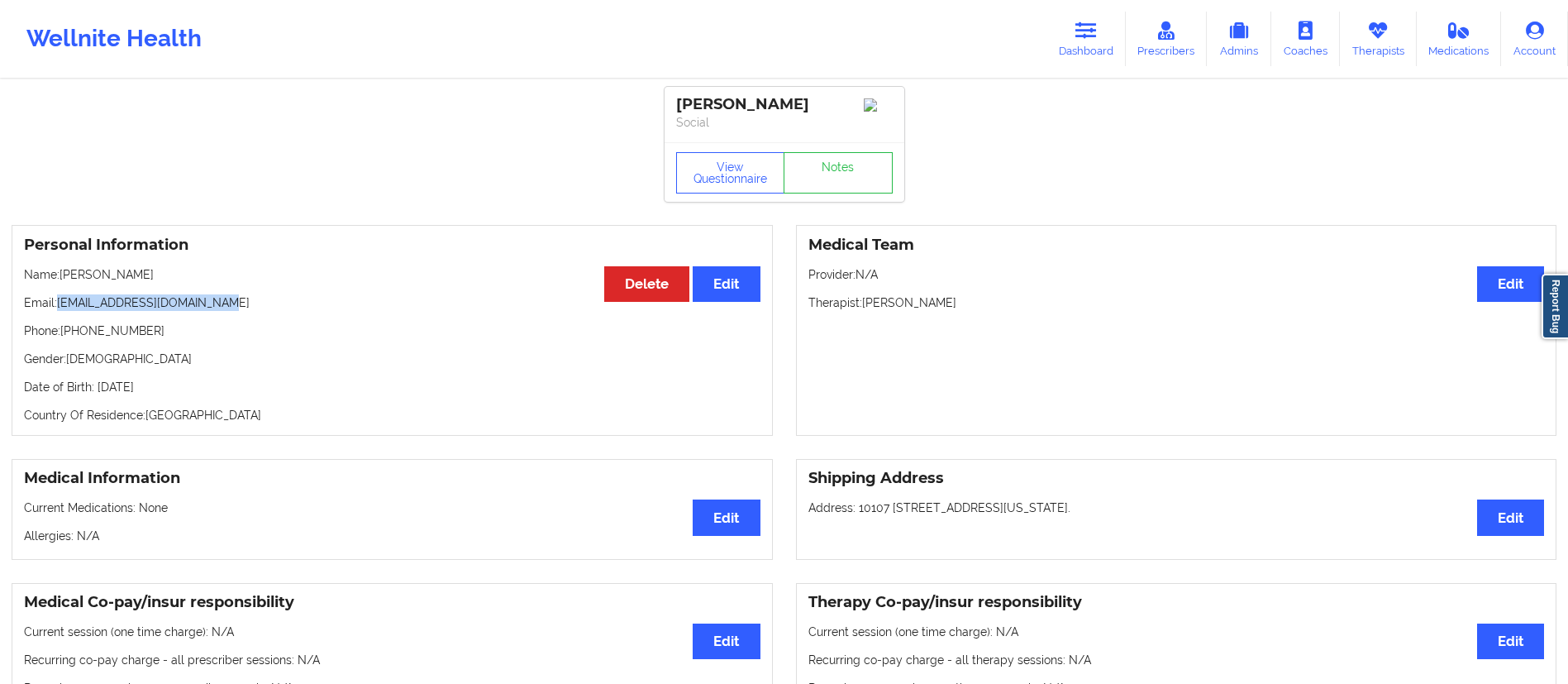
drag, startPoint x: 59, startPoint y: 300, endPoint x: 269, endPoint y: 307, distance: 210.1
click at [269, 307] on p "Email: bellavillekarine@gmail.com" at bounding box center [393, 303] width 737 height 17
copy p "bellavillekarine@gmail.com"
click at [1102, 58] on link "Dashboard" at bounding box center [1086, 39] width 80 height 55
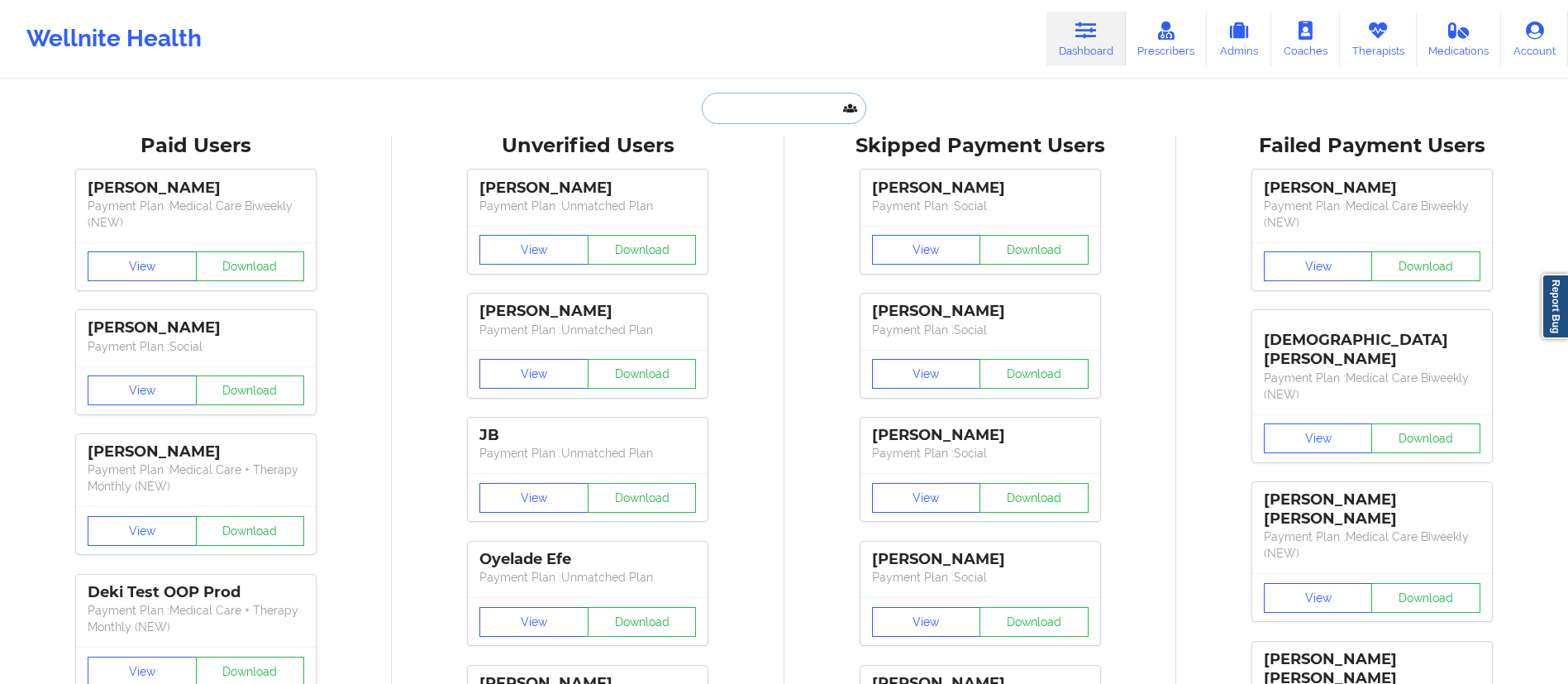
click at [753, 112] on input "text" at bounding box center [783, 107] width 164 height 31
paste input "Jessica Rosa"
type input "Jessica Rosa"
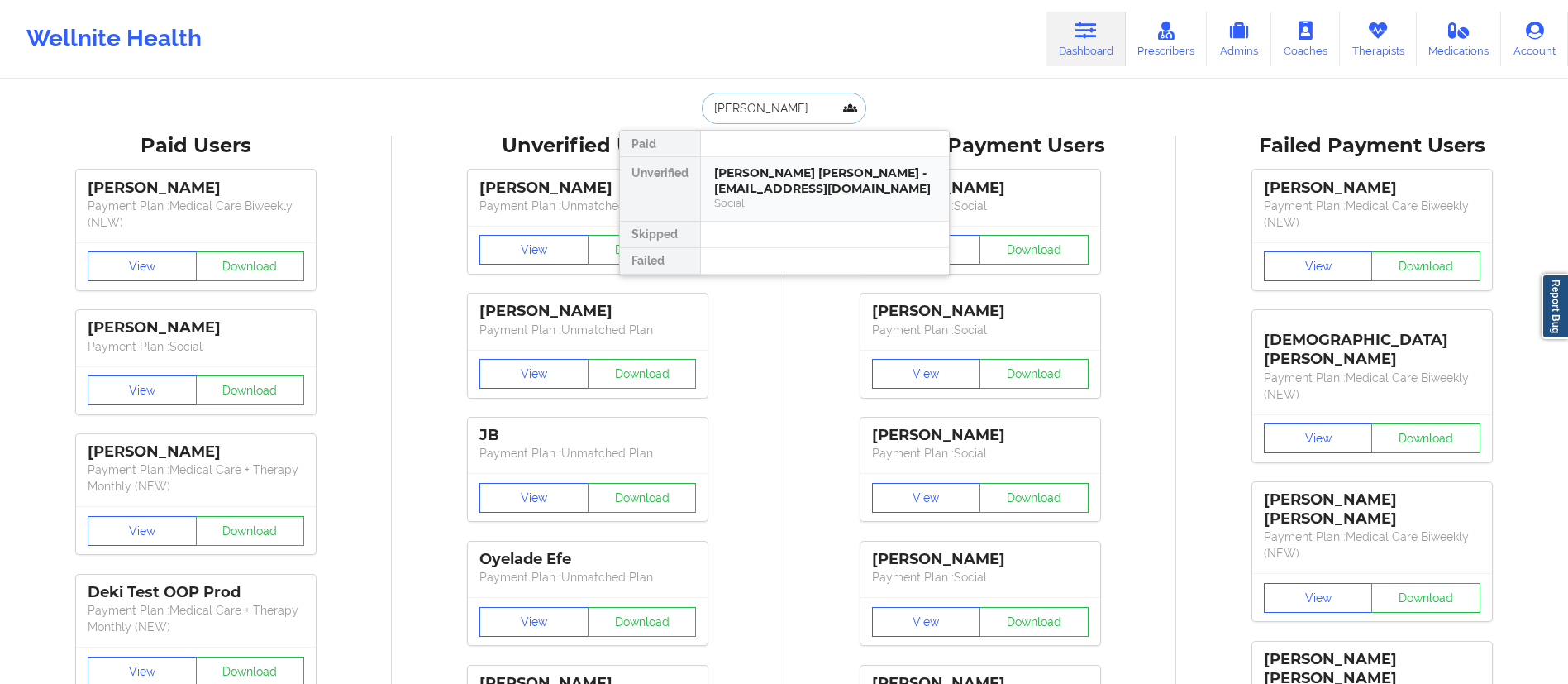
click at [807, 183] on div "Jessica Rosa Martinez - jmrosam.2282@gmail.com" at bounding box center [825, 180] width 221 height 30
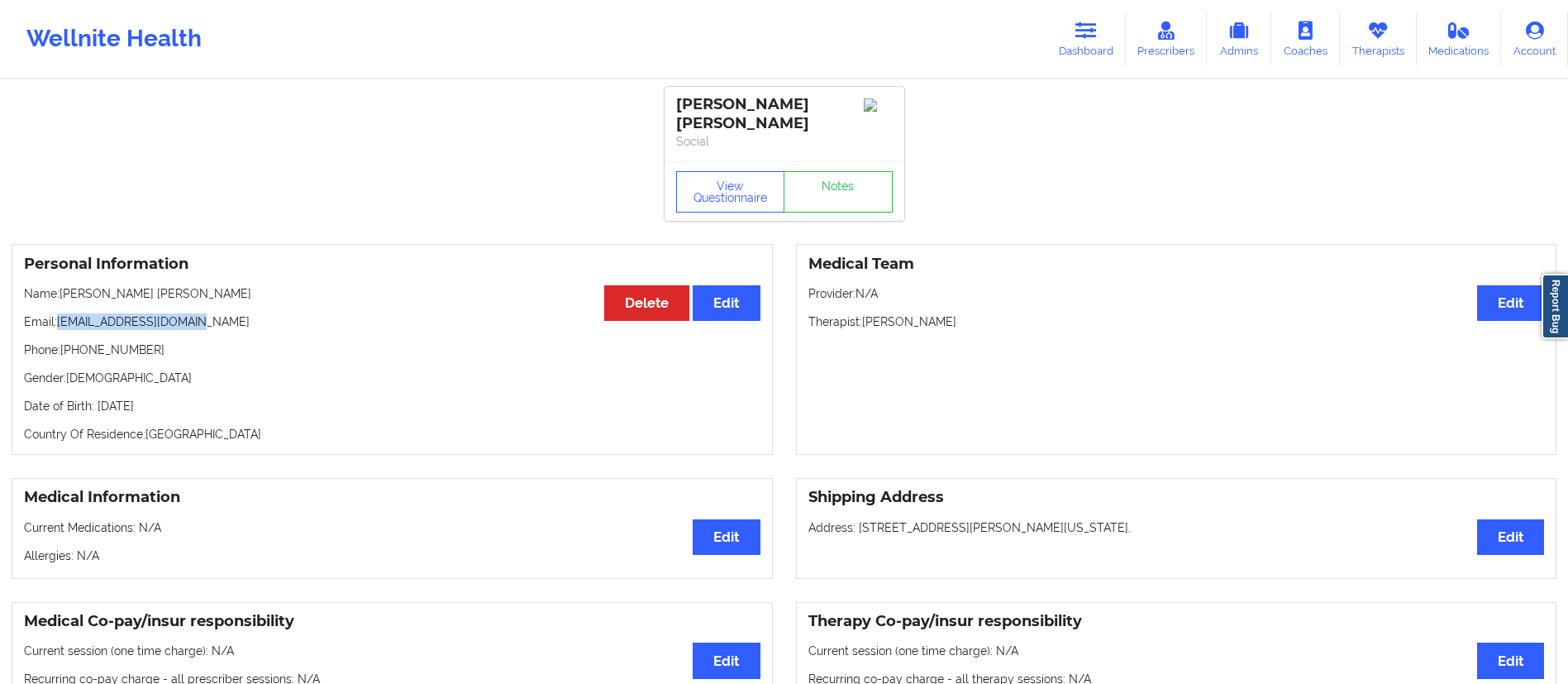
drag, startPoint x: 57, startPoint y: 307, endPoint x: 348, endPoint y: 291, distance: 291.4
click at [348, 291] on div "Personal Information Edit Delete Name: Jessica Rosa Martinez Email: jmrosam.228…" at bounding box center [392, 349] width 761 height 211
copy p "jmrosam.2282@gmail.com"
click at [1091, 62] on link "Dashboard" at bounding box center [1086, 39] width 80 height 55
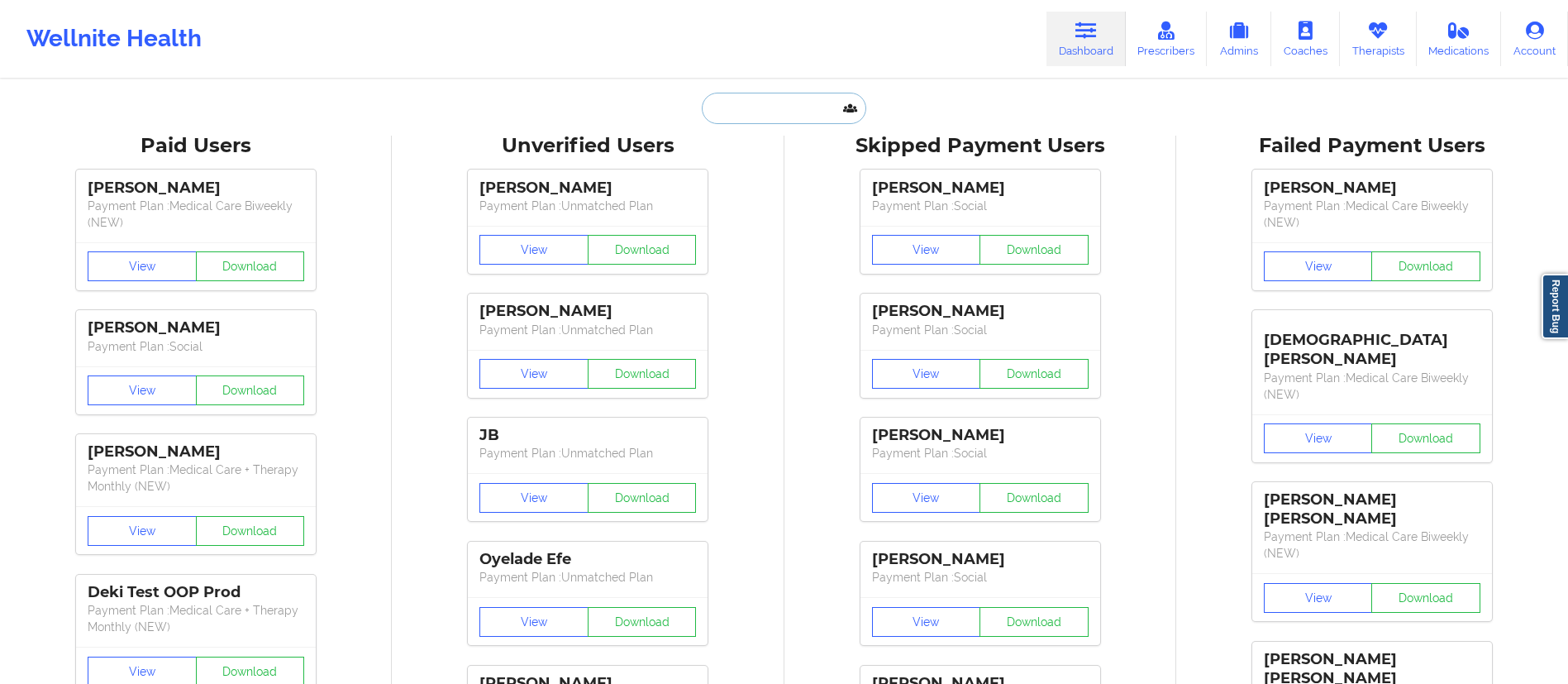
click at [817, 118] on input "text" at bounding box center [783, 107] width 164 height 31
paste input "Jane Paul"
type input "Jane Paul"
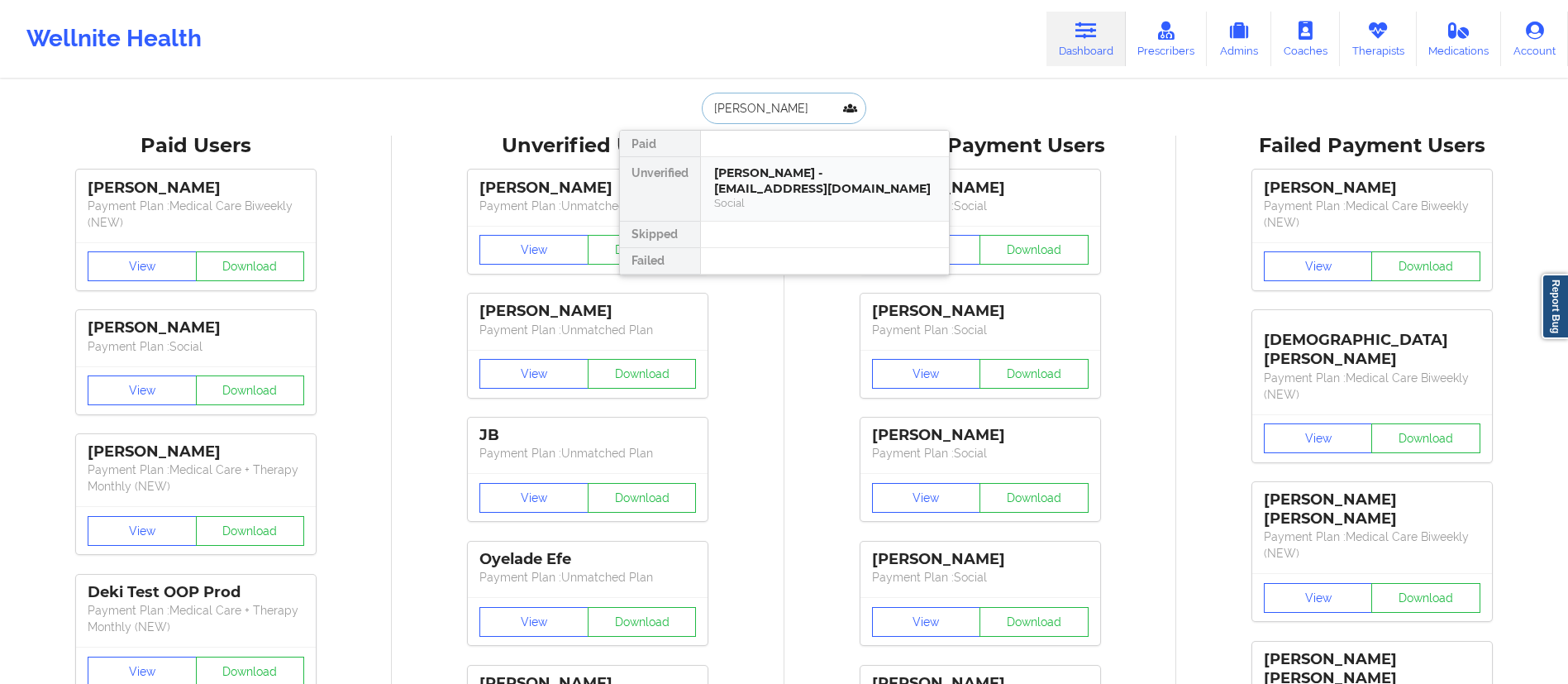
click at [788, 164] on div "Jane Paul - lakeforest79@gmail.com Social" at bounding box center [825, 189] width 248 height 64
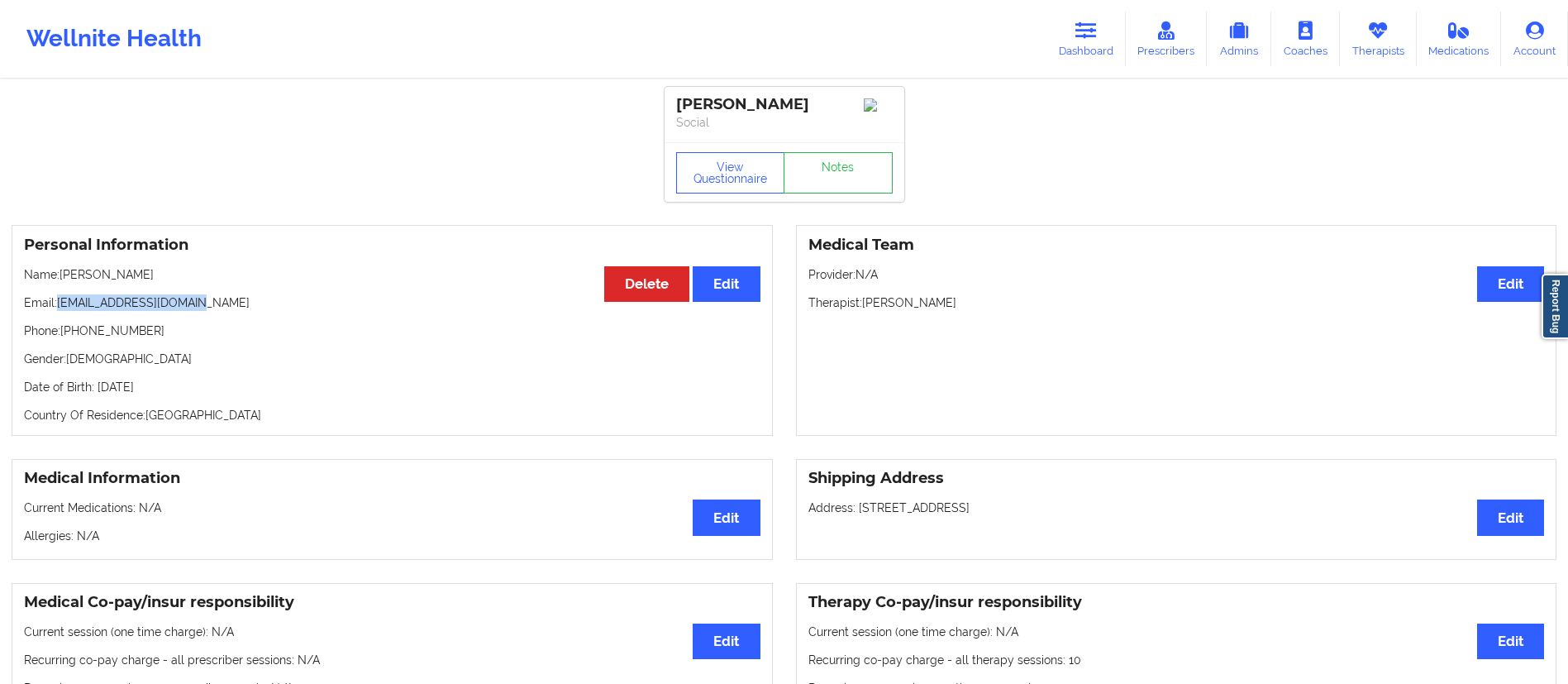
drag, startPoint x: 59, startPoint y: 310, endPoint x: 235, endPoint y: 317, distance: 176.1
click at [231, 308] on p "Email: lakeforest79@gmail.com" at bounding box center [393, 303] width 737 height 17
copy p "lakeforest79@gmail.com"
click at [1085, 52] on link "Dashboard" at bounding box center [1086, 39] width 80 height 55
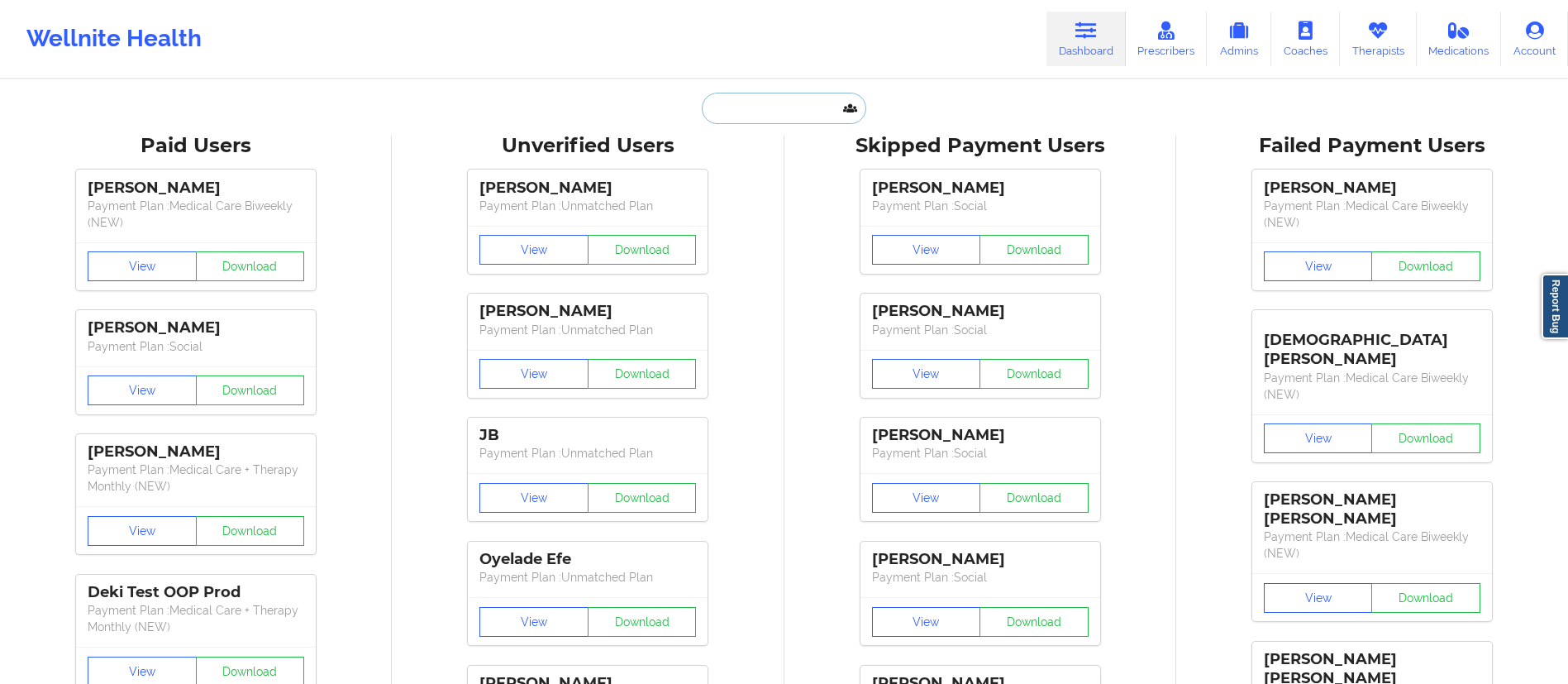
click at [792, 108] on input "text" at bounding box center [783, 107] width 164 height 31
paste input "Andrene Wilson"
type input "Andrene Wilson"
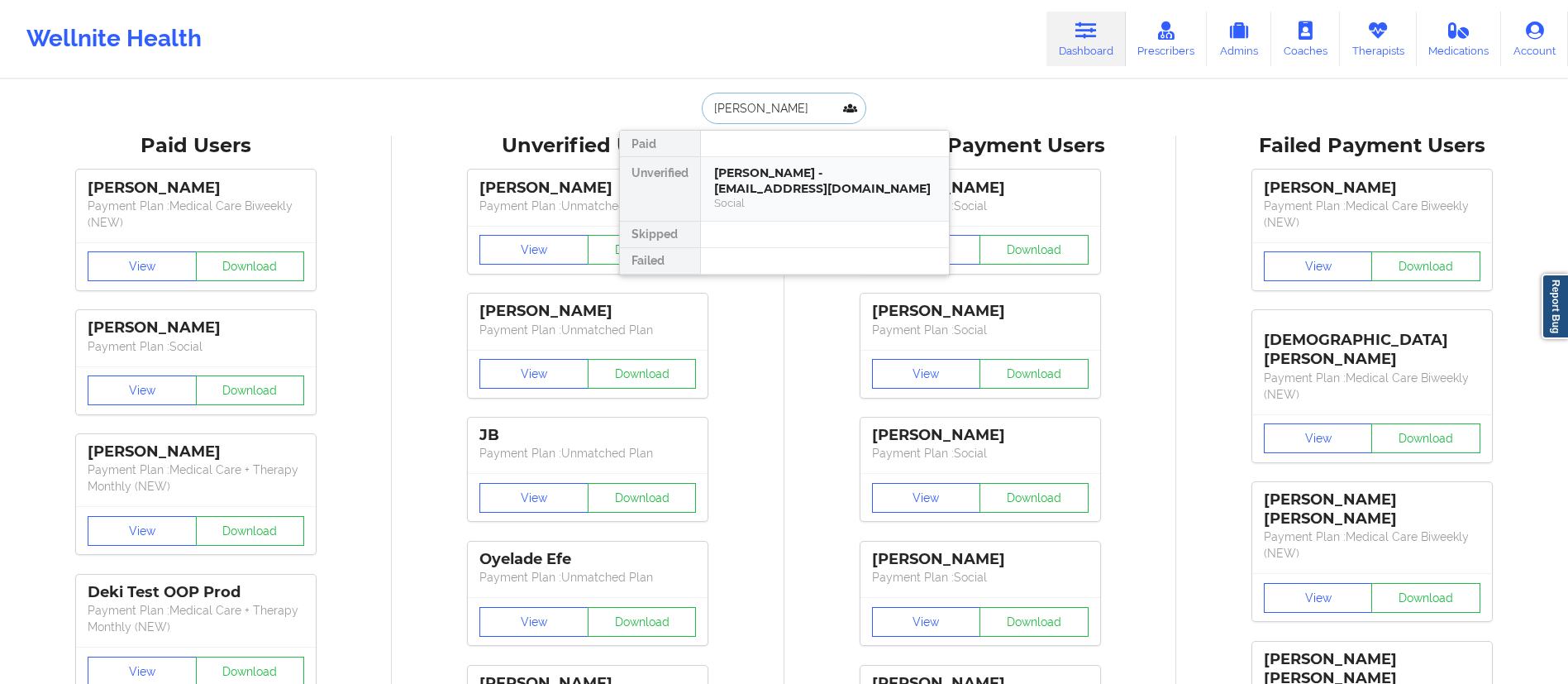
click at [757, 182] on div "Andrene Wilson - andrenescfe@icloud.com" at bounding box center [825, 180] width 221 height 30
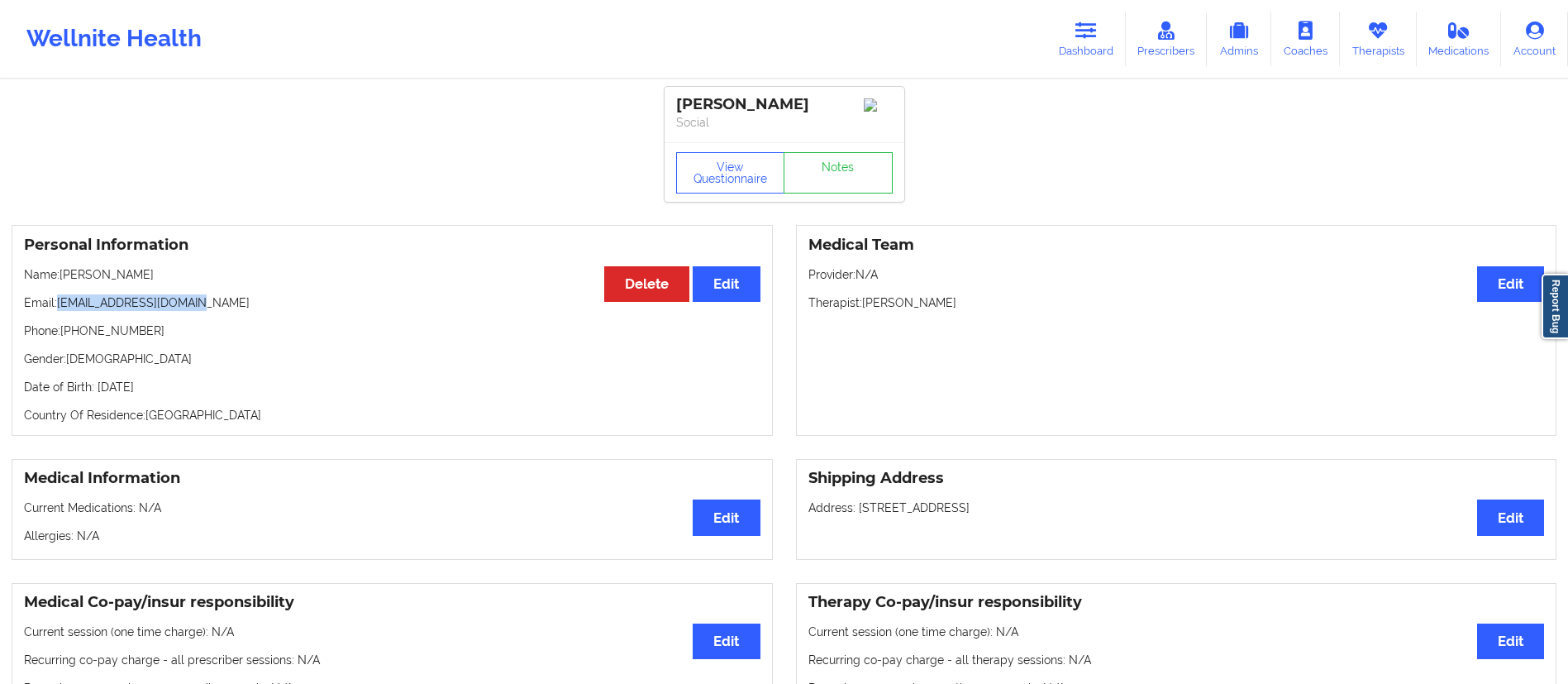
drag, startPoint x: 55, startPoint y: 305, endPoint x: 180, endPoint y: 333, distance: 128.1
click at [327, 311] on p "Email: andrenescfe@icloud.com" at bounding box center [393, 303] width 737 height 17
click at [175, 334] on p "Phone: +1561-537-6622" at bounding box center [393, 331] width 737 height 17
drag, startPoint x: 60, startPoint y: 304, endPoint x: 305, endPoint y: 297, distance: 245.1
click at [305, 297] on div "Personal Information Edit Delete Name: Andrene Wilson Email: andrenescfe@icloud…" at bounding box center [392, 330] width 761 height 211
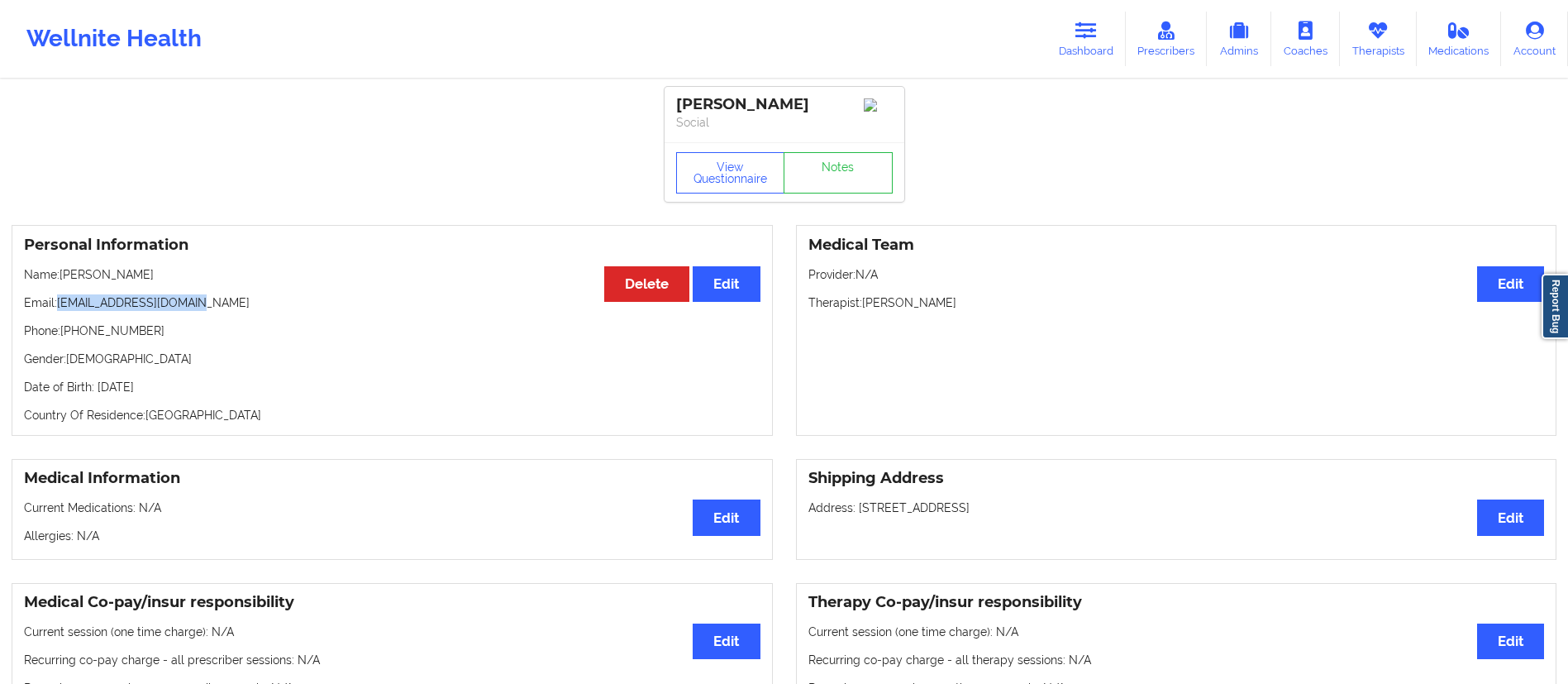
copy p "andrenescfe@icloud.com"
click at [1084, 46] on link "Dashboard" at bounding box center [1086, 39] width 80 height 55
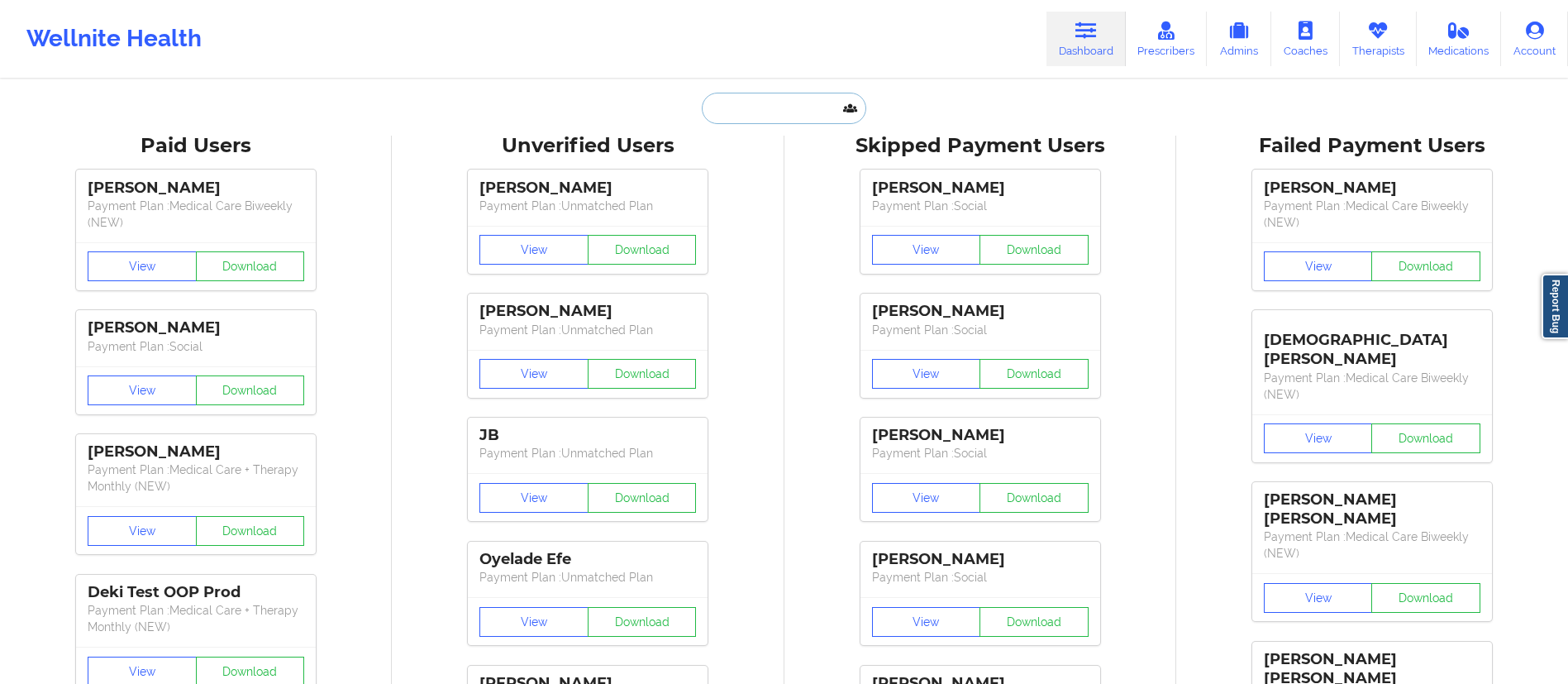
click at [763, 97] on input "text" at bounding box center [783, 107] width 164 height 31
paste input "Lyz Rousseau"
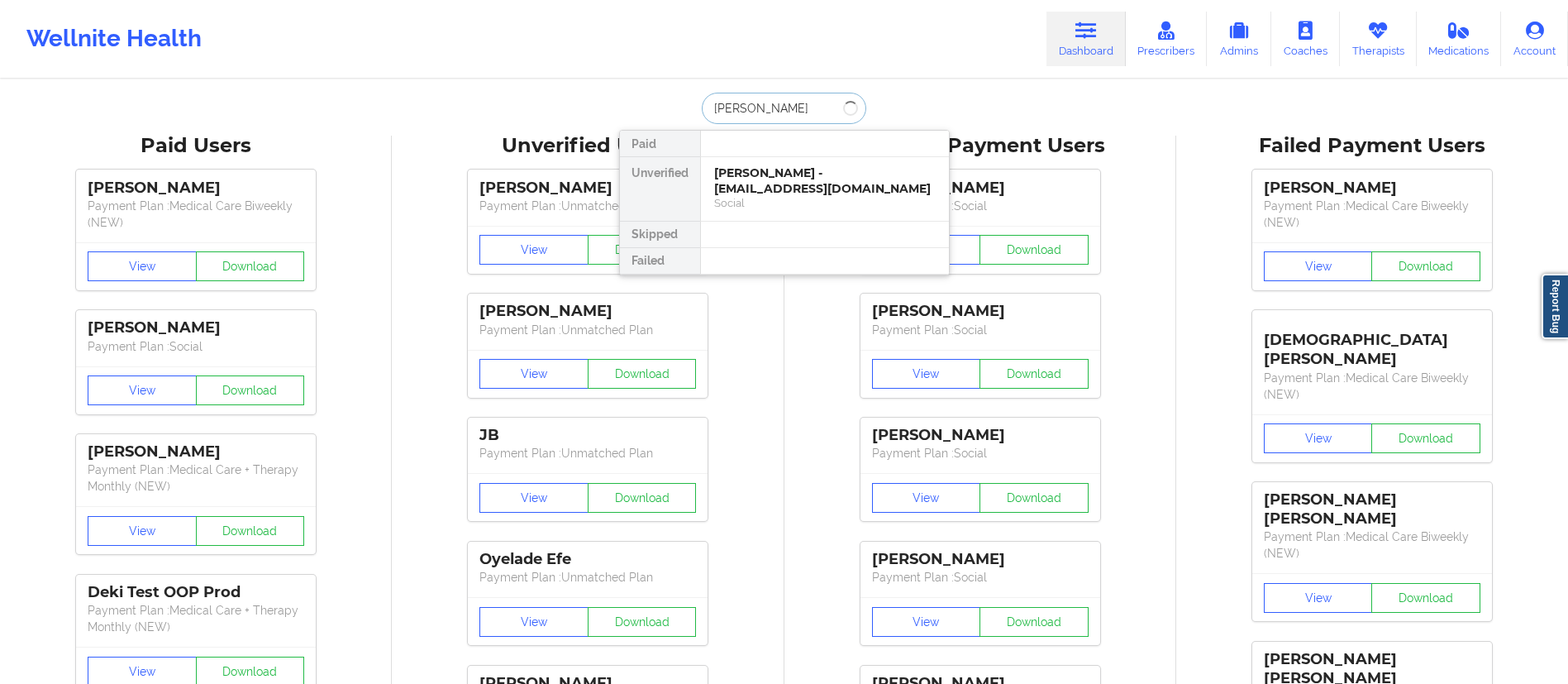
type input "Lyz Rousseau"
click at [768, 198] on div "Social" at bounding box center [825, 202] width 221 height 14
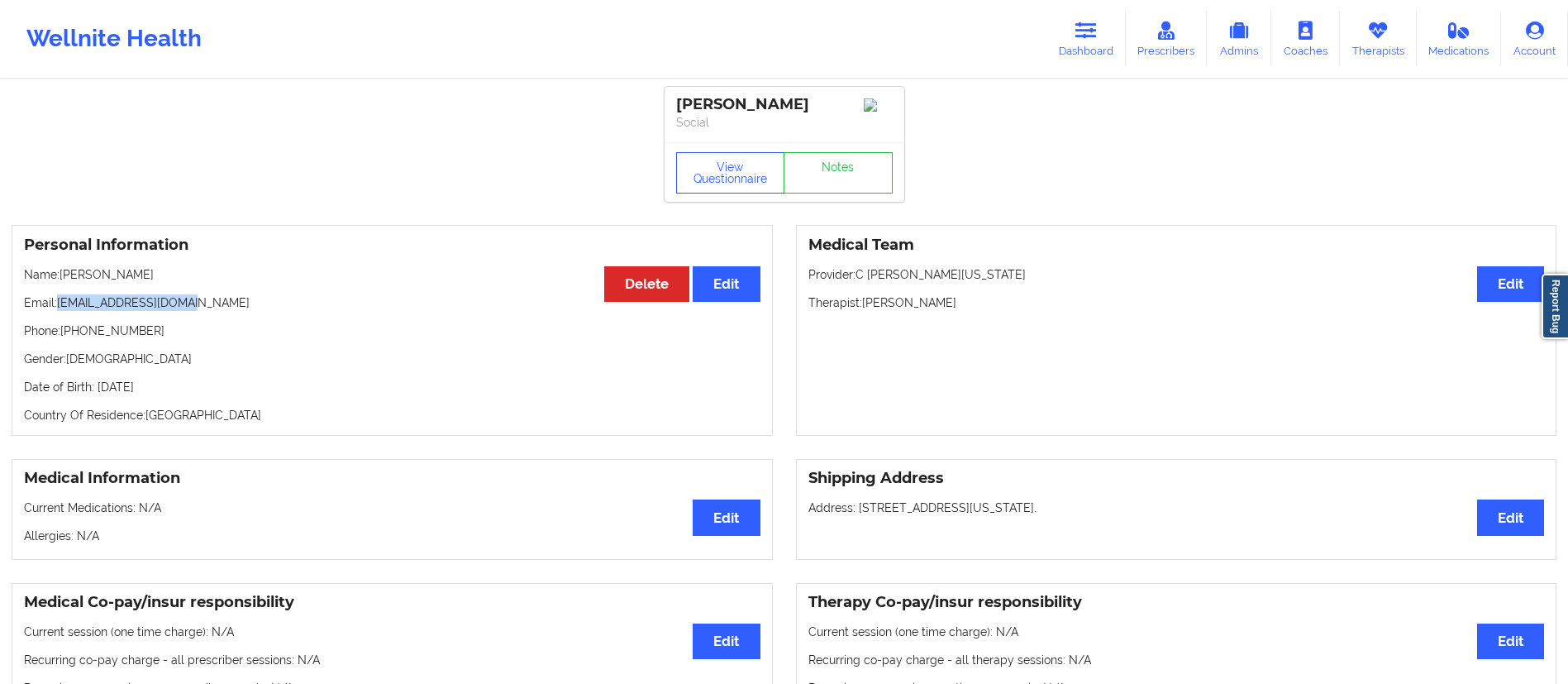
drag, startPoint x: 57, startPoint y: 305, endPoint x: 271, endPoint y: 306, distance: 214.0
click at [271, 306] on p "Email: lyzkarinn14@gmail.com" at bounding box center [393, 303] width 737 height 17
drag, startPoint x: 139, startPoint y: 318, endPoint x: 82, endPoint y: 311, distance: 57.4
click at [133, 318] on div "Personal Information Edit Delete Name: Lyz Rousseau Email: lyzkarinn14@gmail.co…" at bounding box center [392, 330] width 761 height 211
drag, startPoint x: 59, startPoint y: 305, endPoint x: 284, endPoint y: 305, distance: 225.0
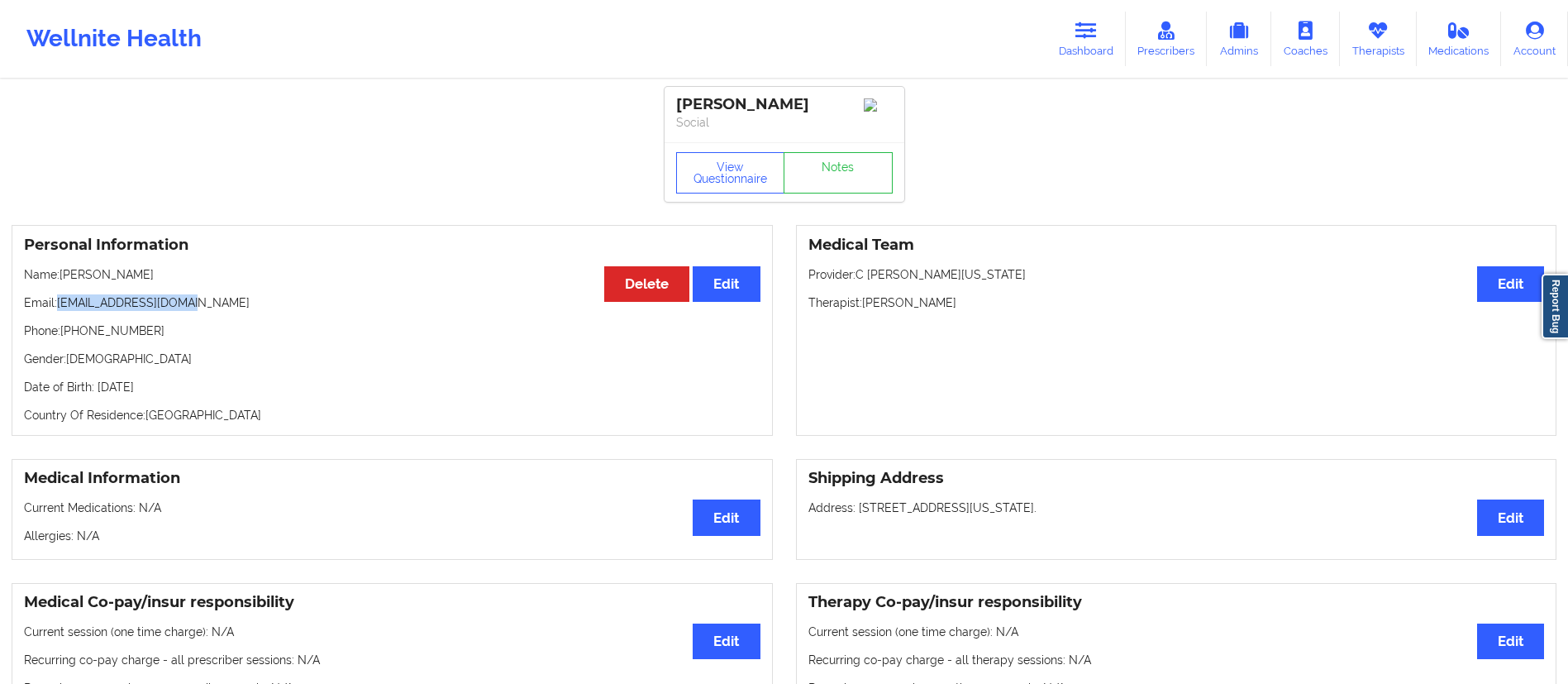
click at [284, 305] on p "Email: lyzkarinn14@gmail.com" at bounding box center [393, 303] width 737 height 17
copy p "lyzkarinn14@gmail.com"
